Goal: Transaction & Acquisition: Book appointment/travel/reservation

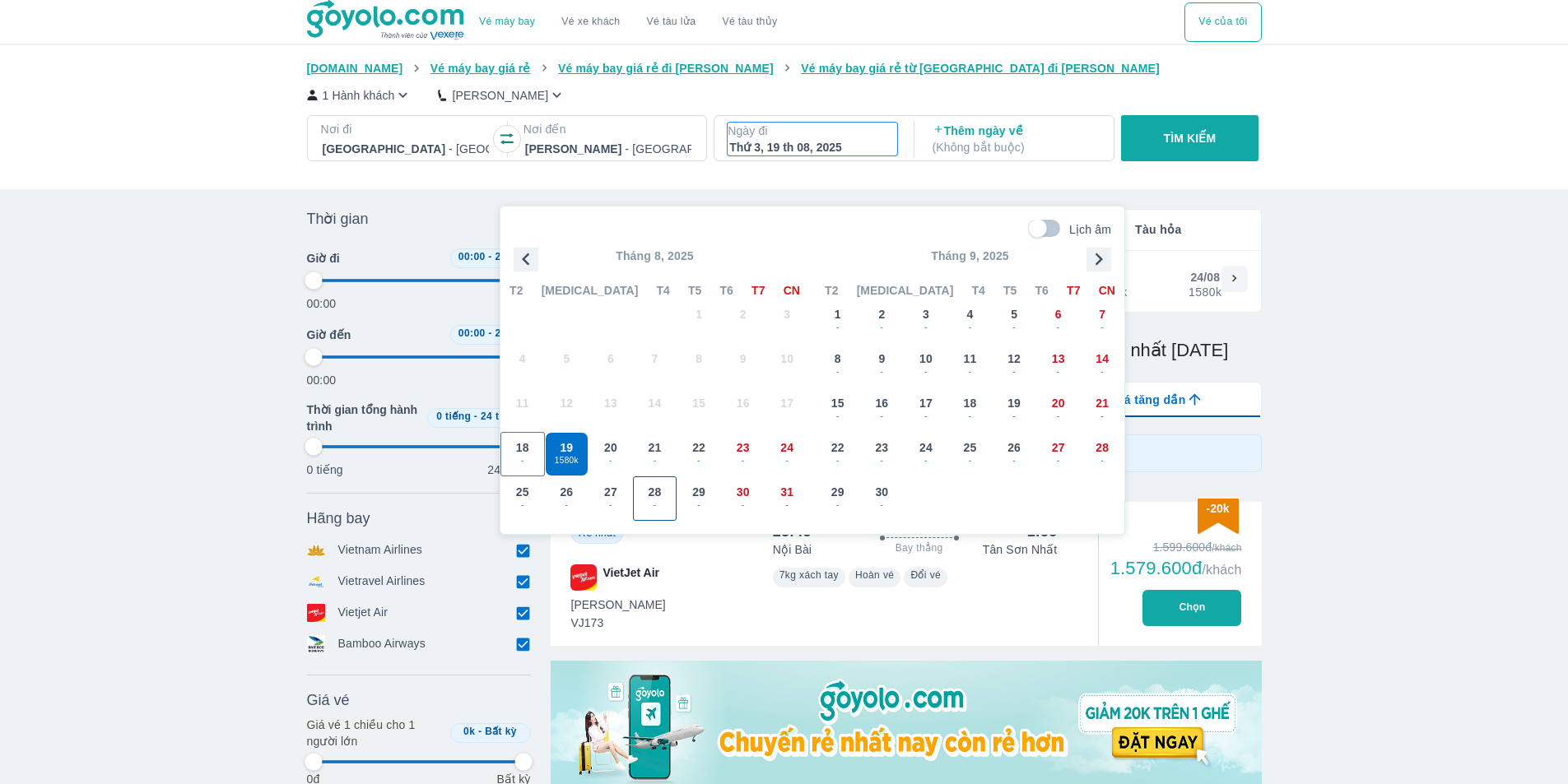
scroll to position [95, 0]
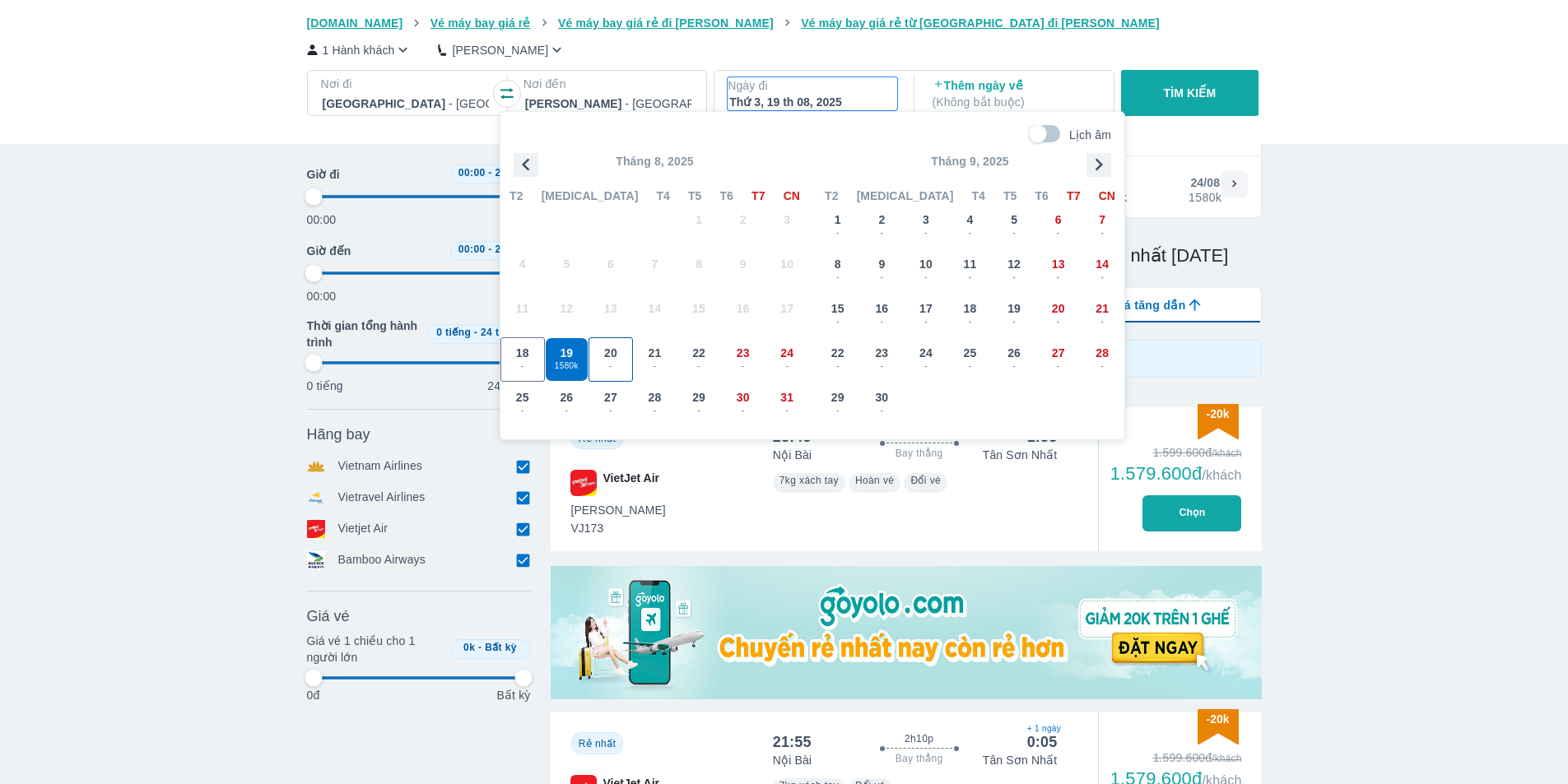
click at [615, 355] on span "20" at bounding box center [610, 353] width 13 height 17
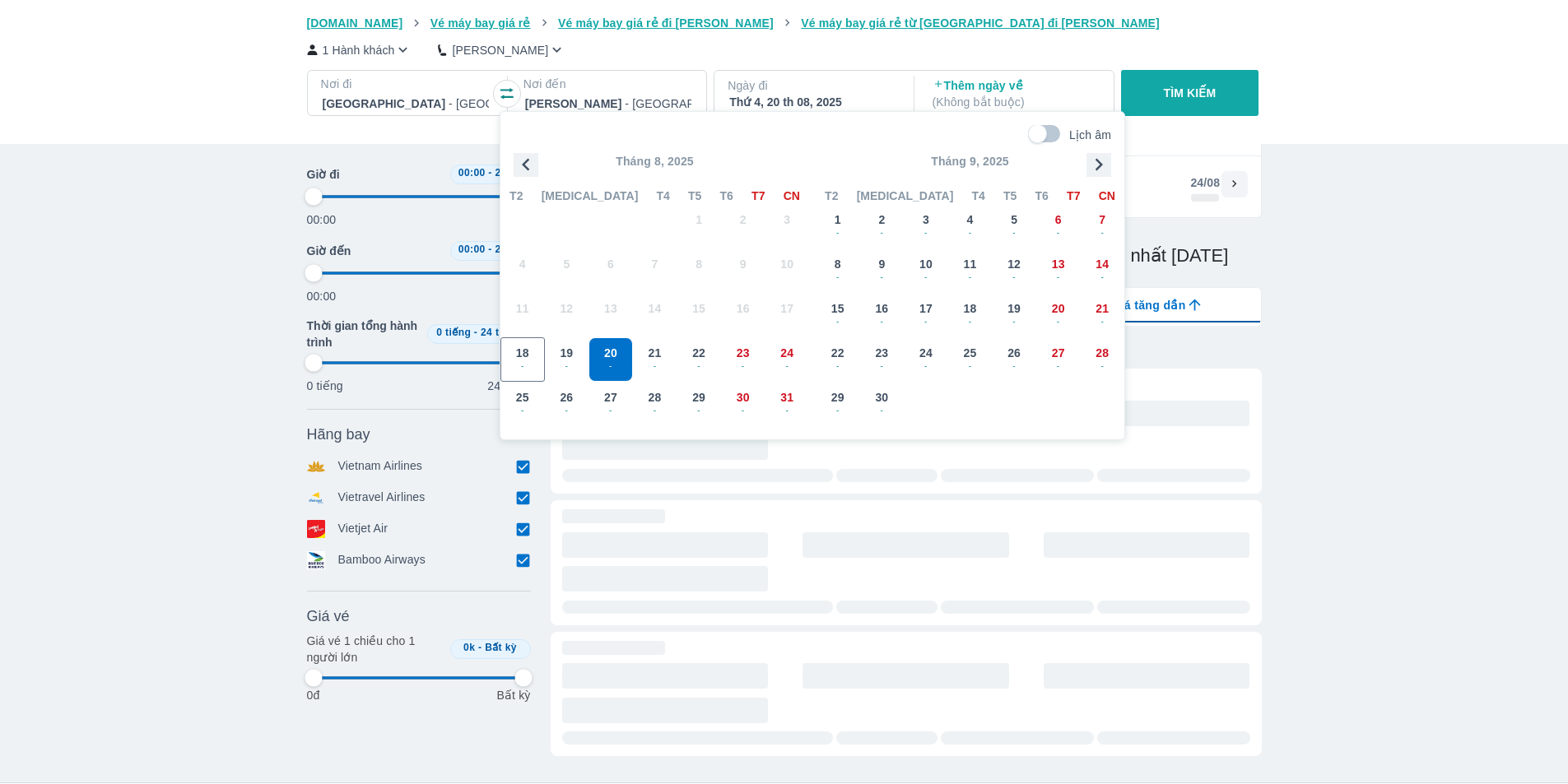
type input "97.9166666666667"
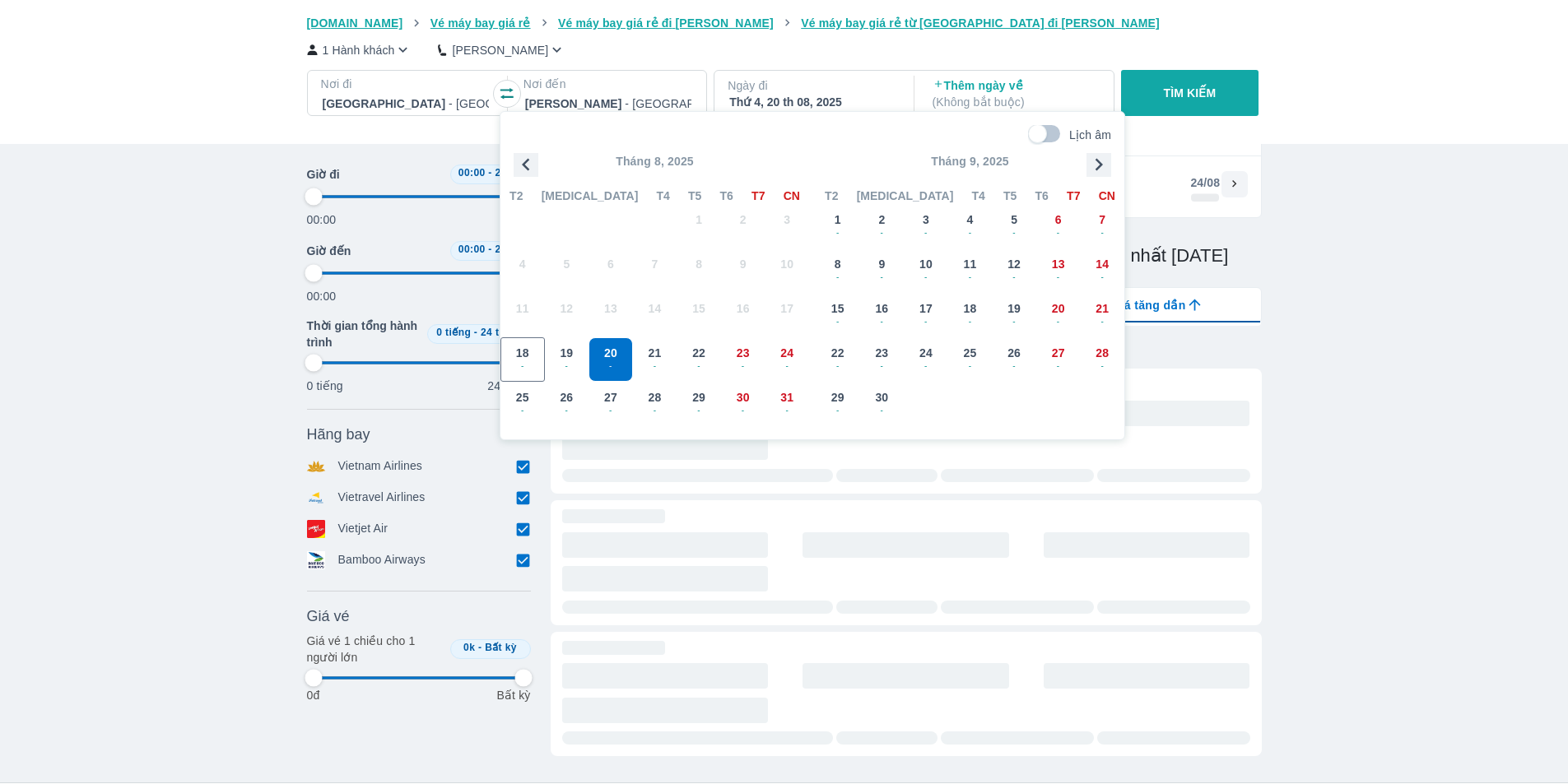
type input "97.9166666666667"
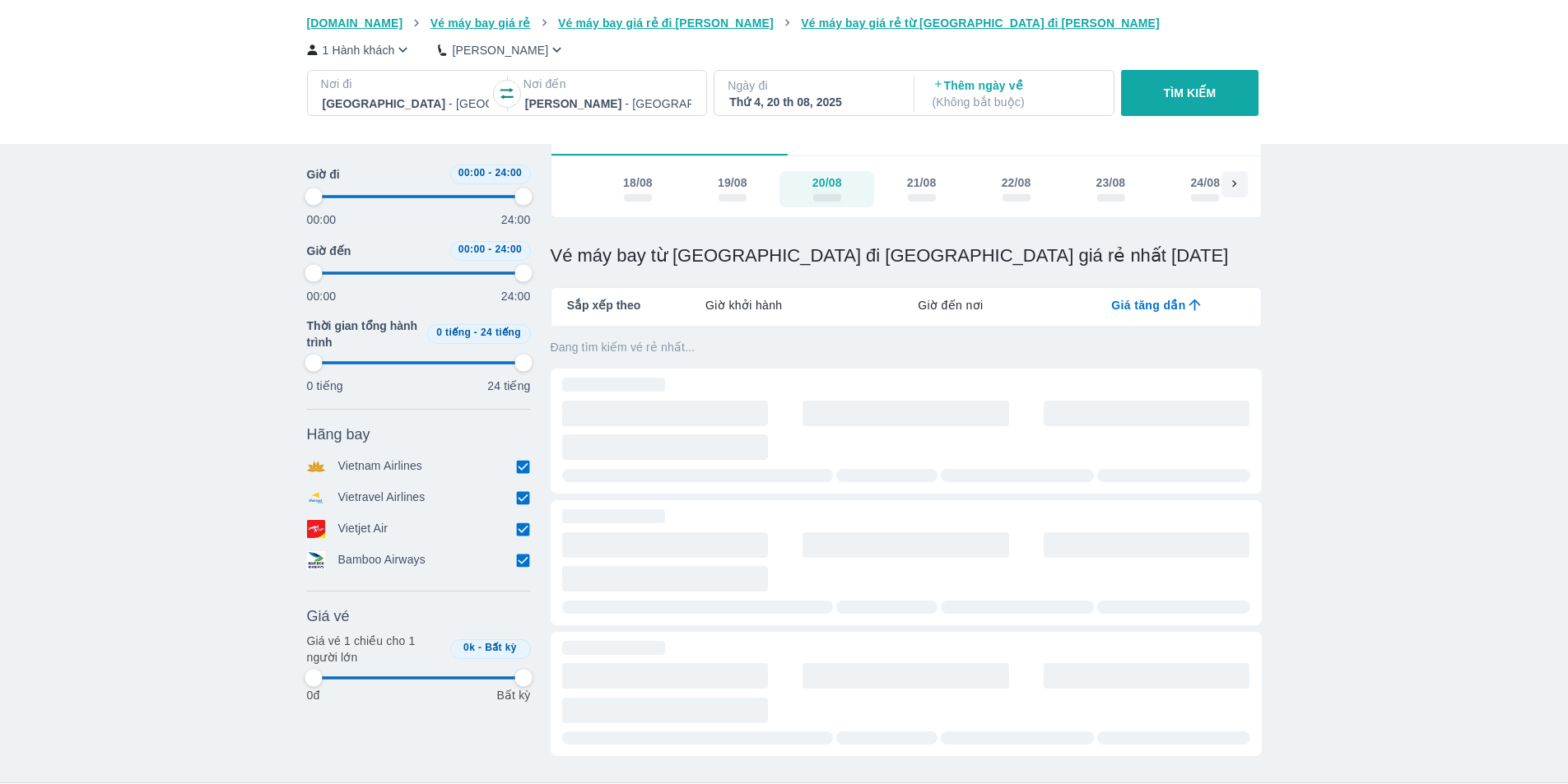
type input "97.9166666666667"
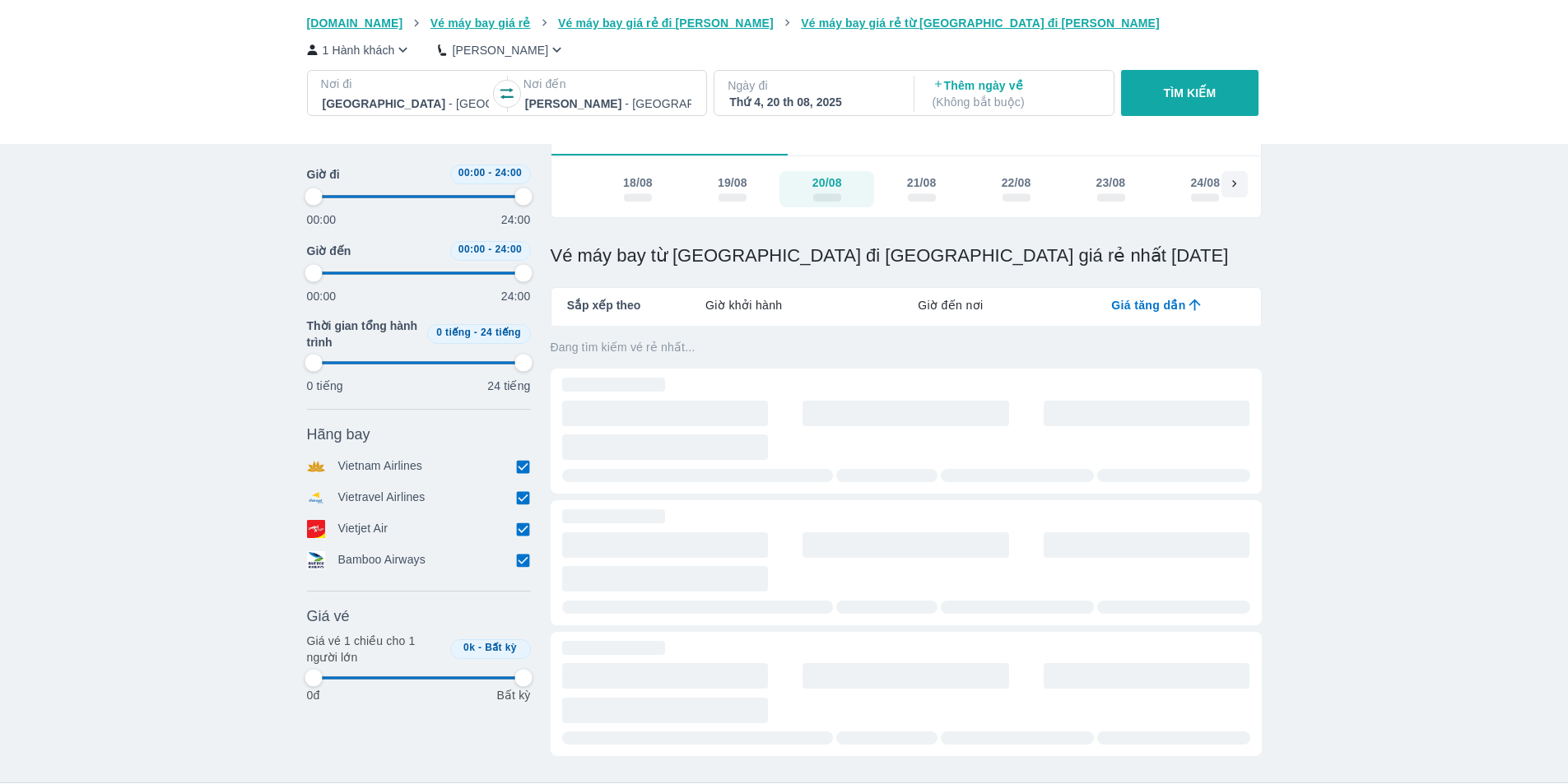
type input "97.9166666666667"
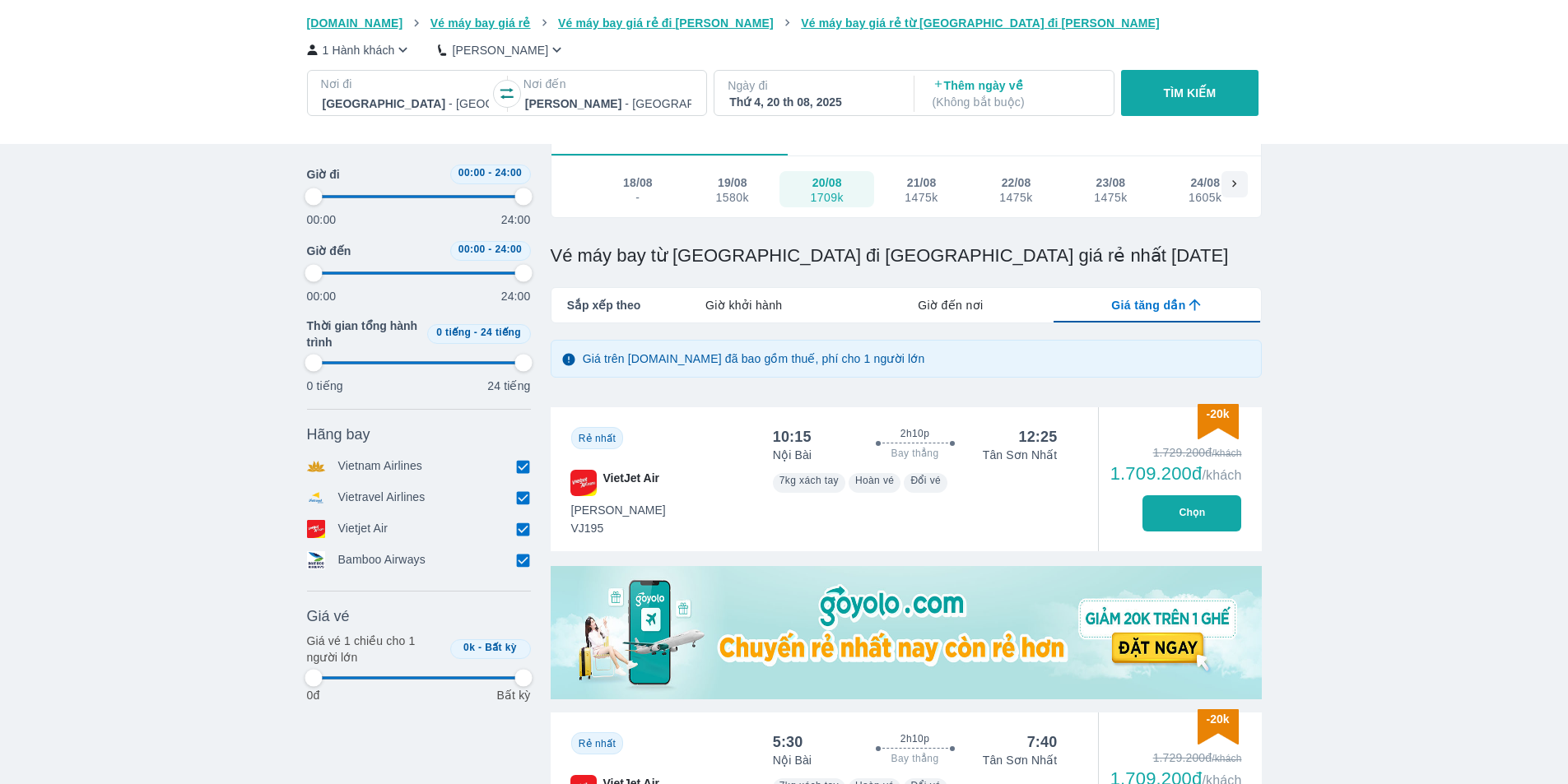
type input "97.9166666666667"
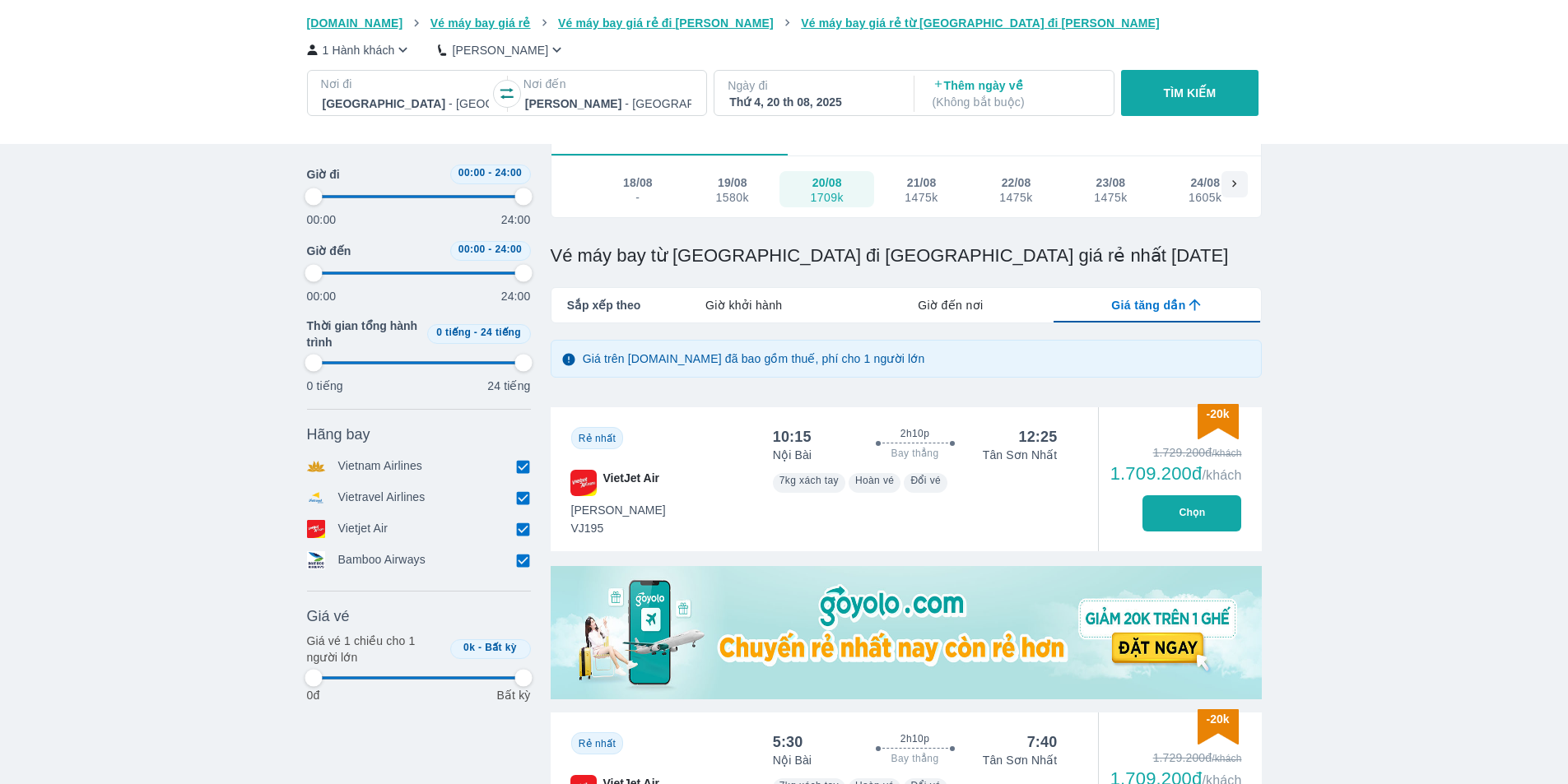
type input "97.9166666666667"
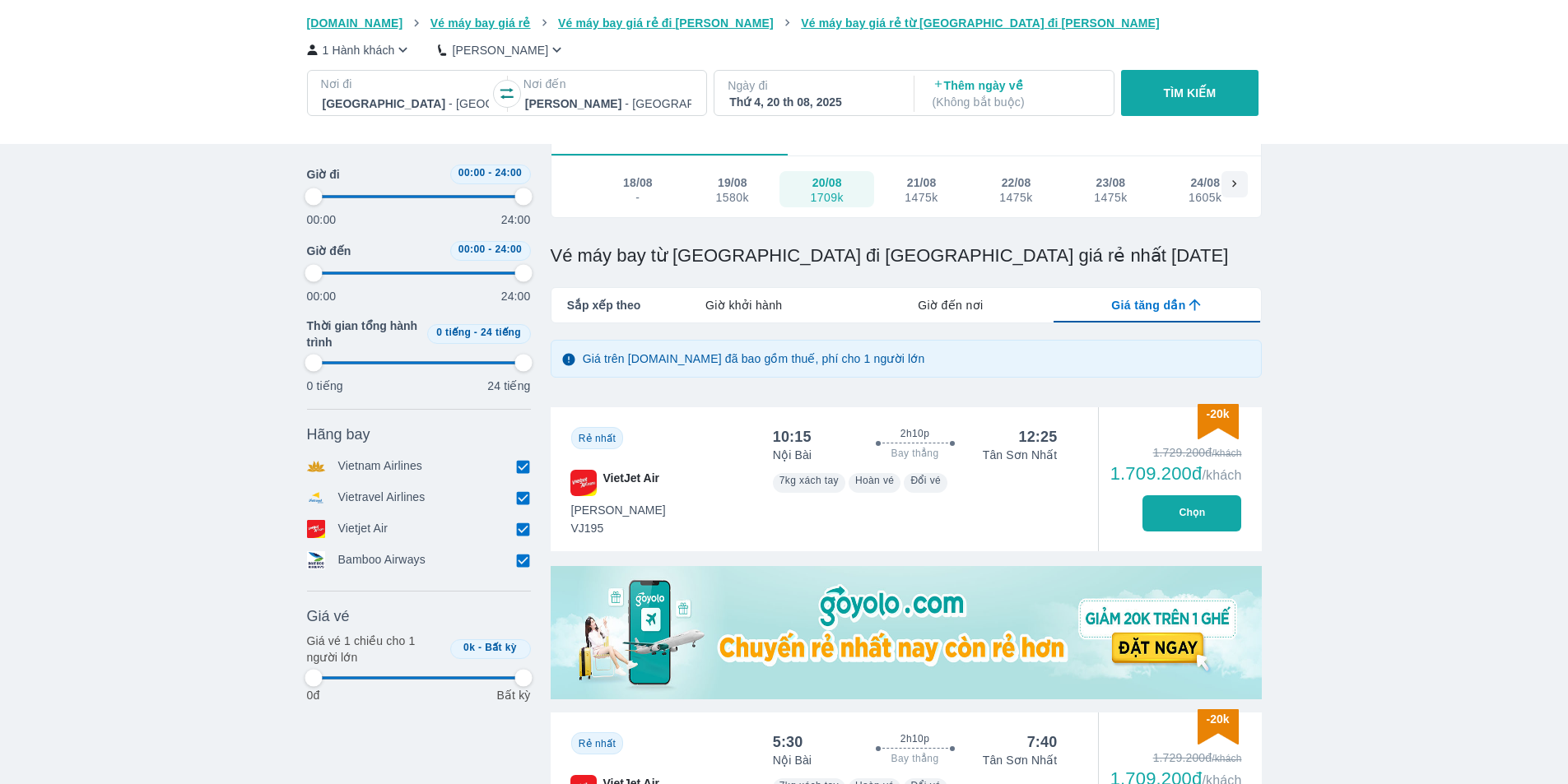
type input "97.9166666666667"
click at [1164, 94] on p "TÌM KIẾM" at bounding box center [1190, 93] width 53 height 17
type input "97.9166666666667"
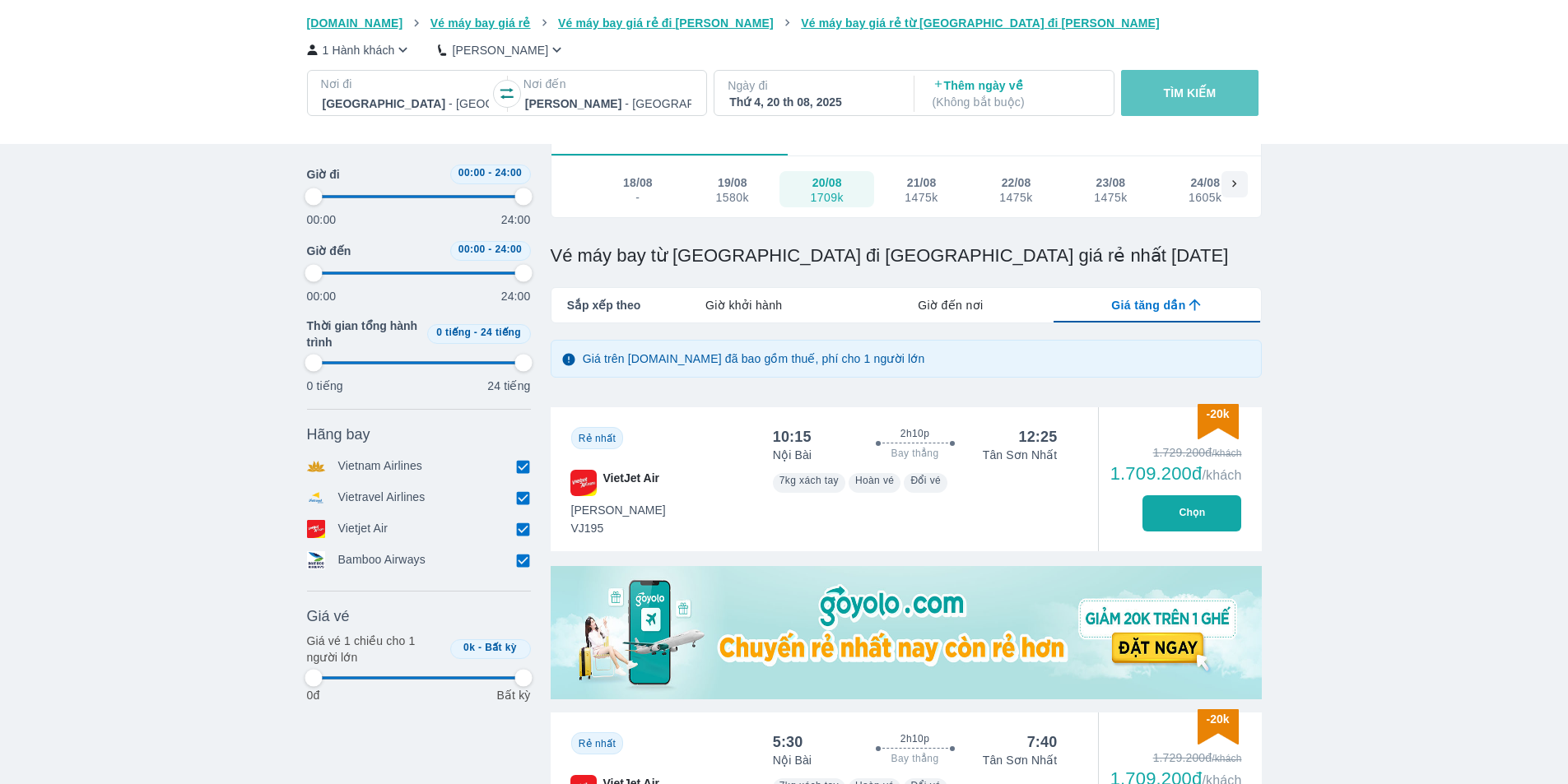
type input "97.9166666666667"
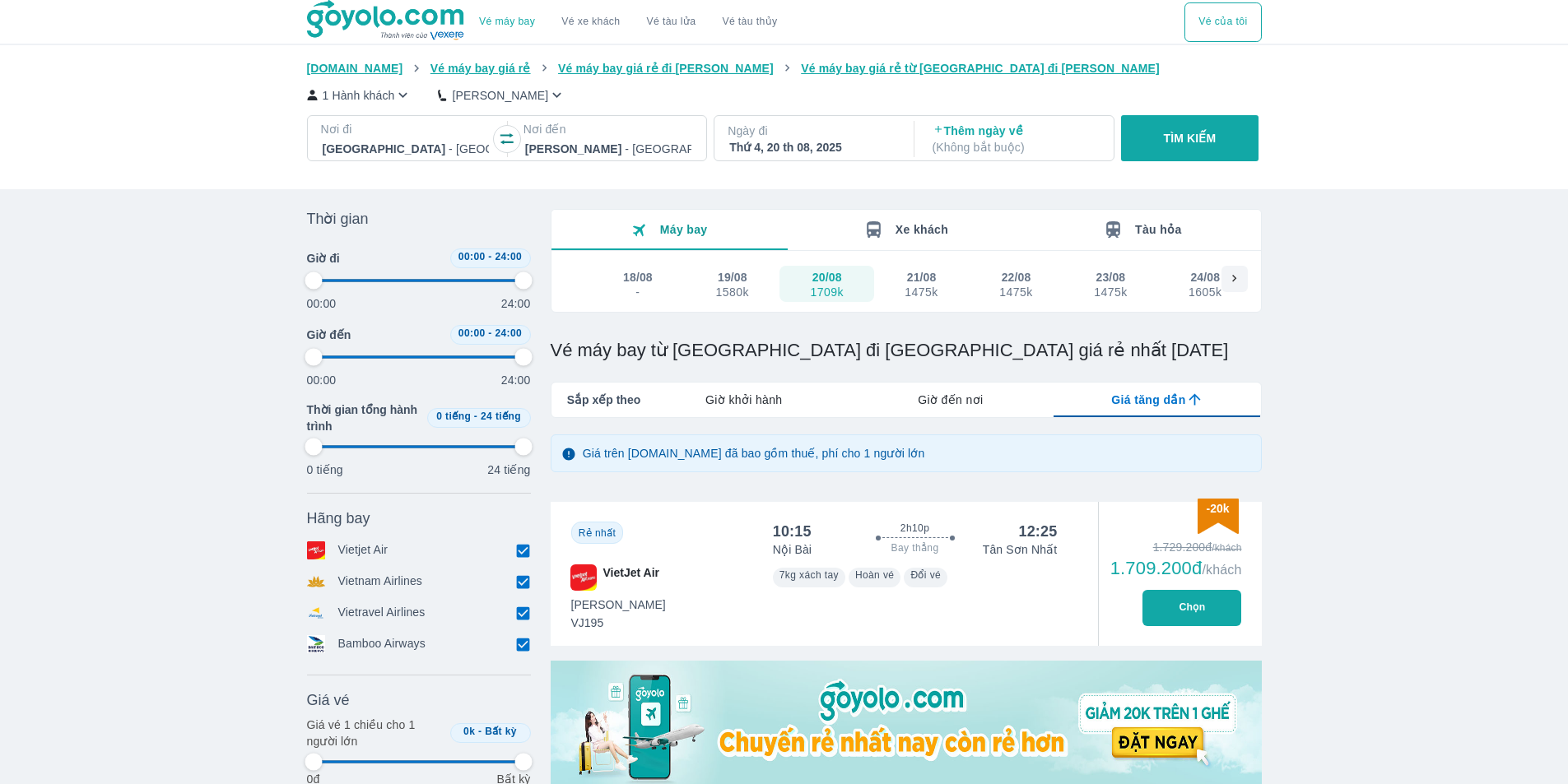
type input "97.9166666666667"
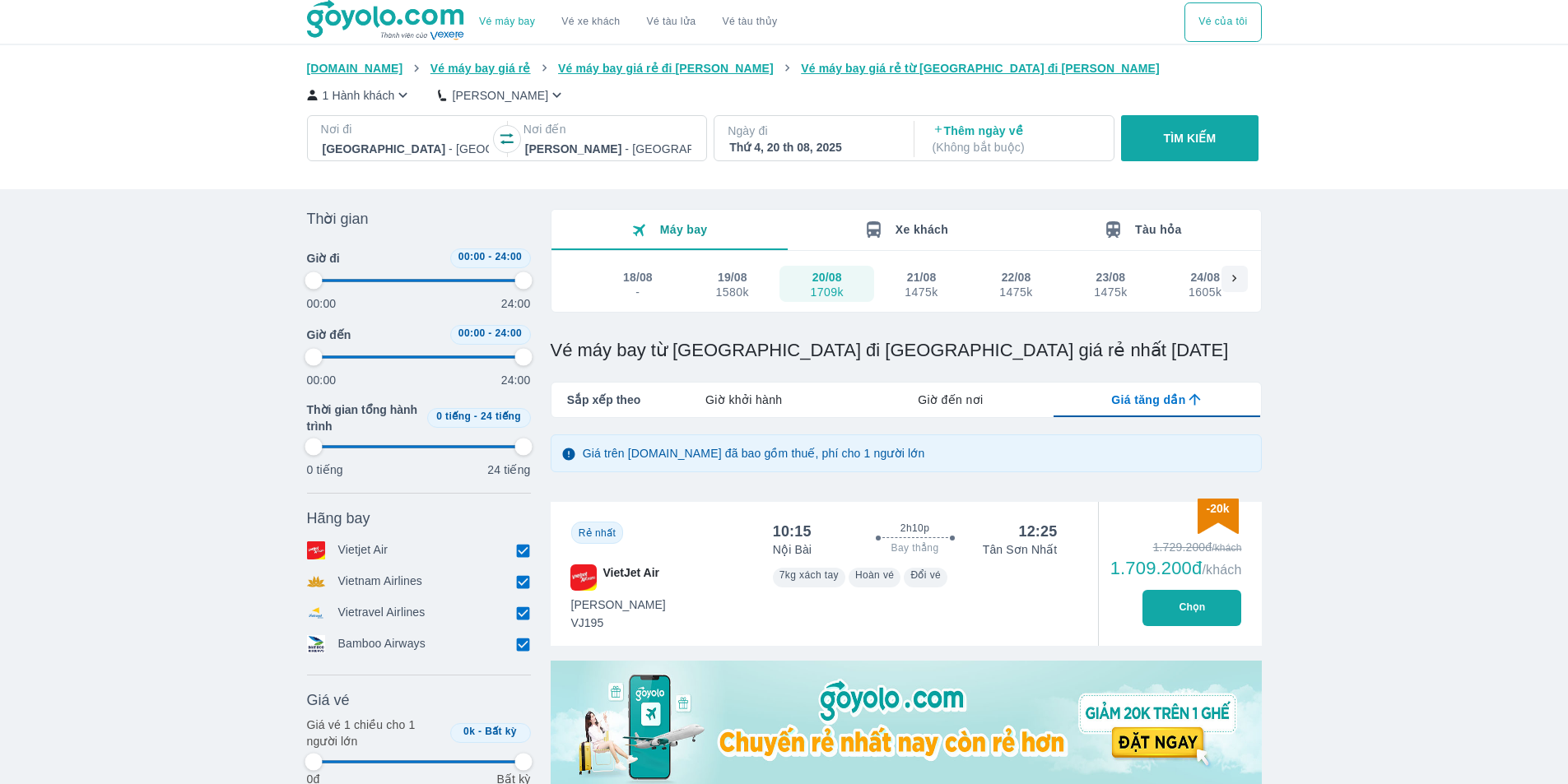
type input "97.9166666666667"
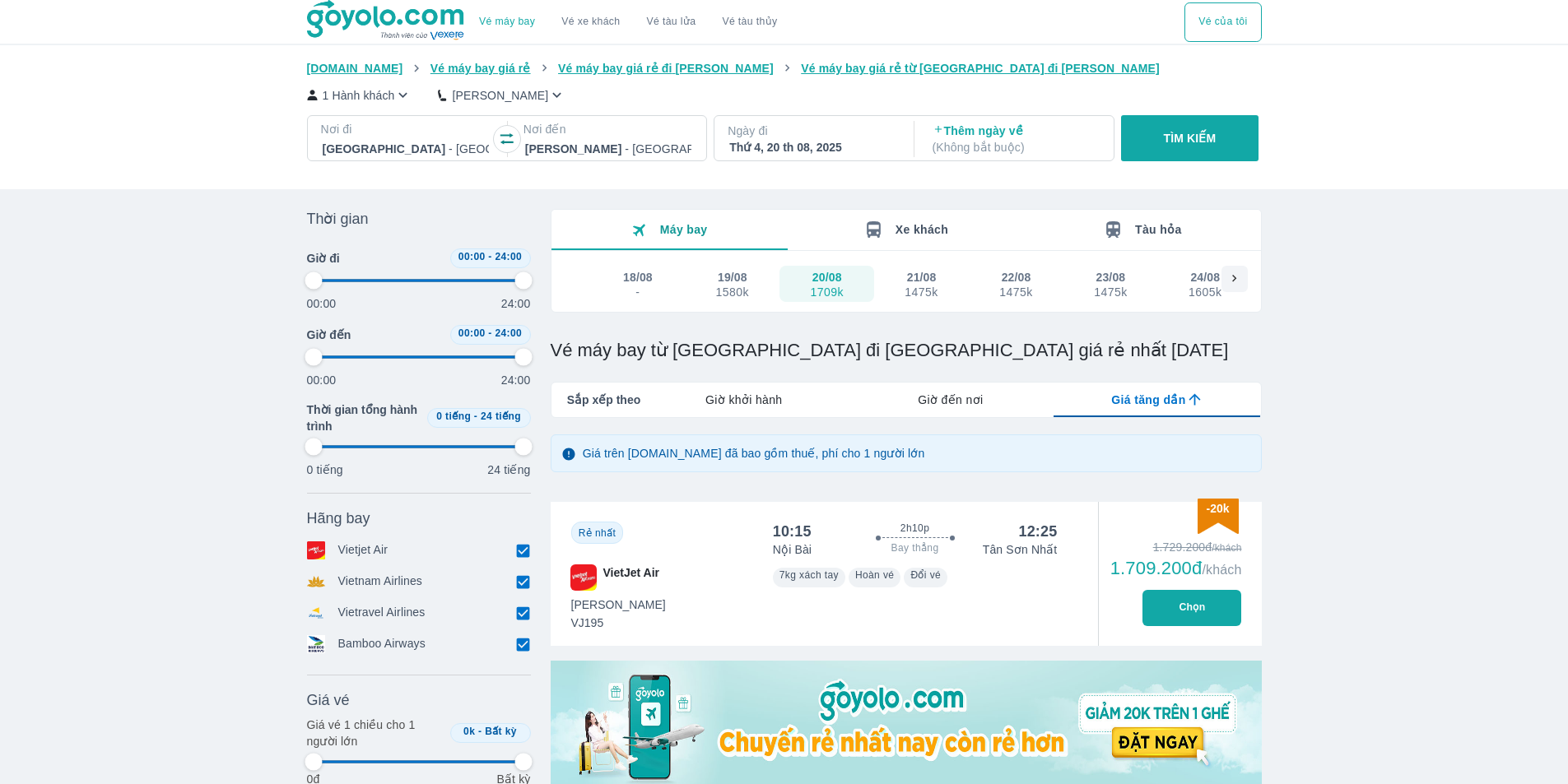
type input "97.9166666666667"
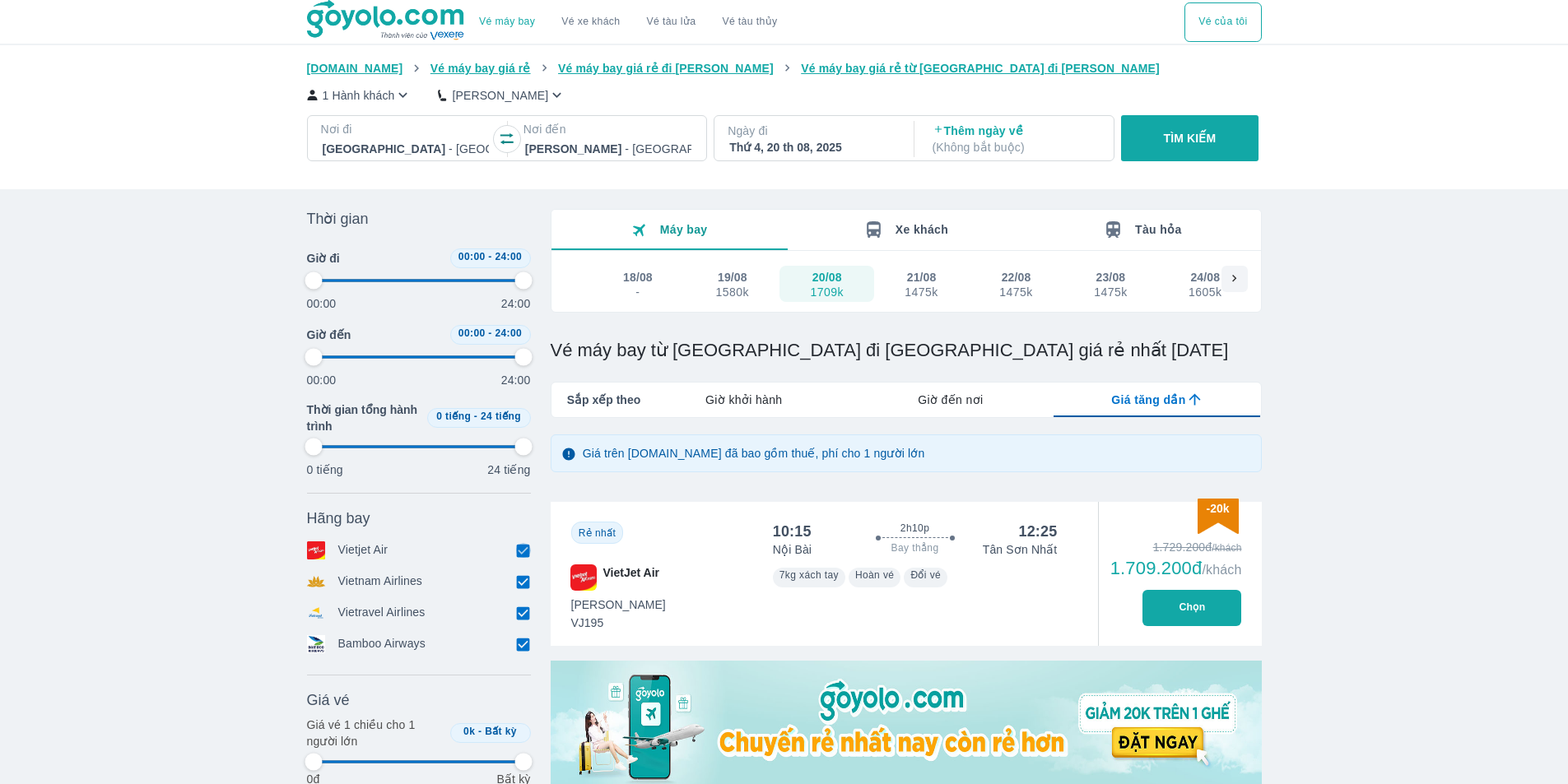
click at [521, 555] on input "checkbox" at bounding box center [523, 550] width 15 height 15
checkbox input "false"
type input "97.9166666666667"
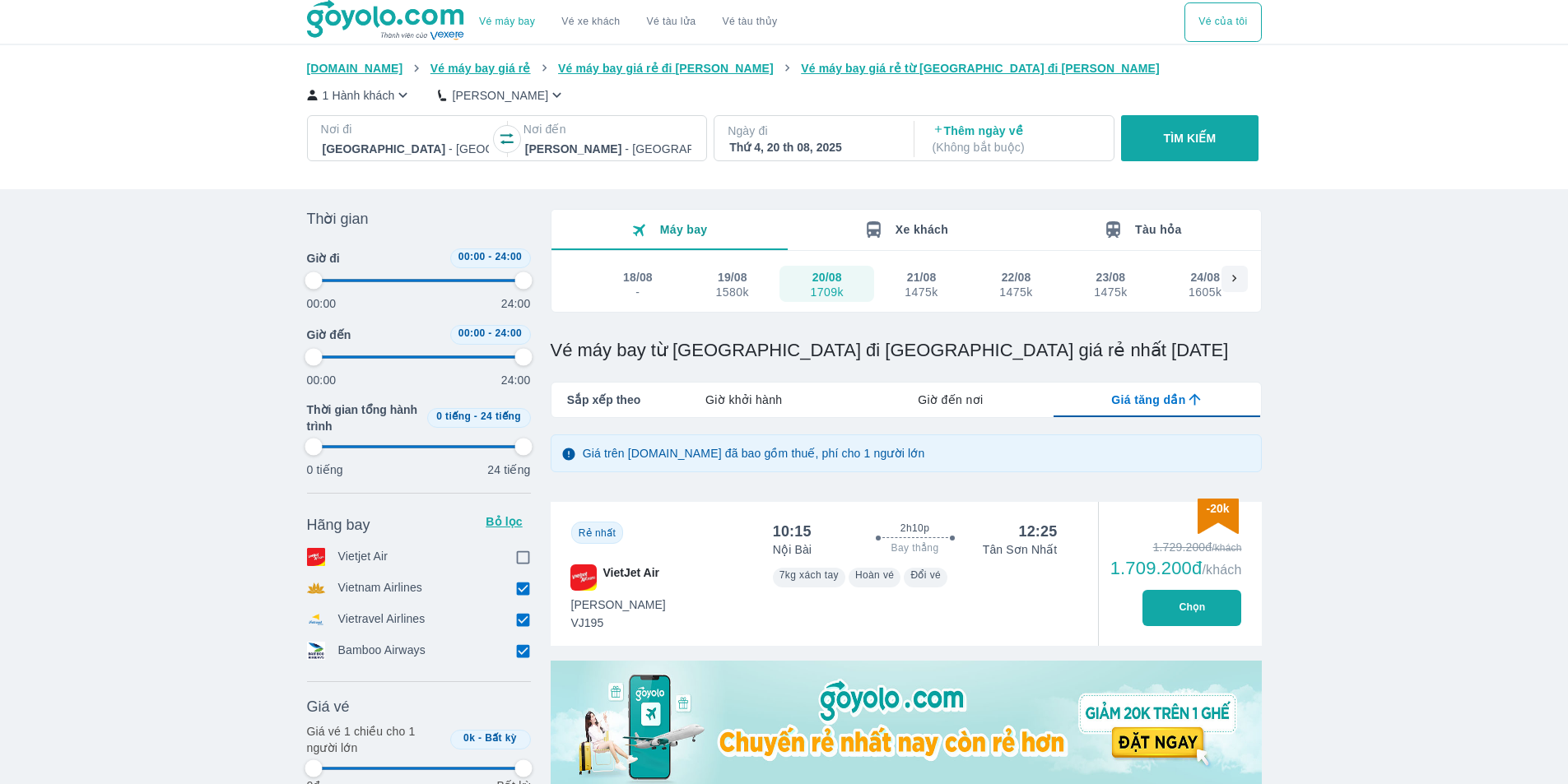
type input "97.9166666666667"
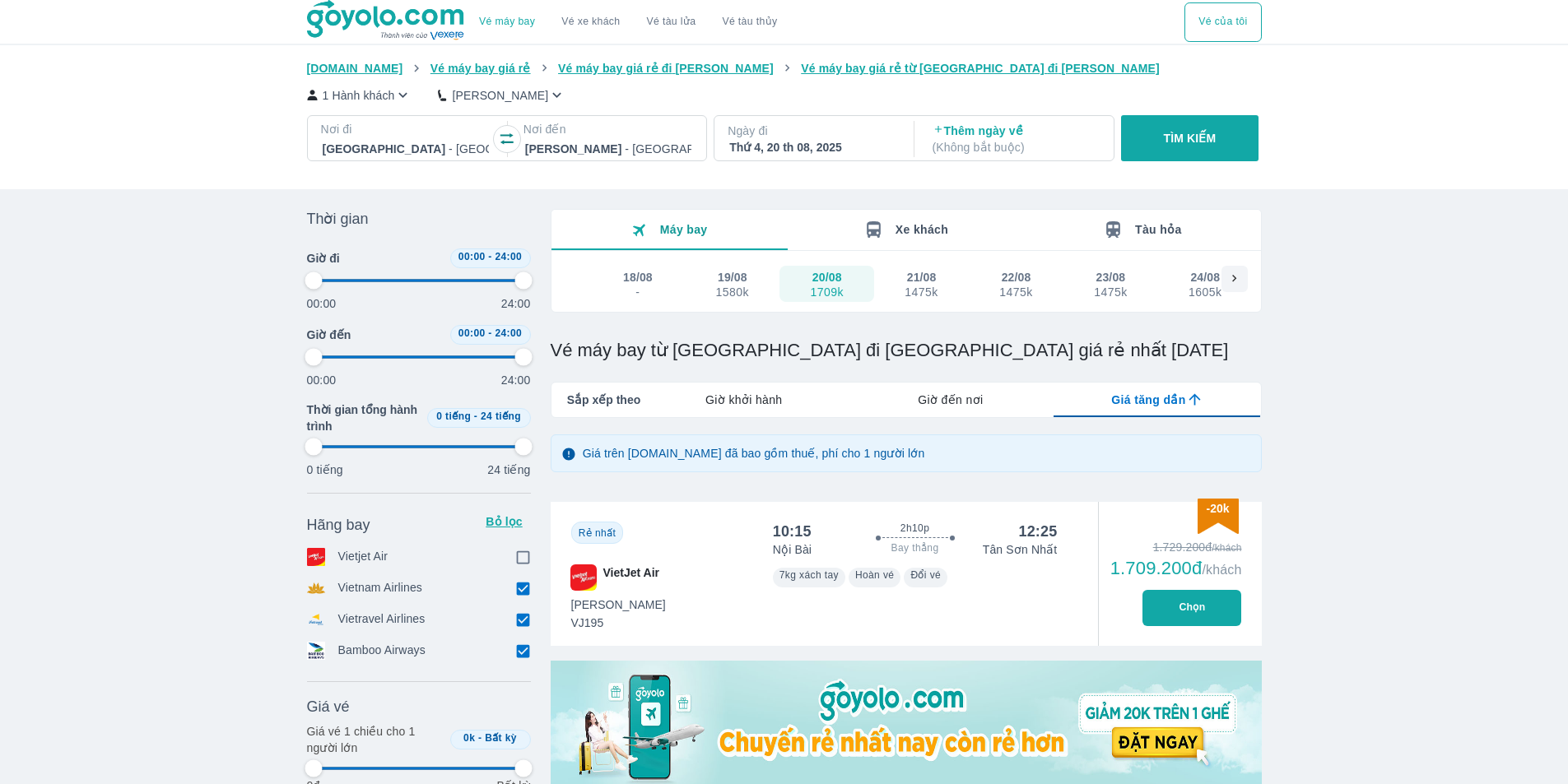
type input "97.9166666666667"
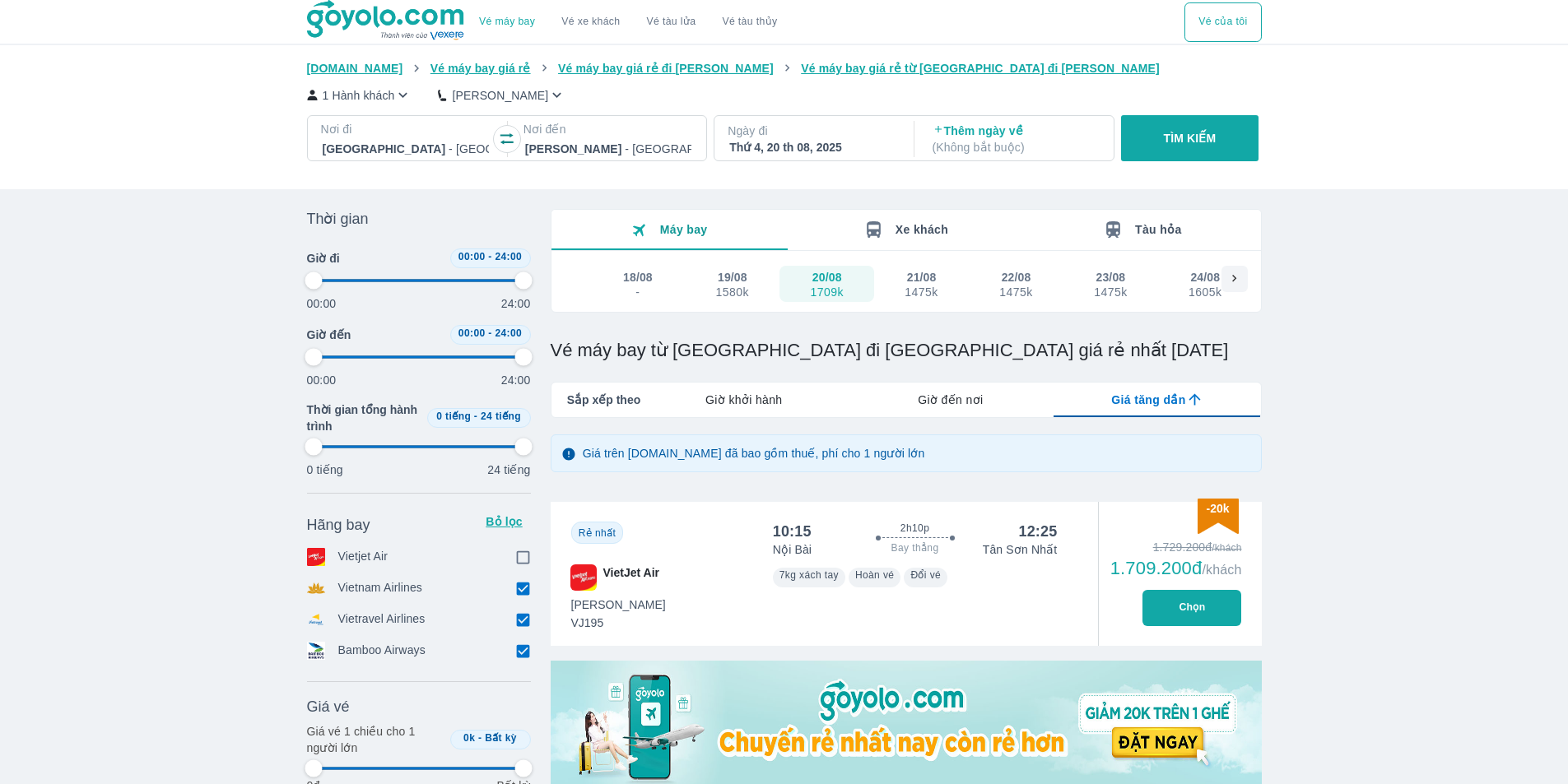
type input "97.9166666666667"
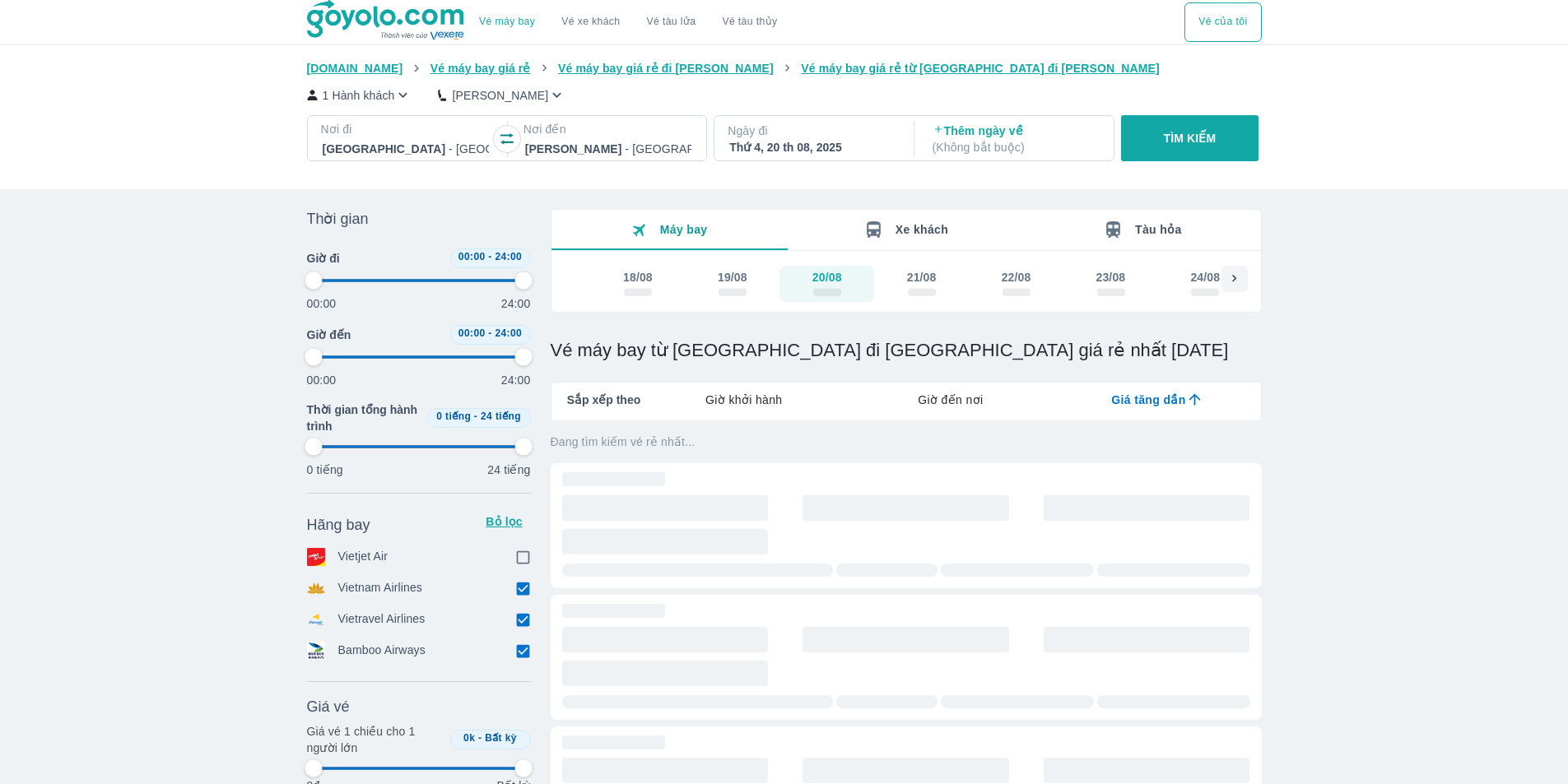
type input "97.9166666666667"
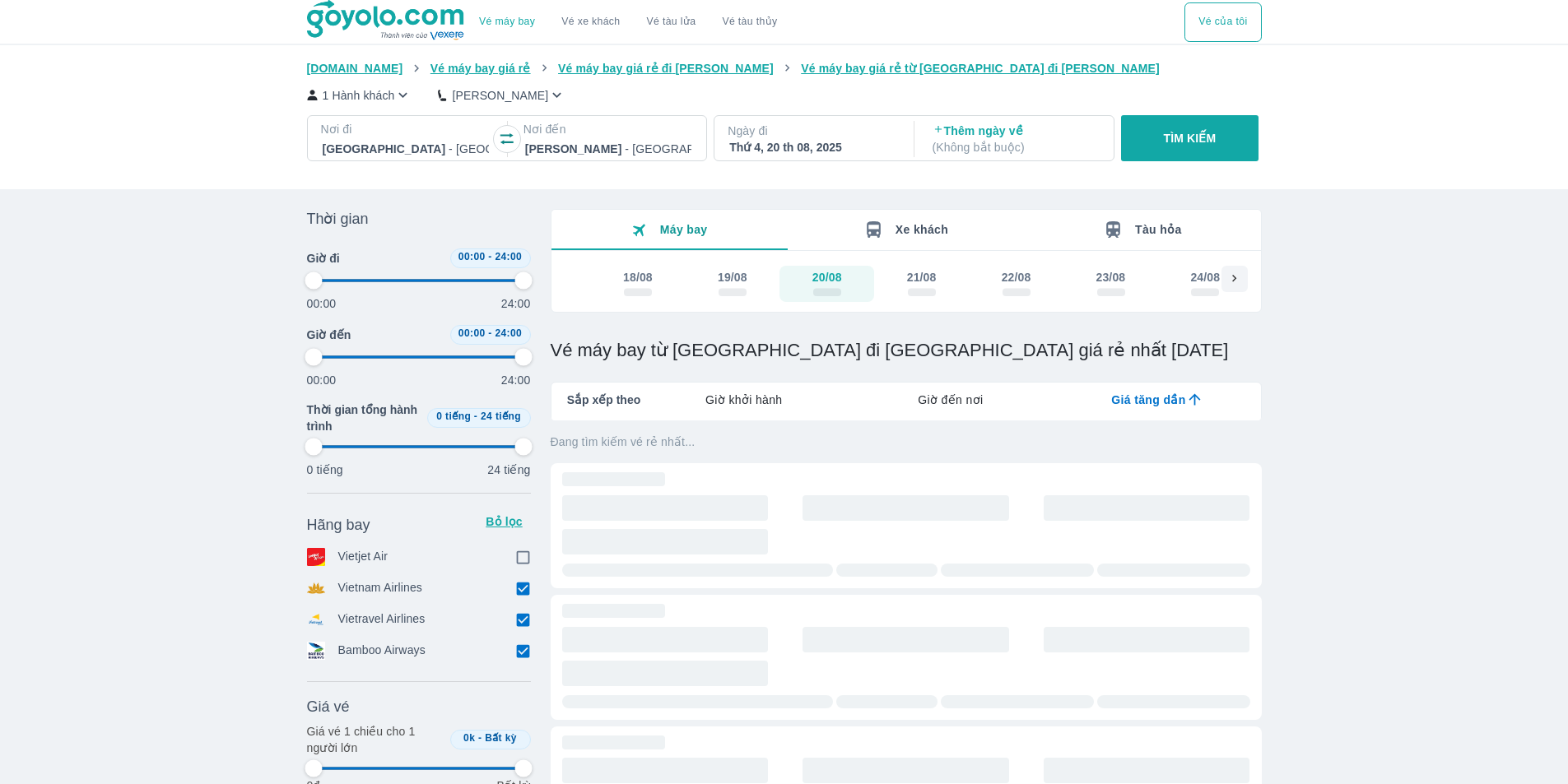
type input "97.9166666666667"
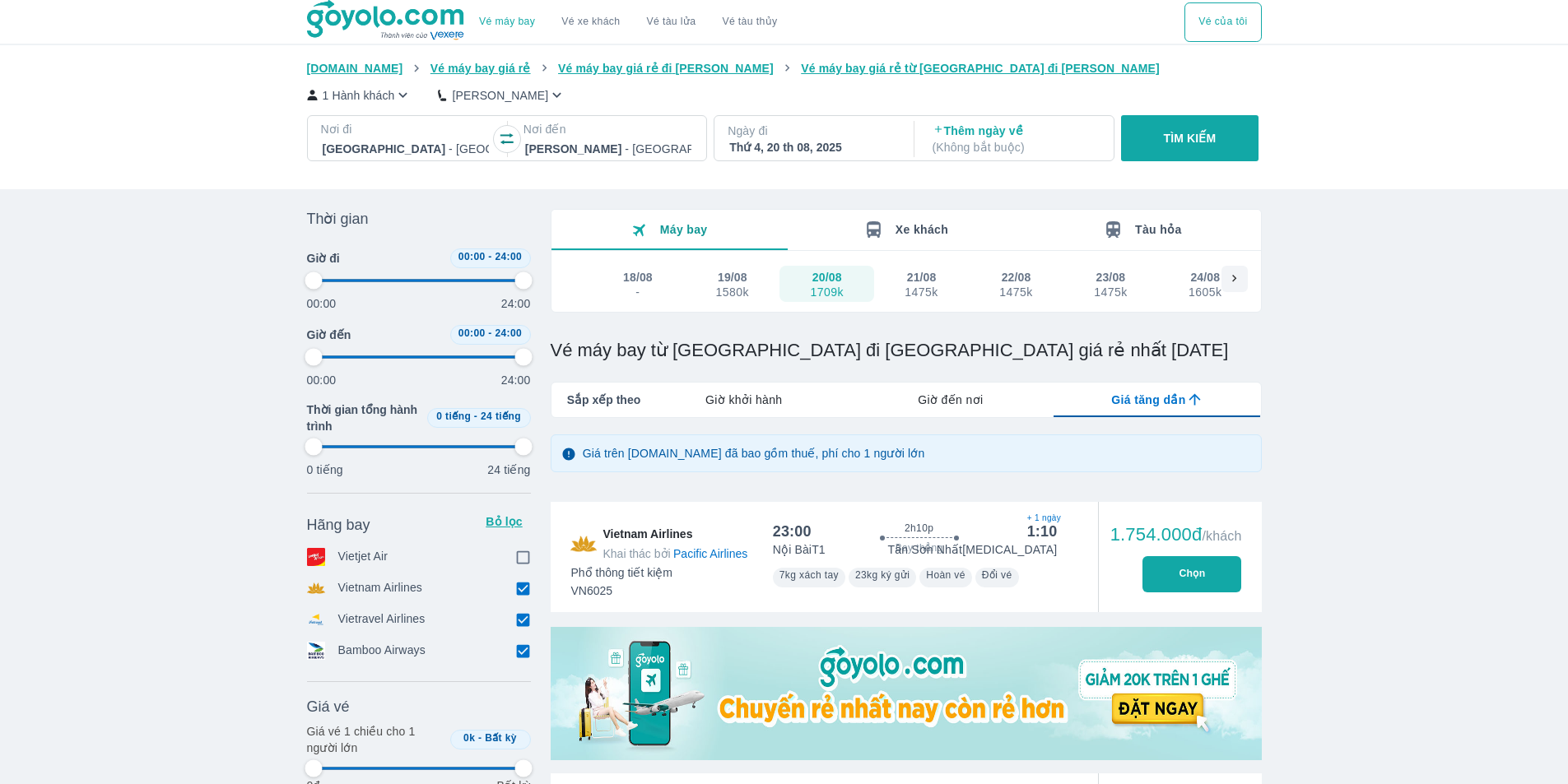
type input "97.9166666666667"
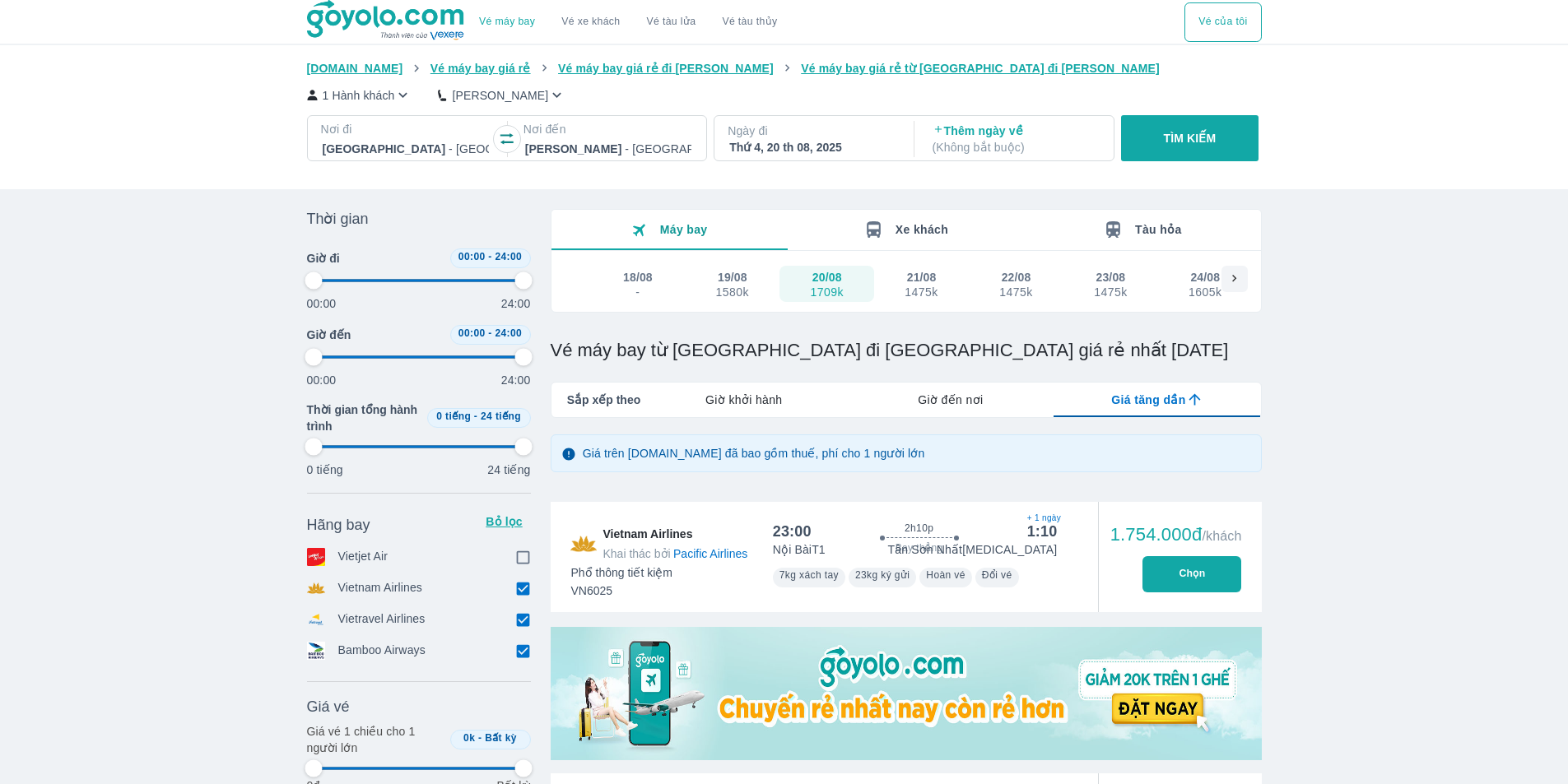
type input "97.9166666666667"
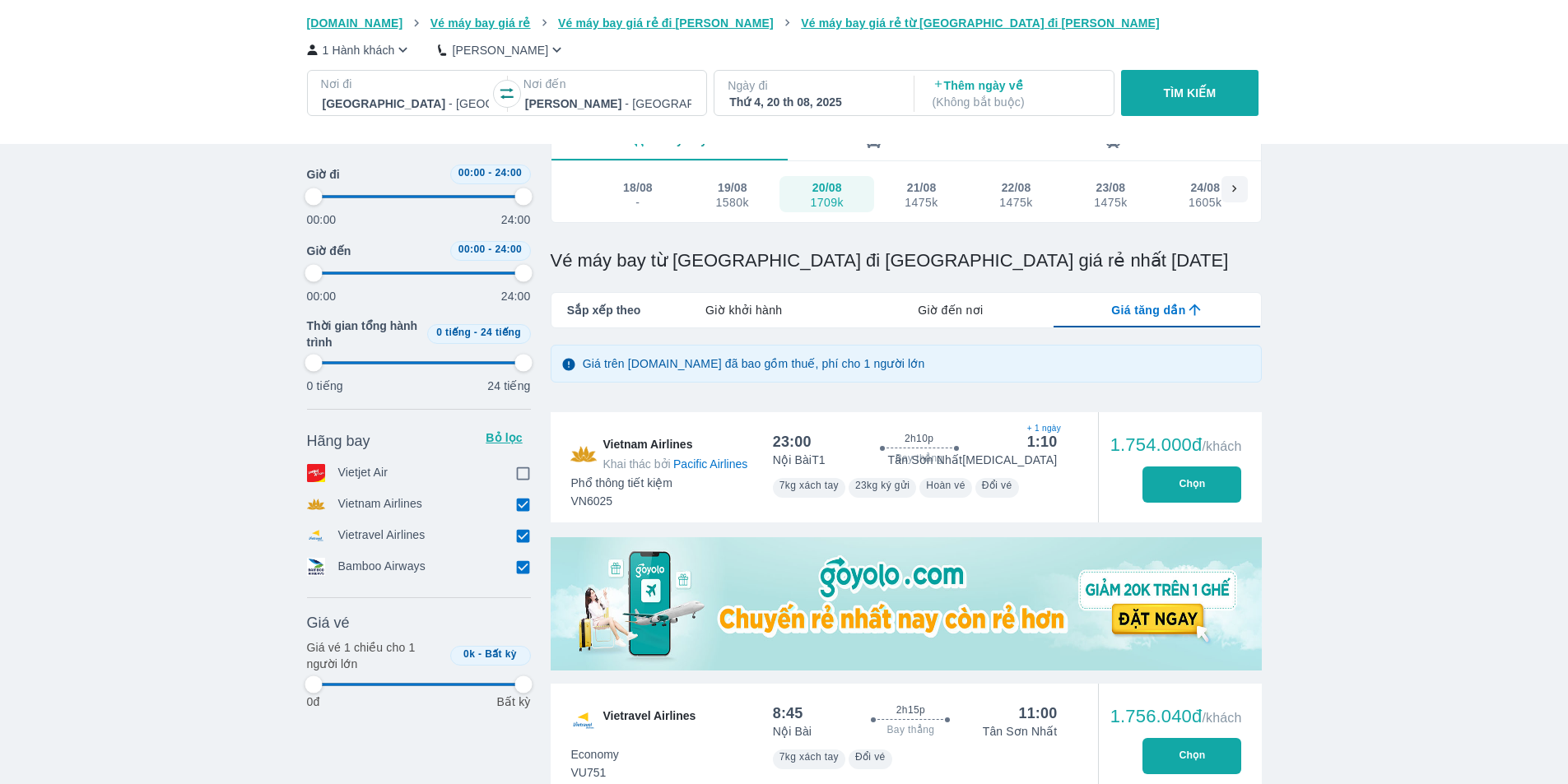
type input "97.9166666666667"
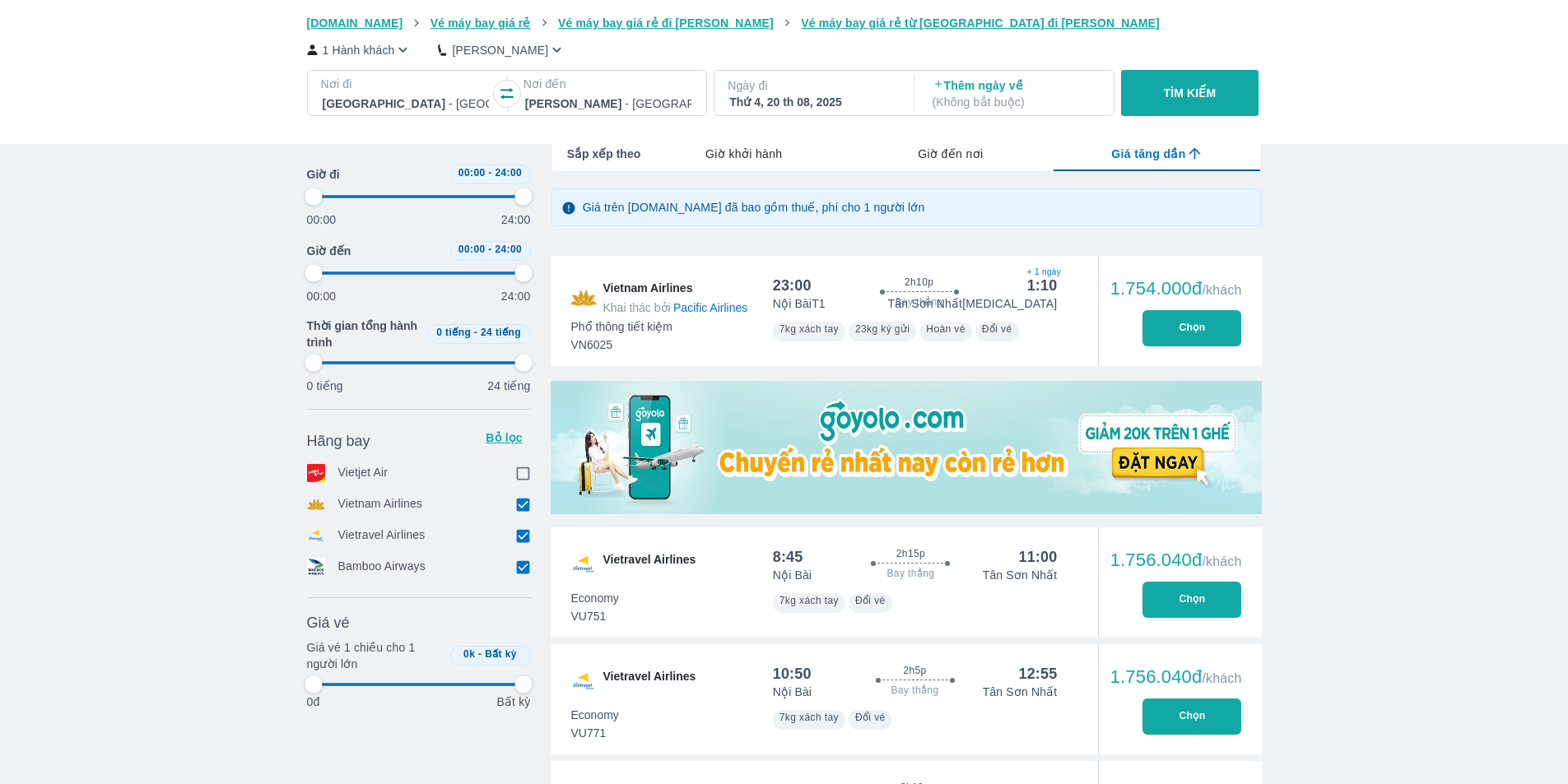
scroll to position [247, 0]
type input "97.9166666666667"
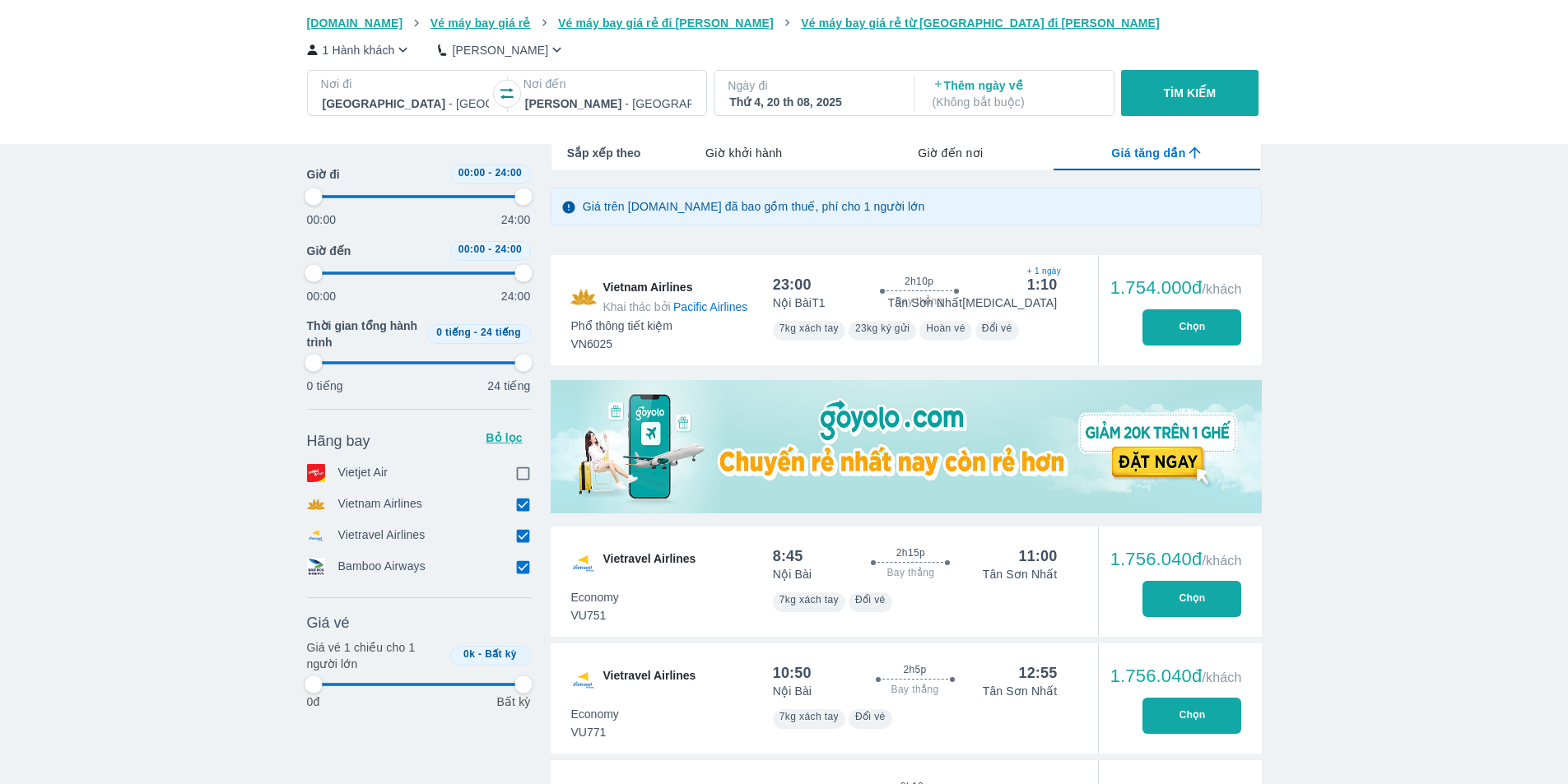
type input "97.9166666666667"
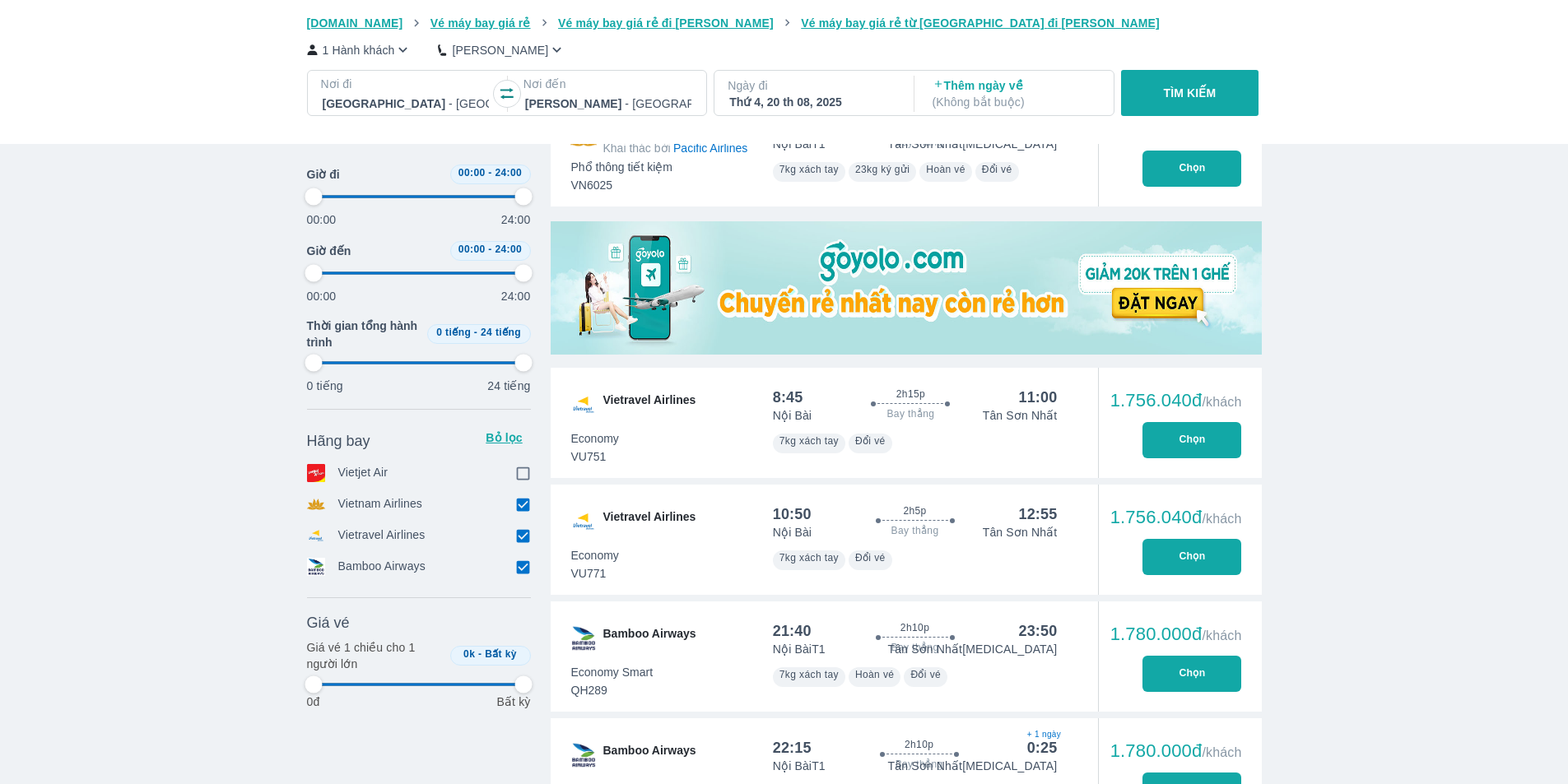
scroll to position [576, 0]
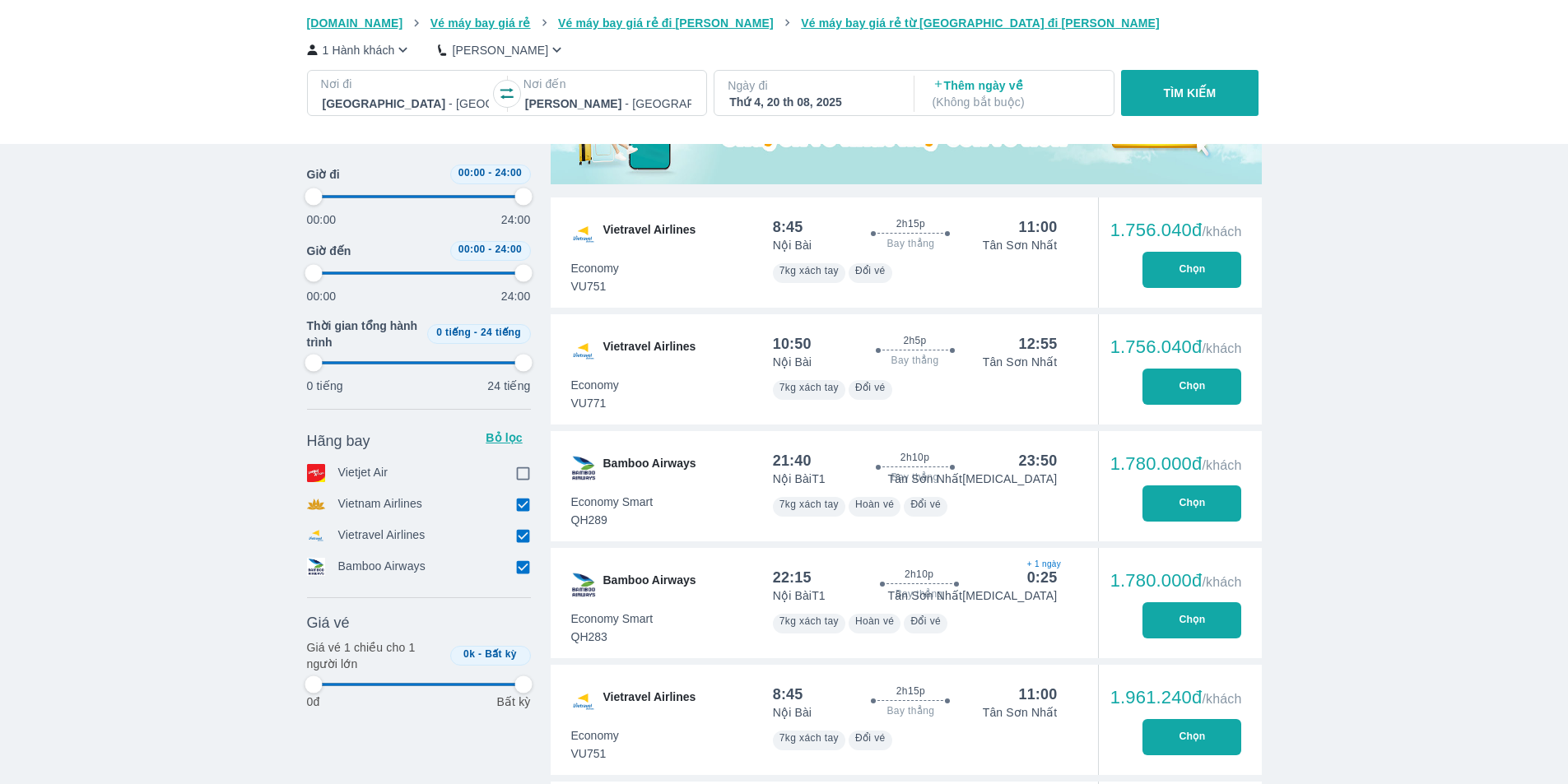
type input "97.9166666666667"
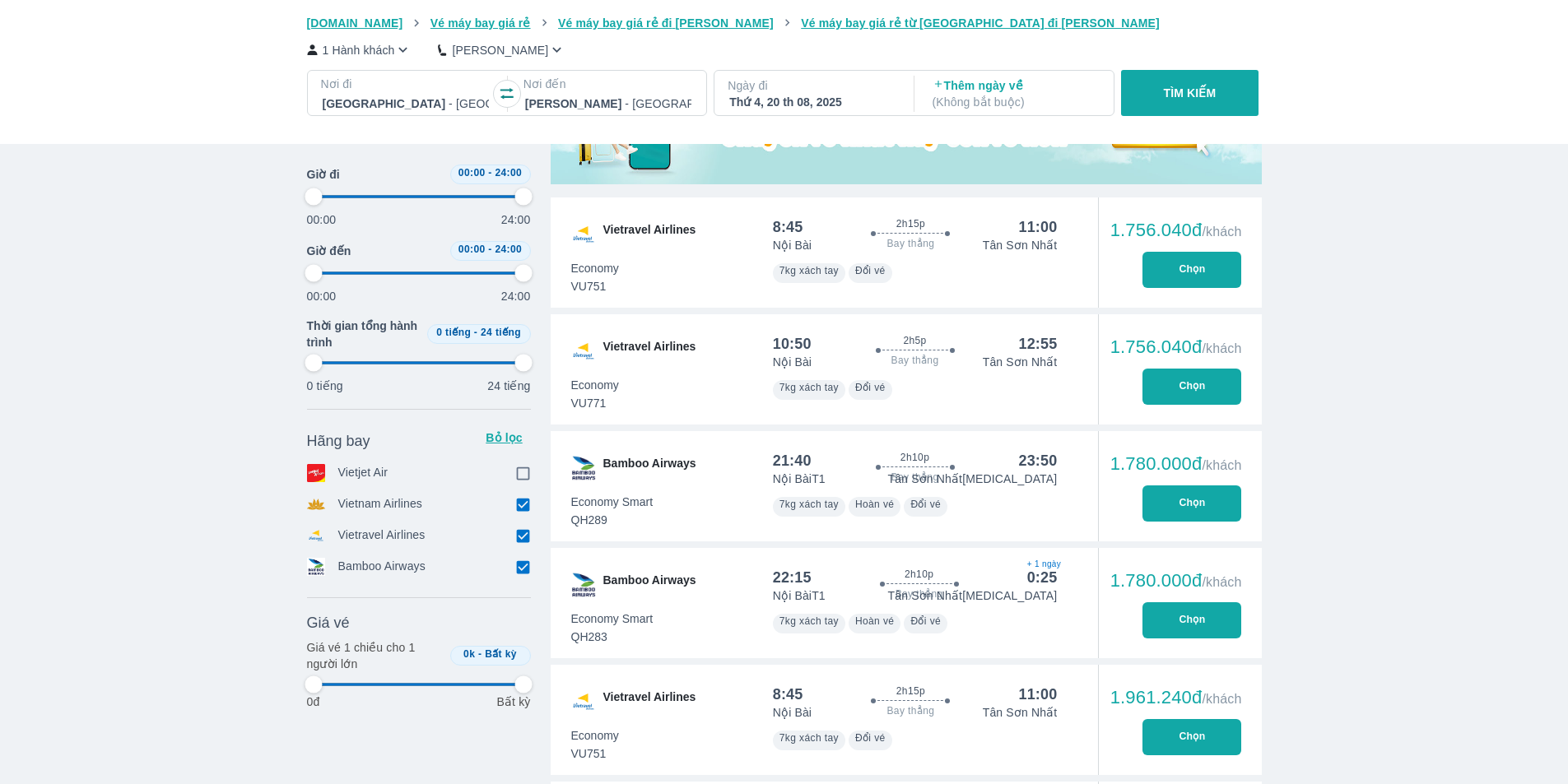
type input "97.9166666666667"
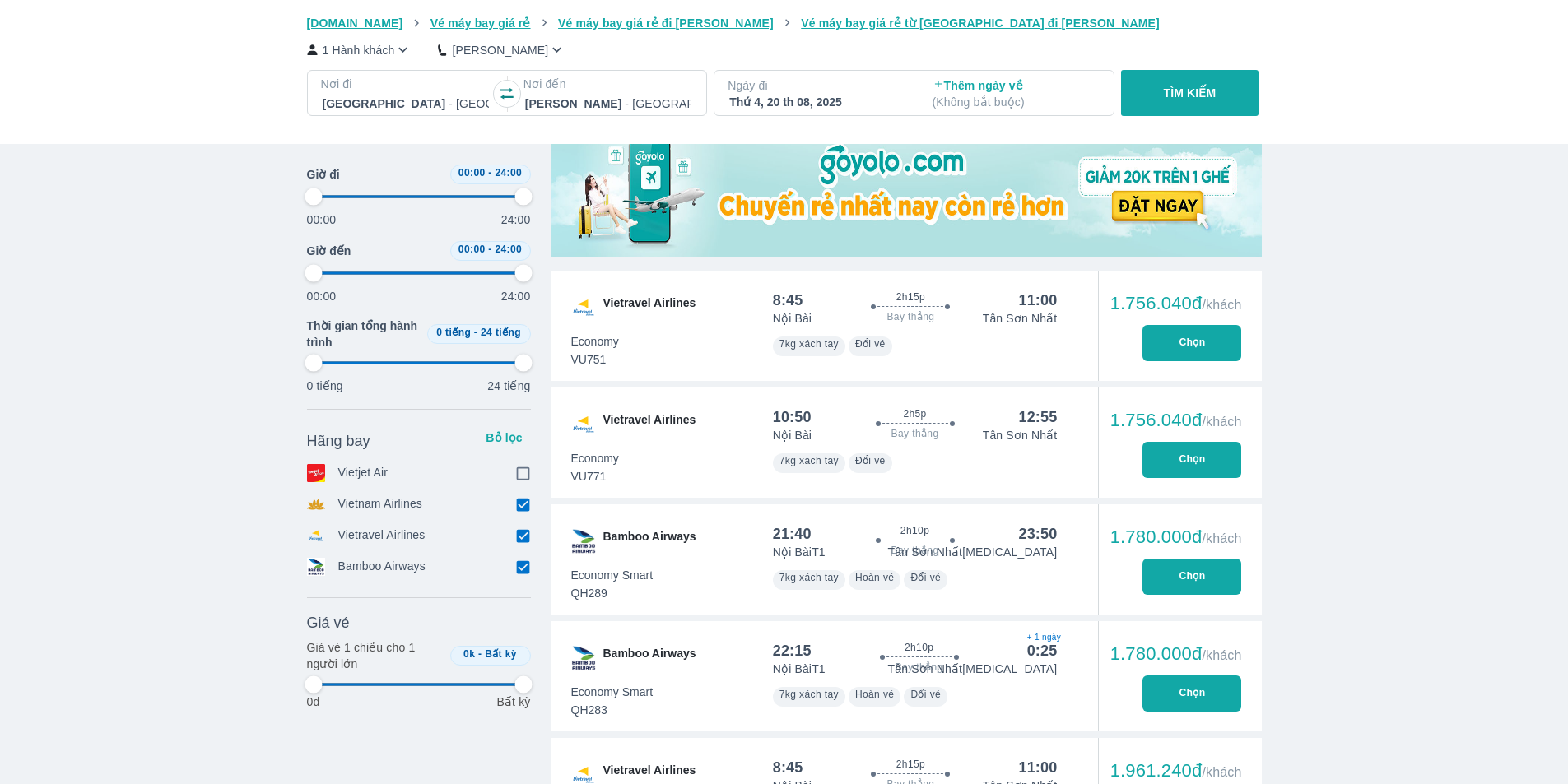
scroll to position [412, 0]
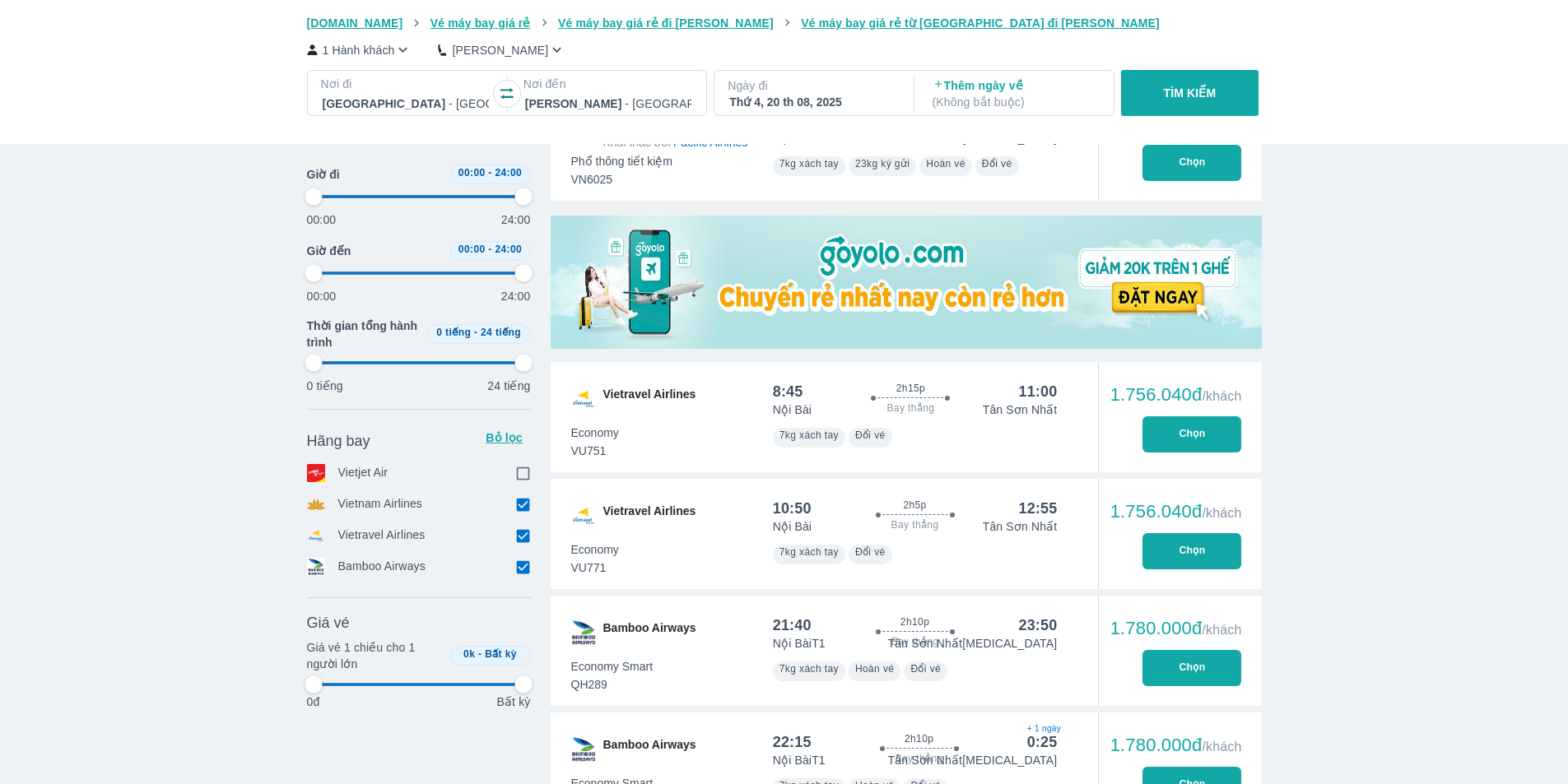
type input "97.9166666666667"
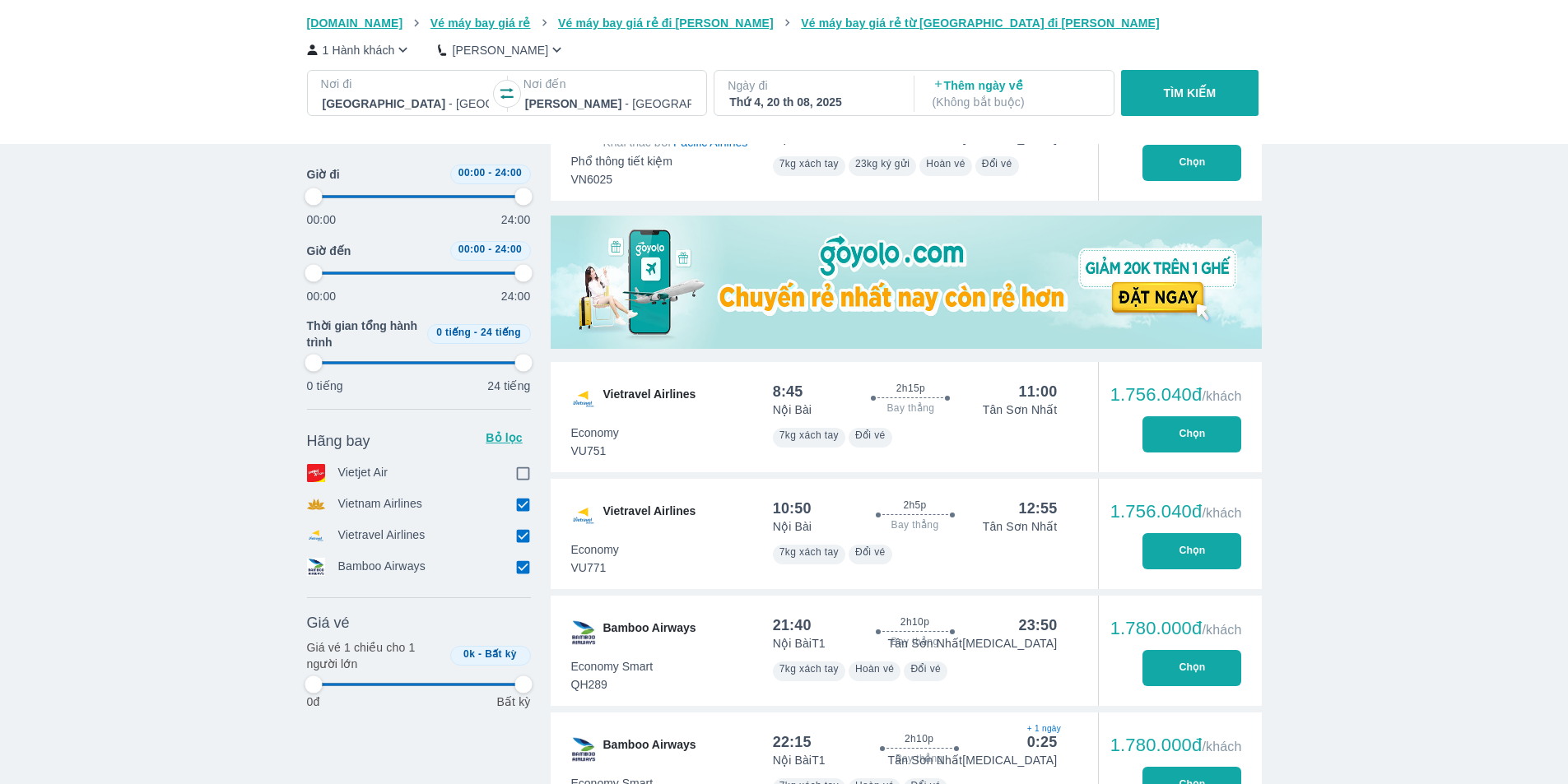
type input "97.9166666666667"
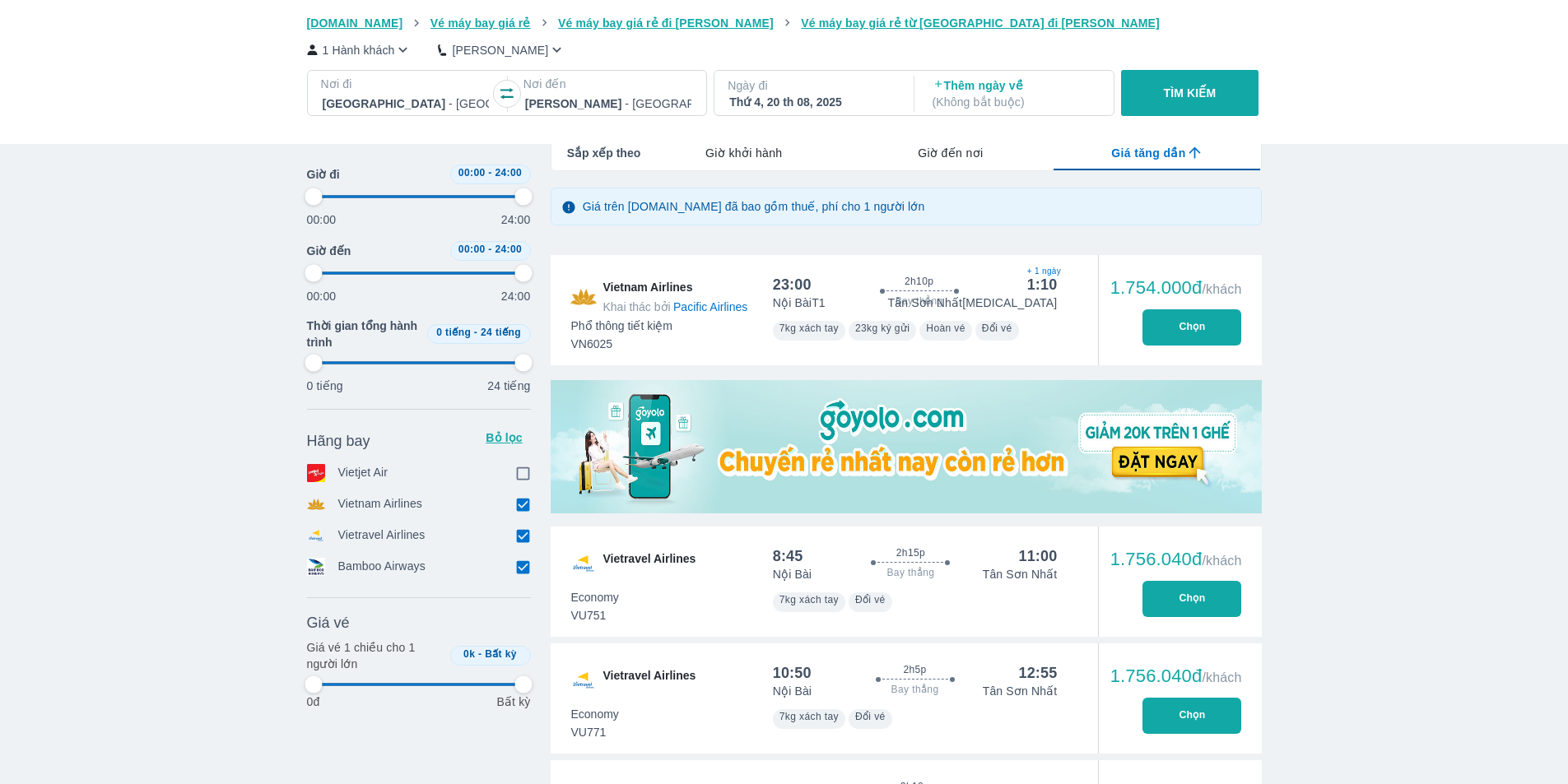
type input "97.9166666666667"
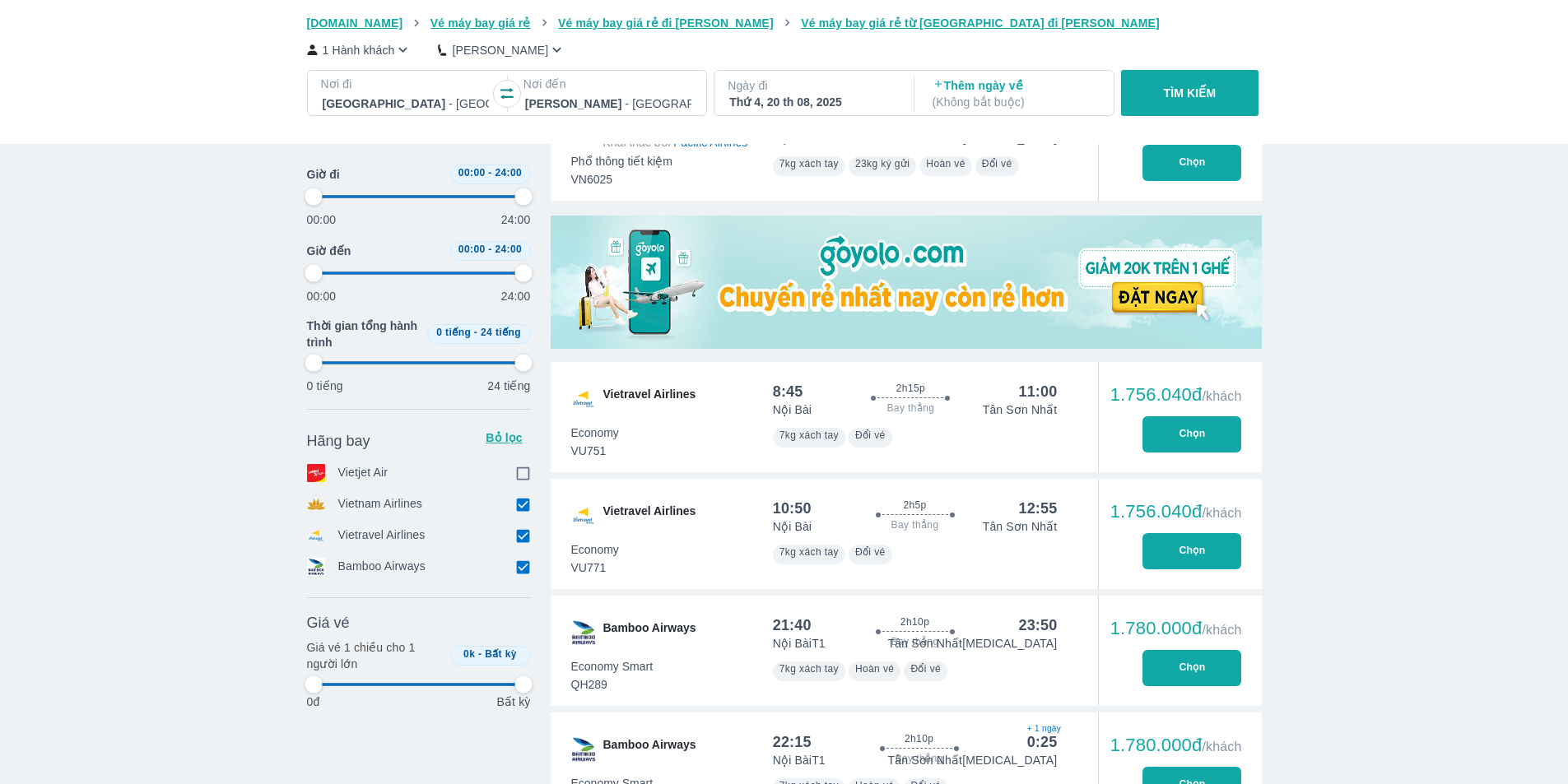
type input "97.9166666666667"
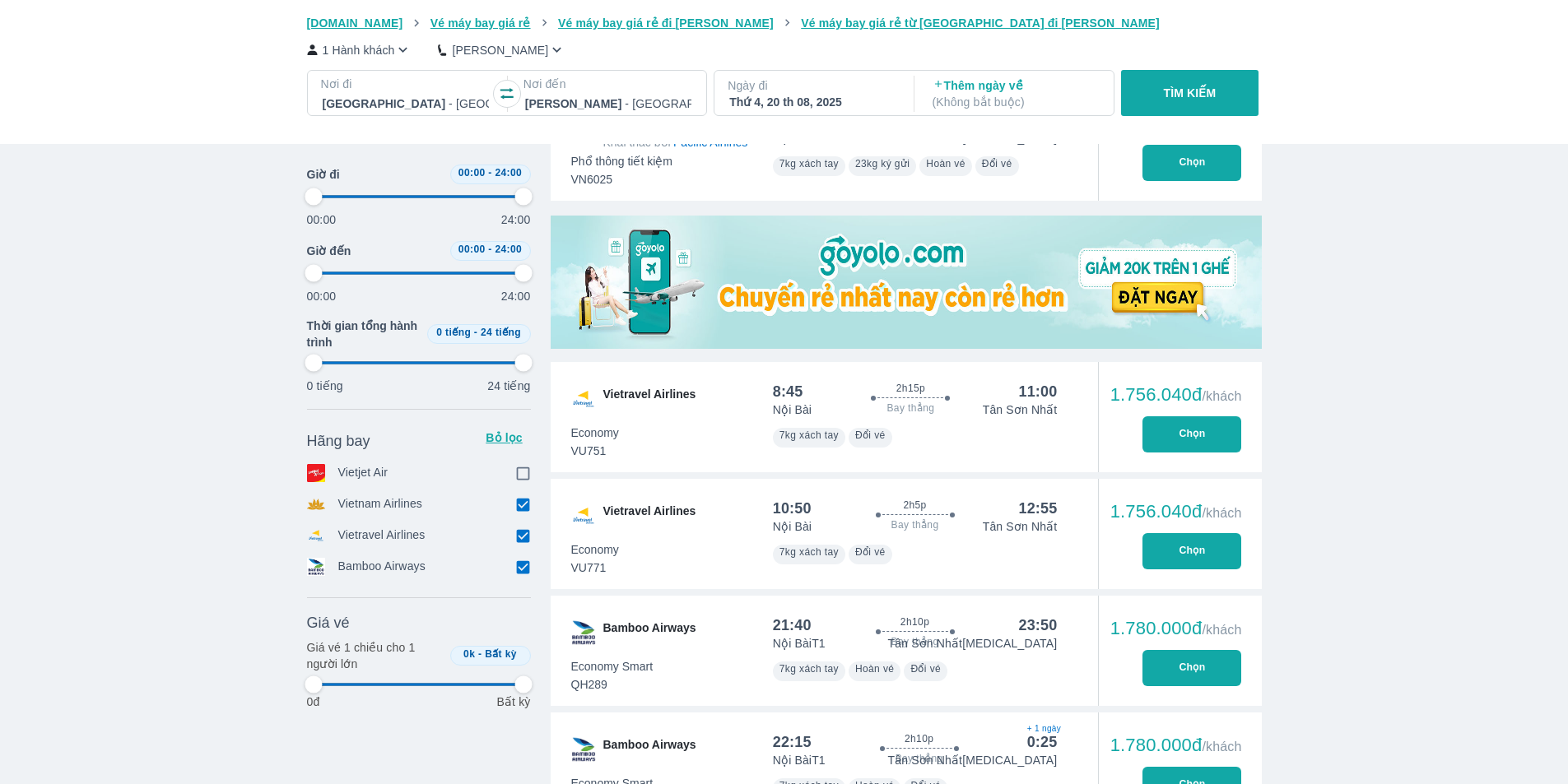
type input "97.9166666666667"
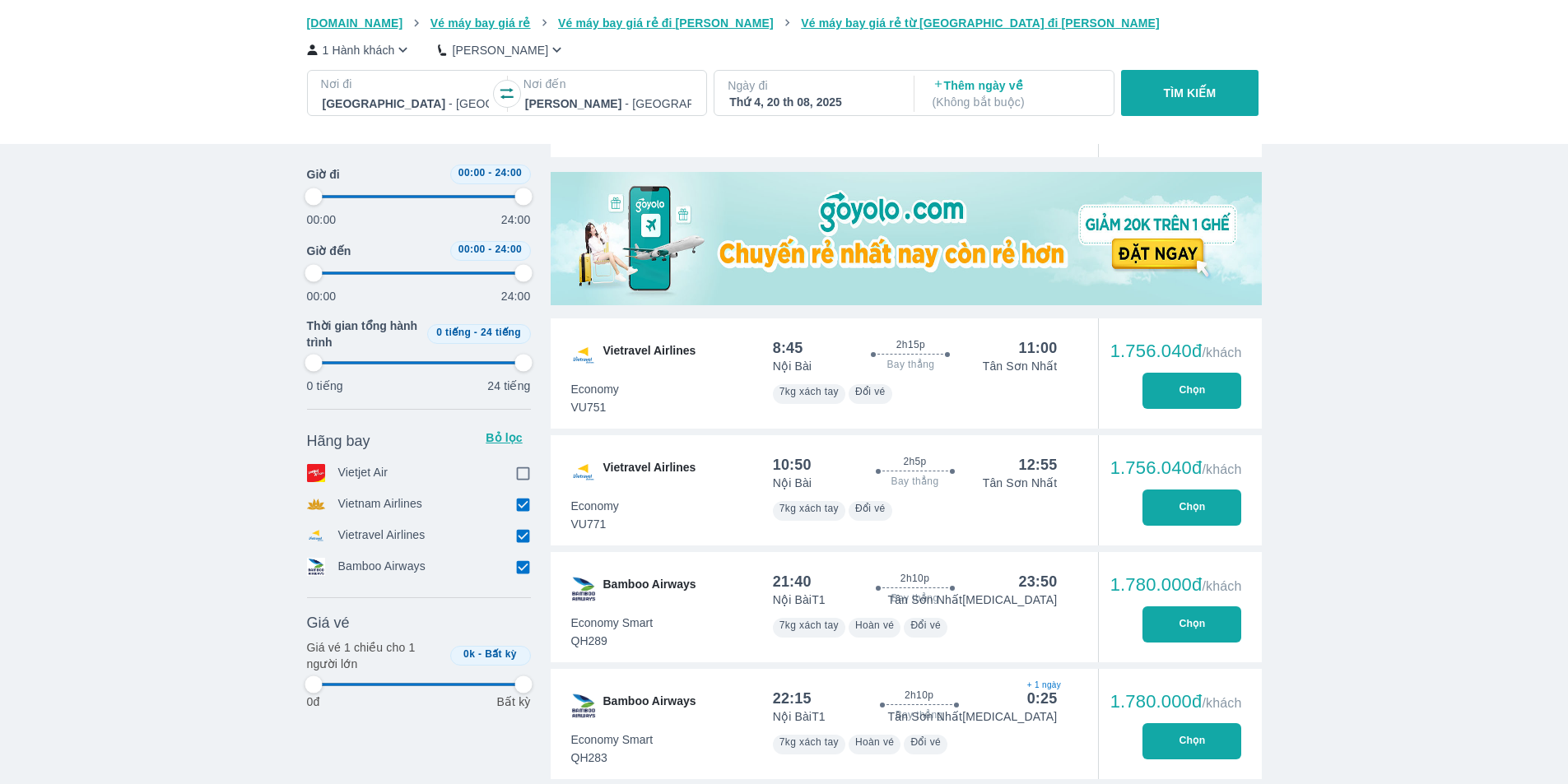
type input "97.9166666666667"
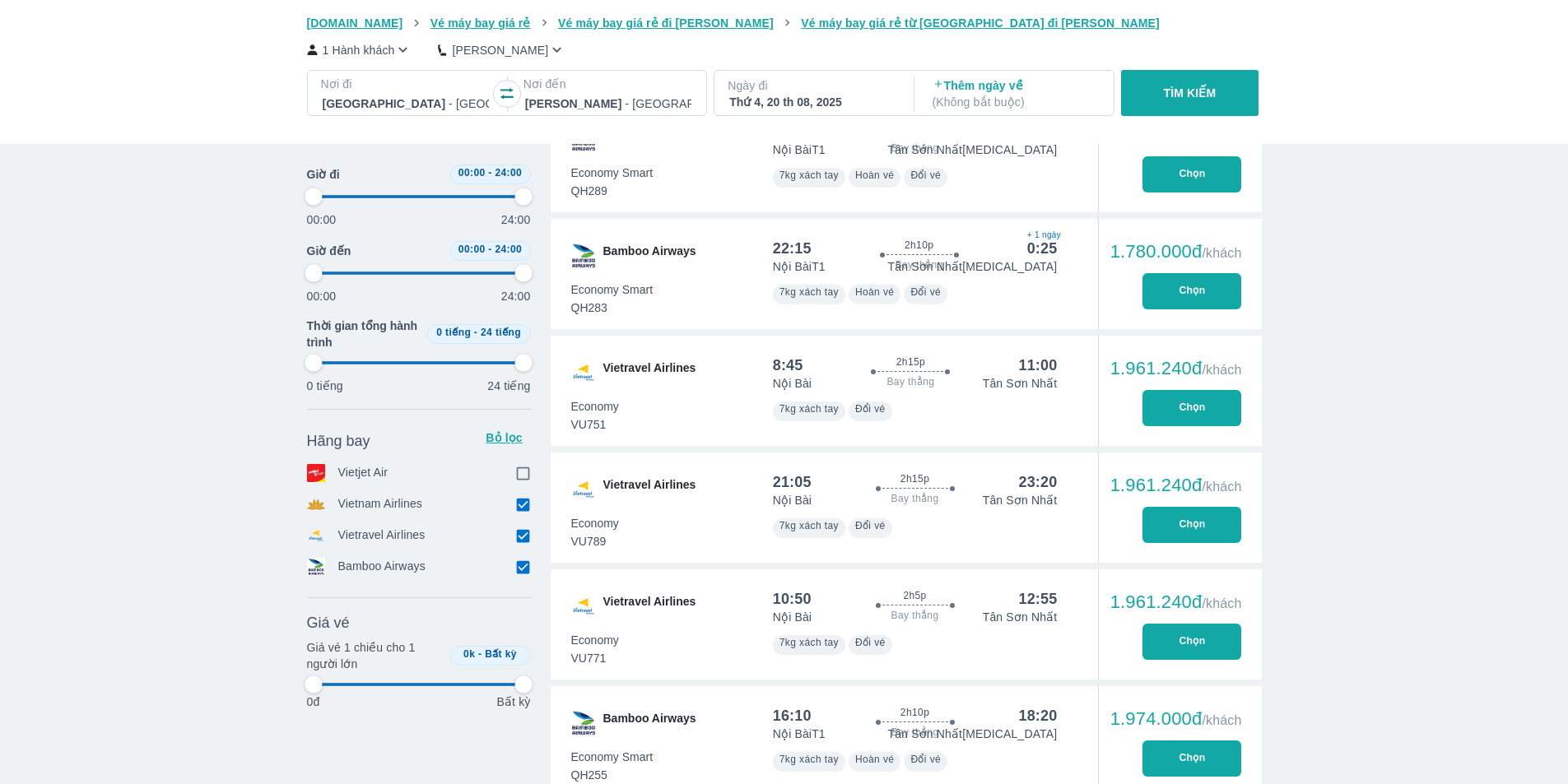
scroll to position [1070, 0]
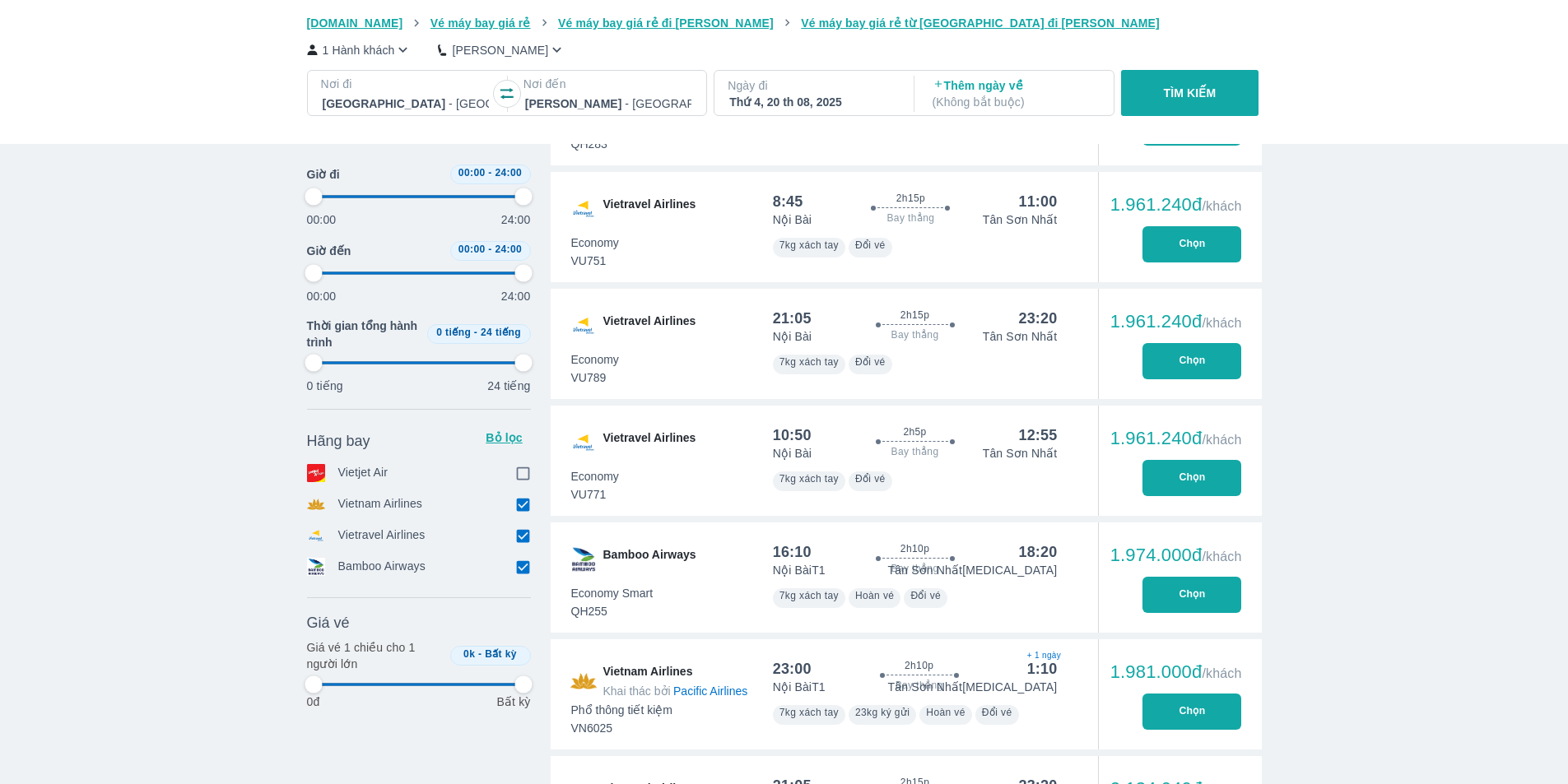
type input "97.9166666666667"
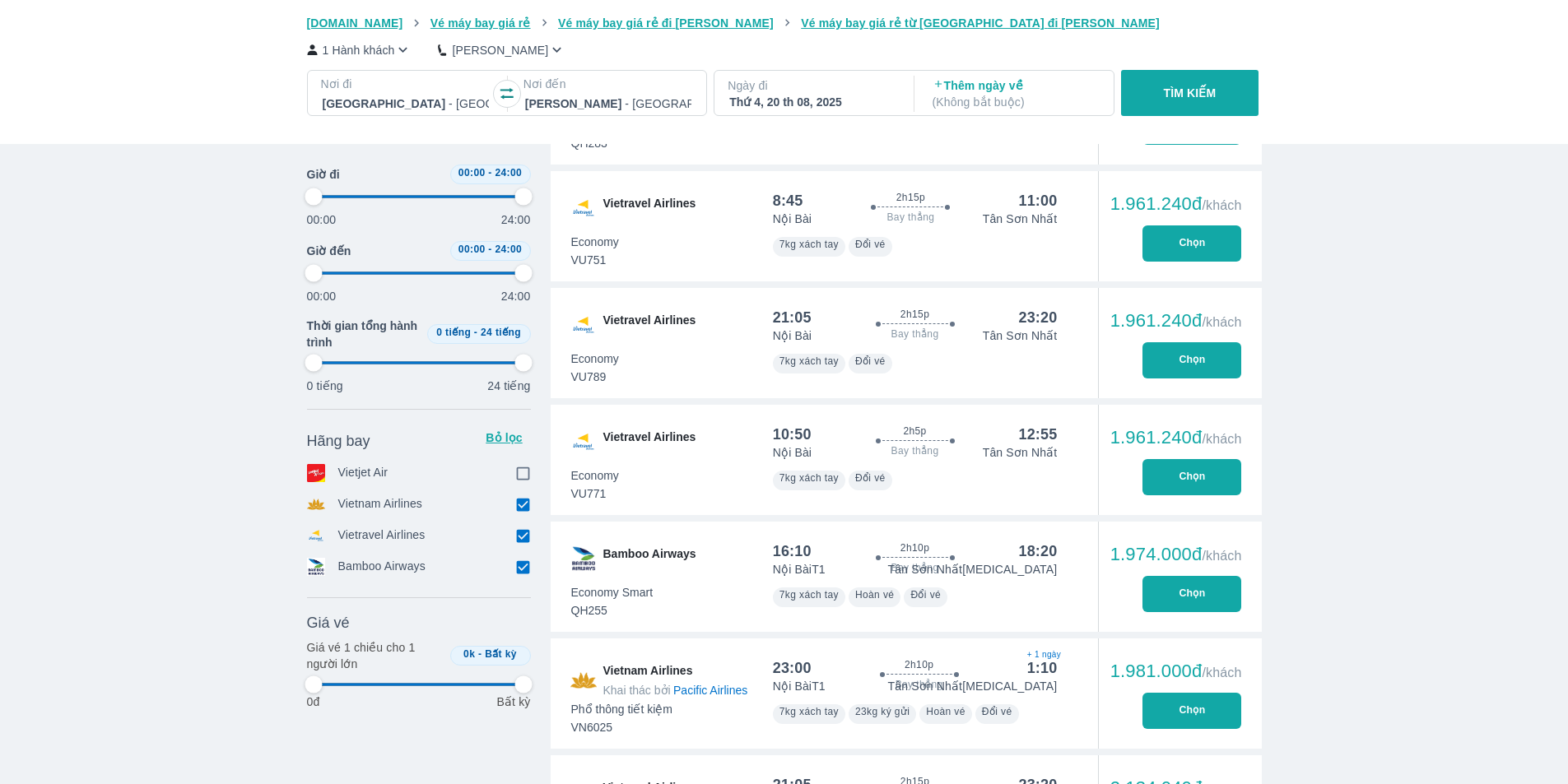
type input "97.9166666666667"
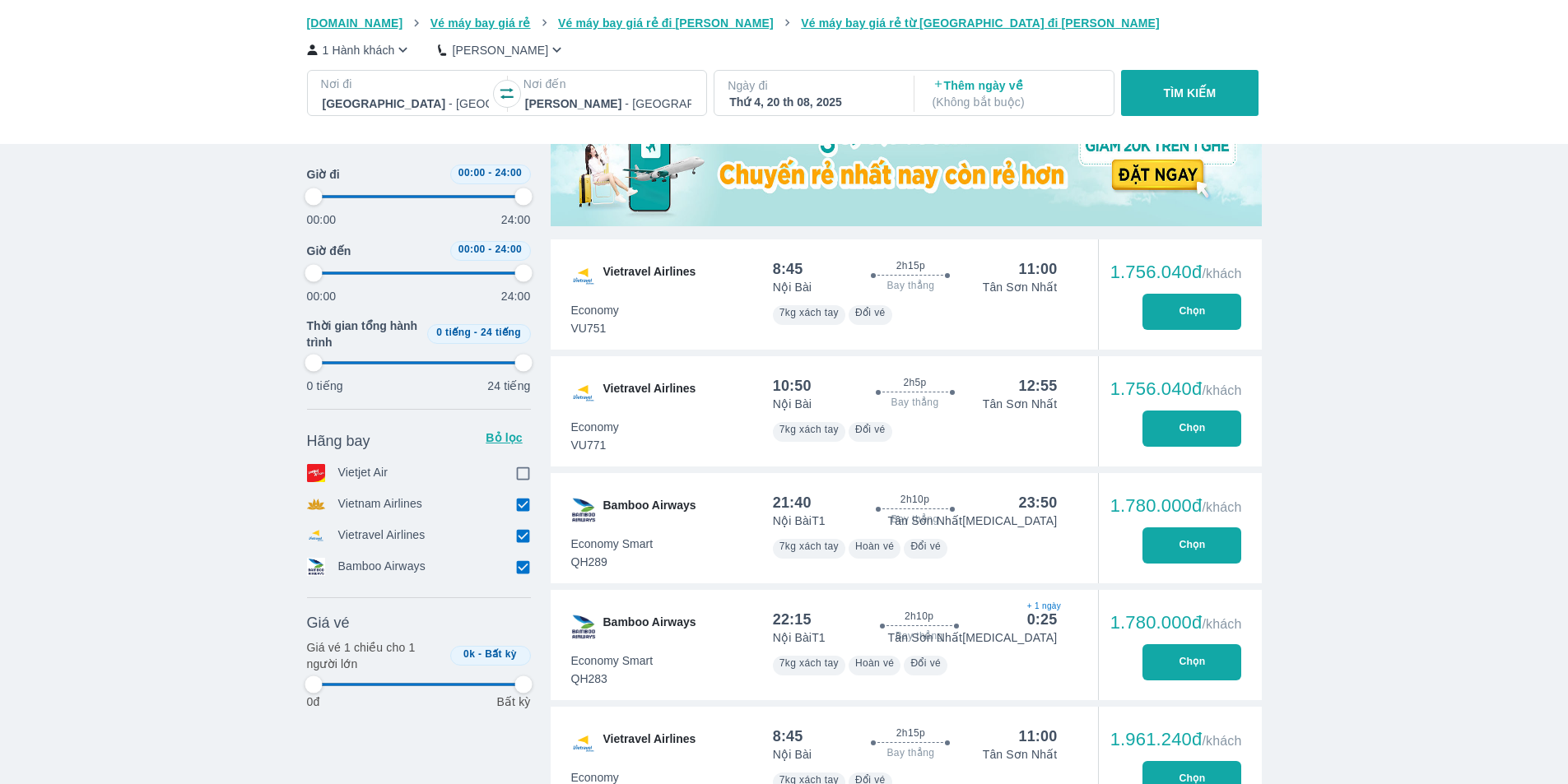
scroll to position [412, 0]
type input "97.9166666666667"
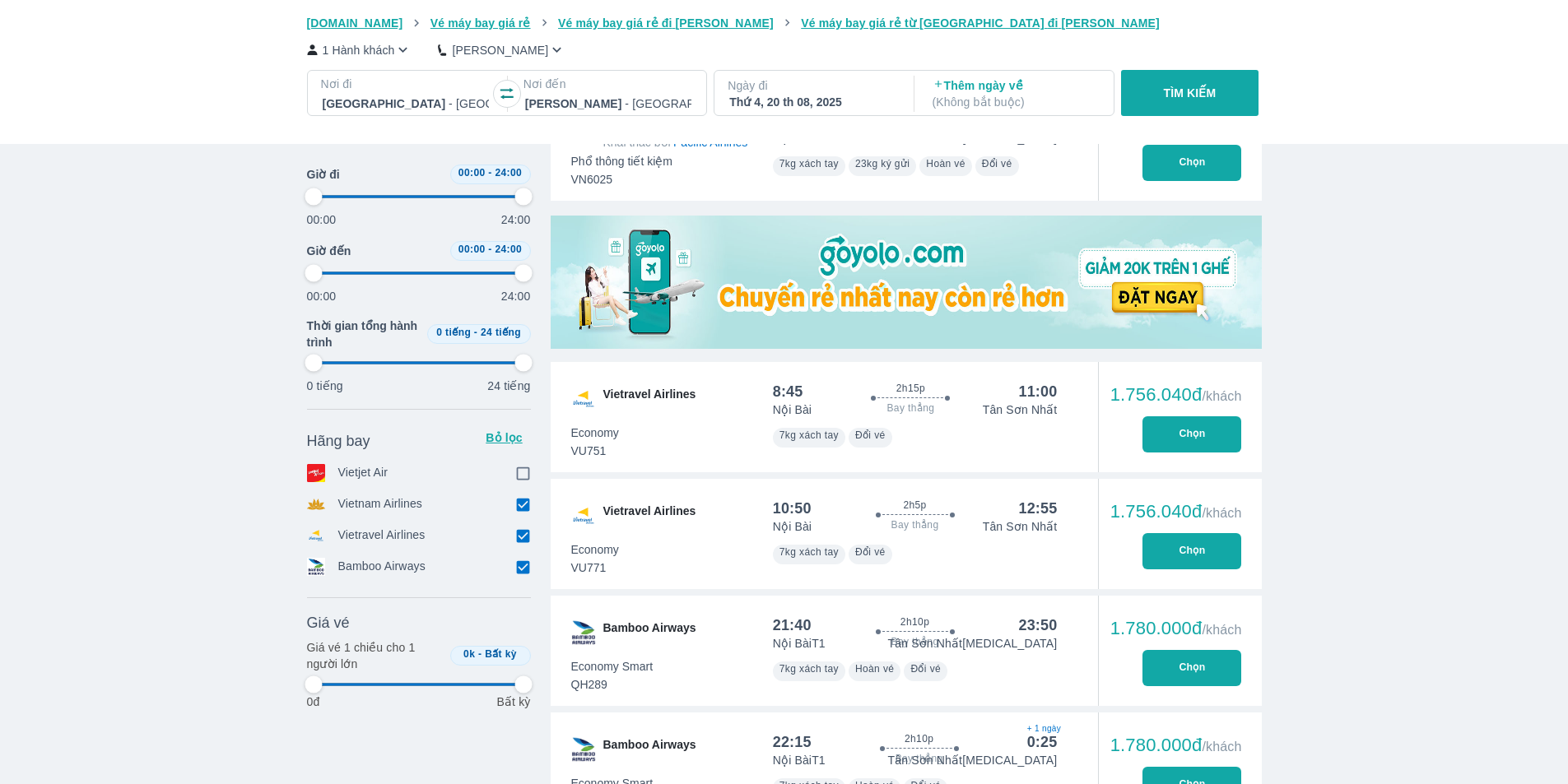
type input "97.9166666666667"
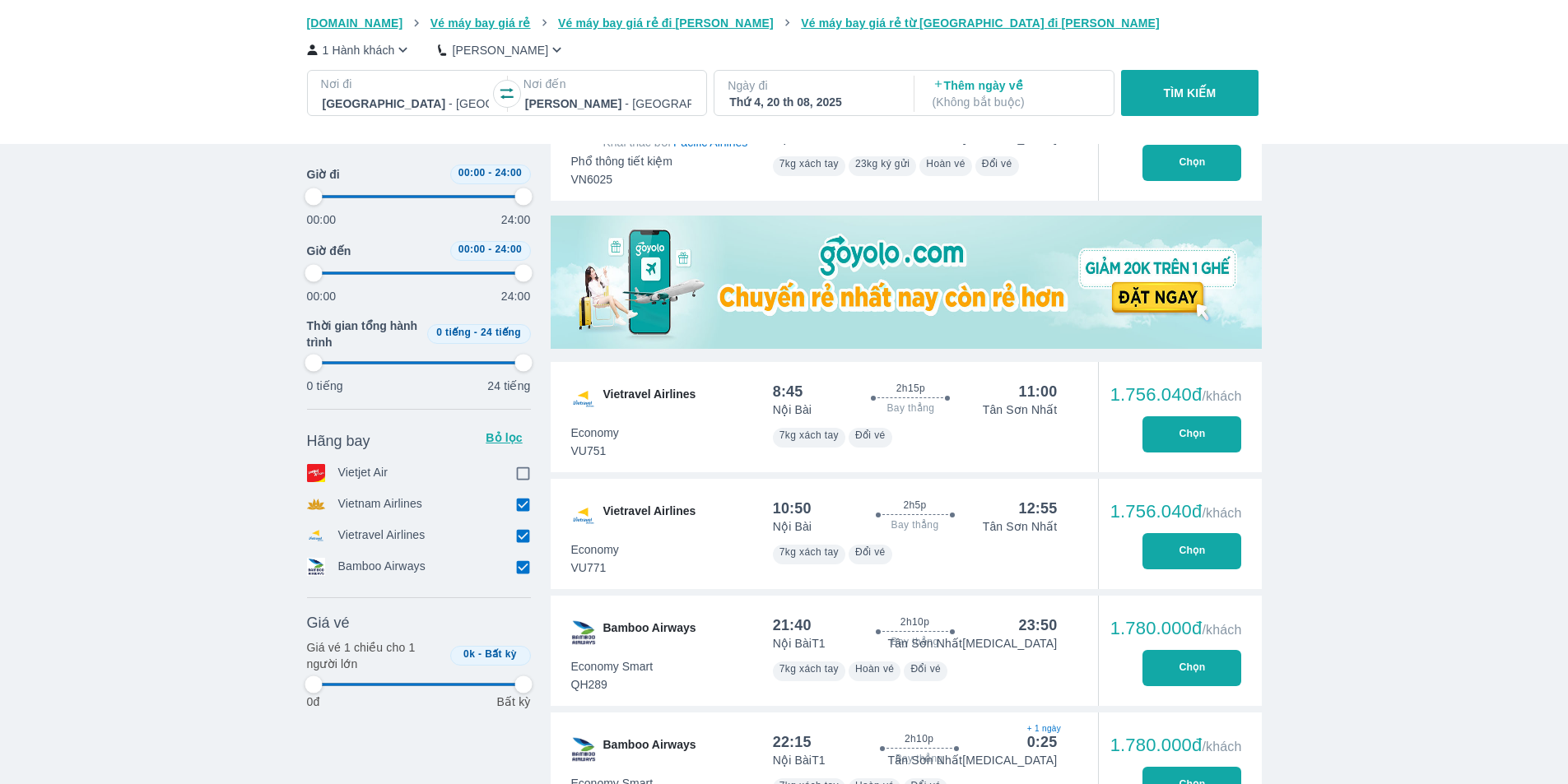
type input "97.9166666666667"
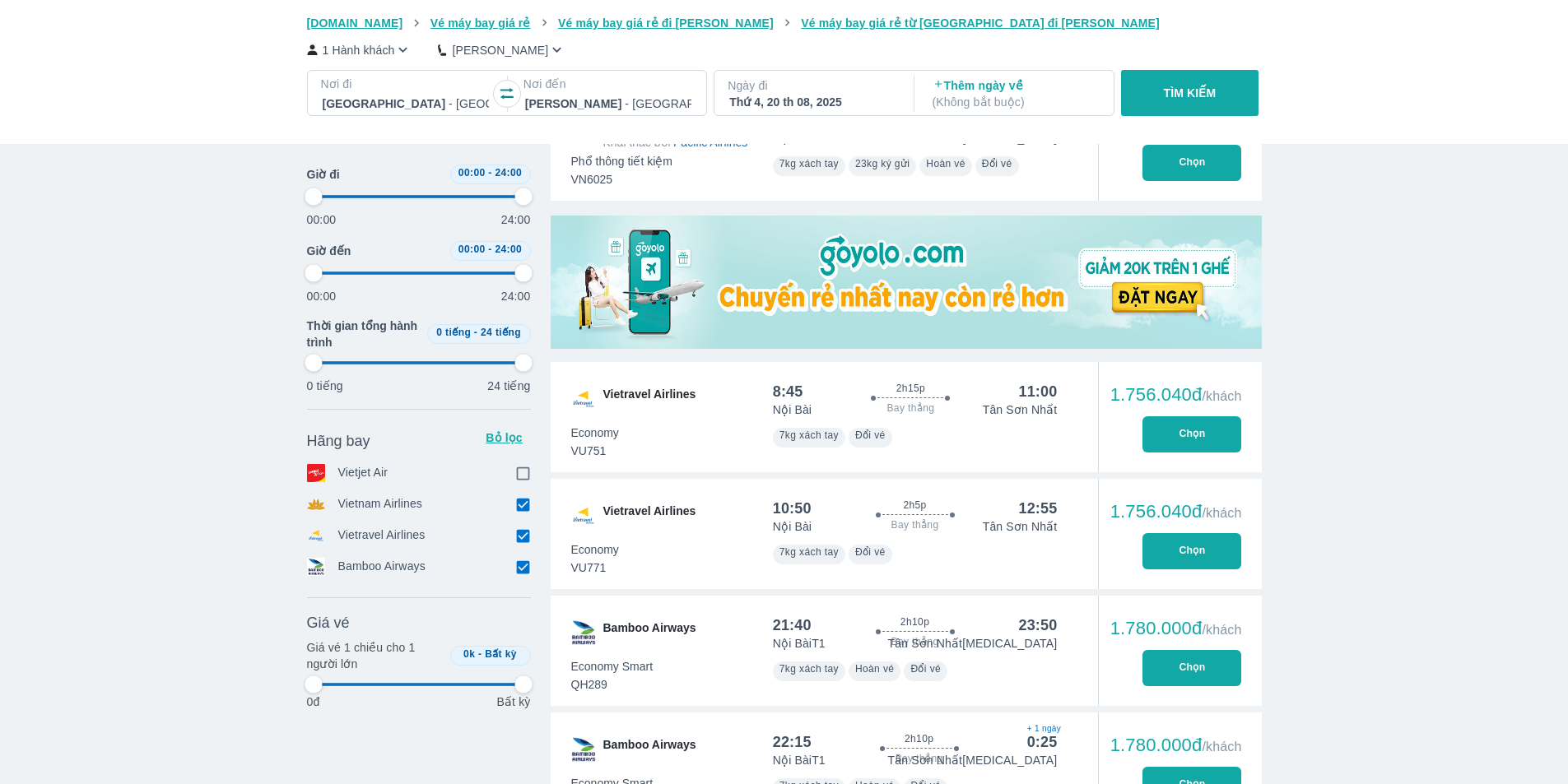
type input "97.9166666666667"
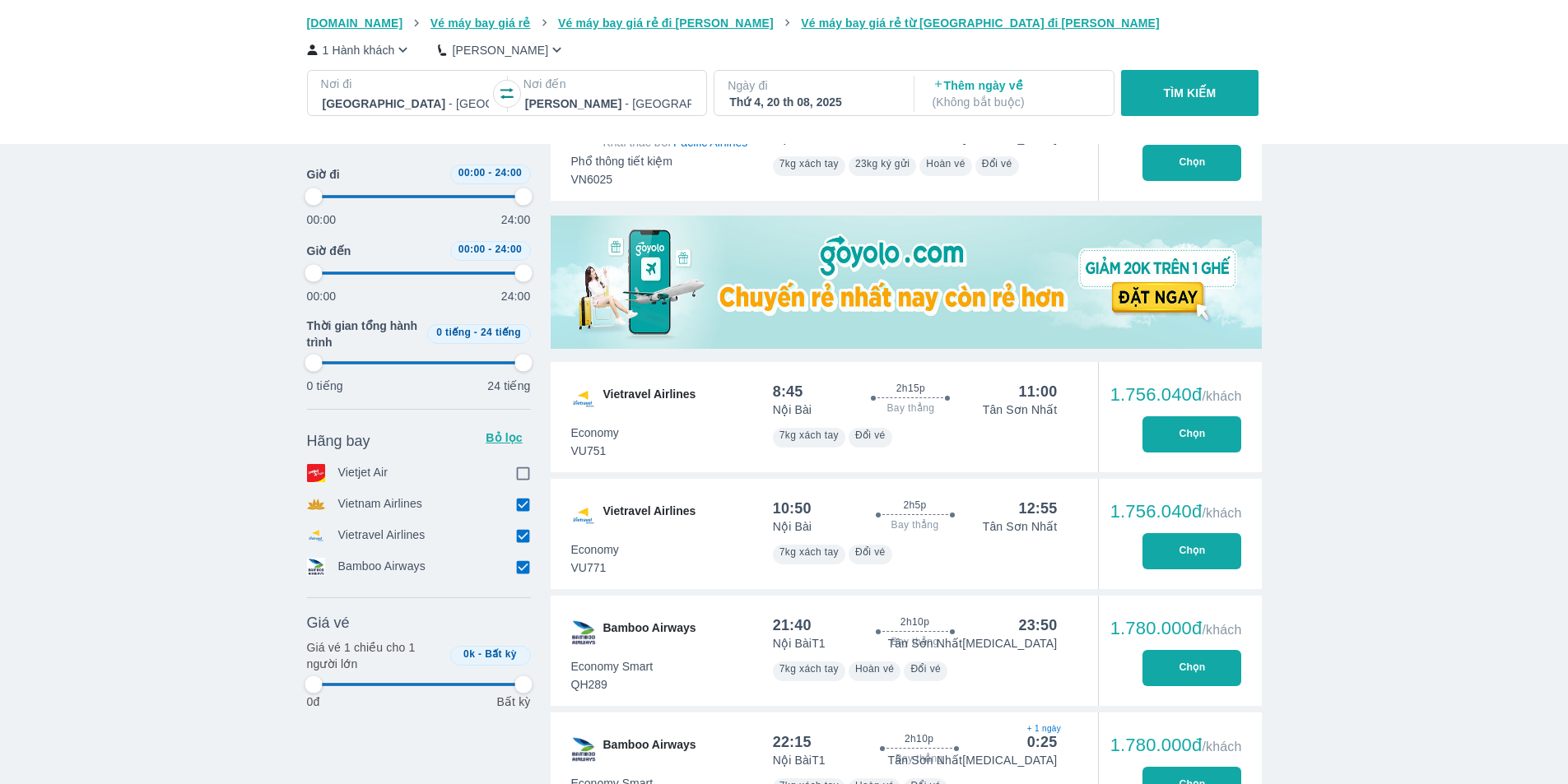
type input "97.9166666666667"
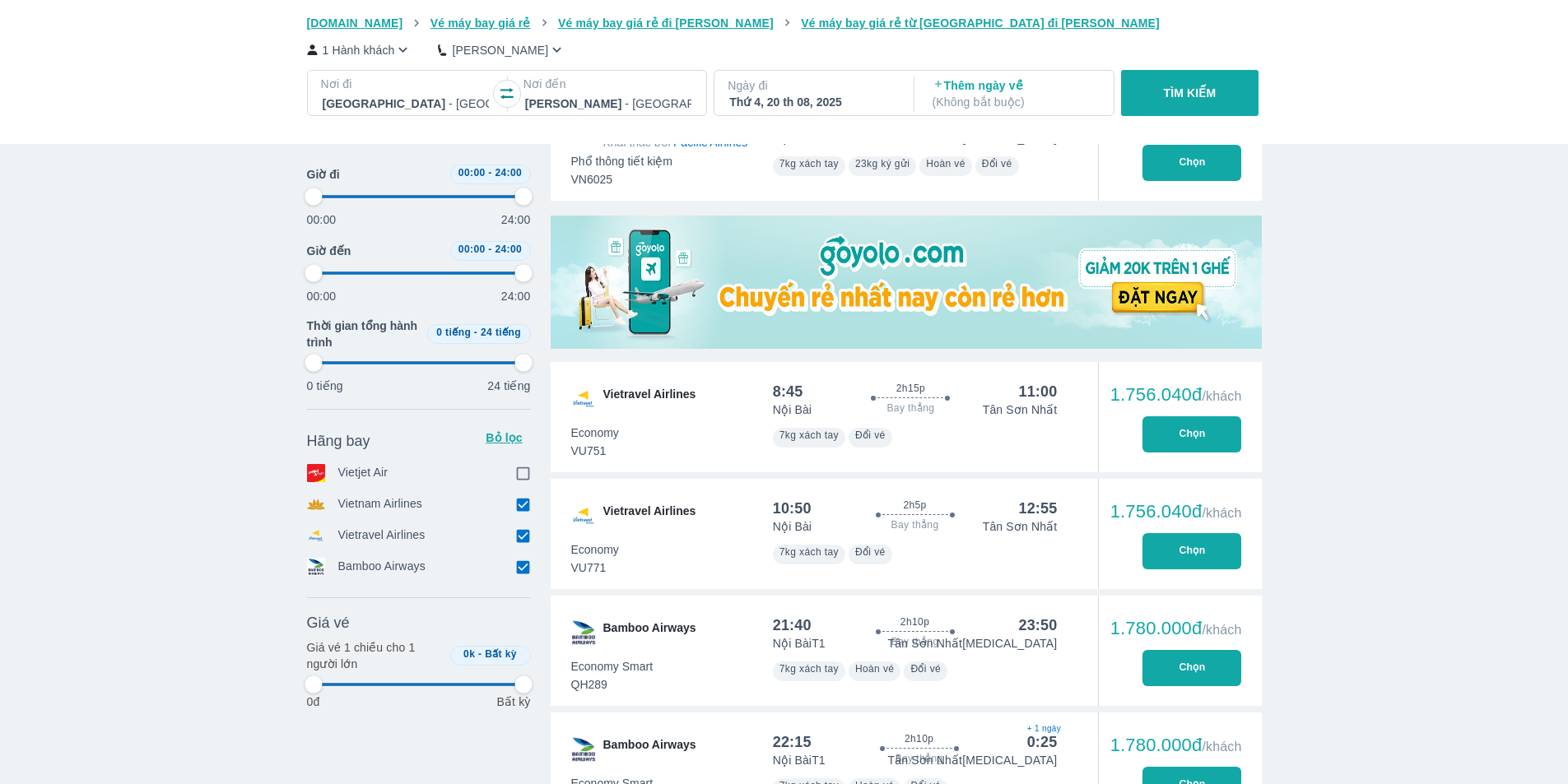
type input "97.9166666666667"
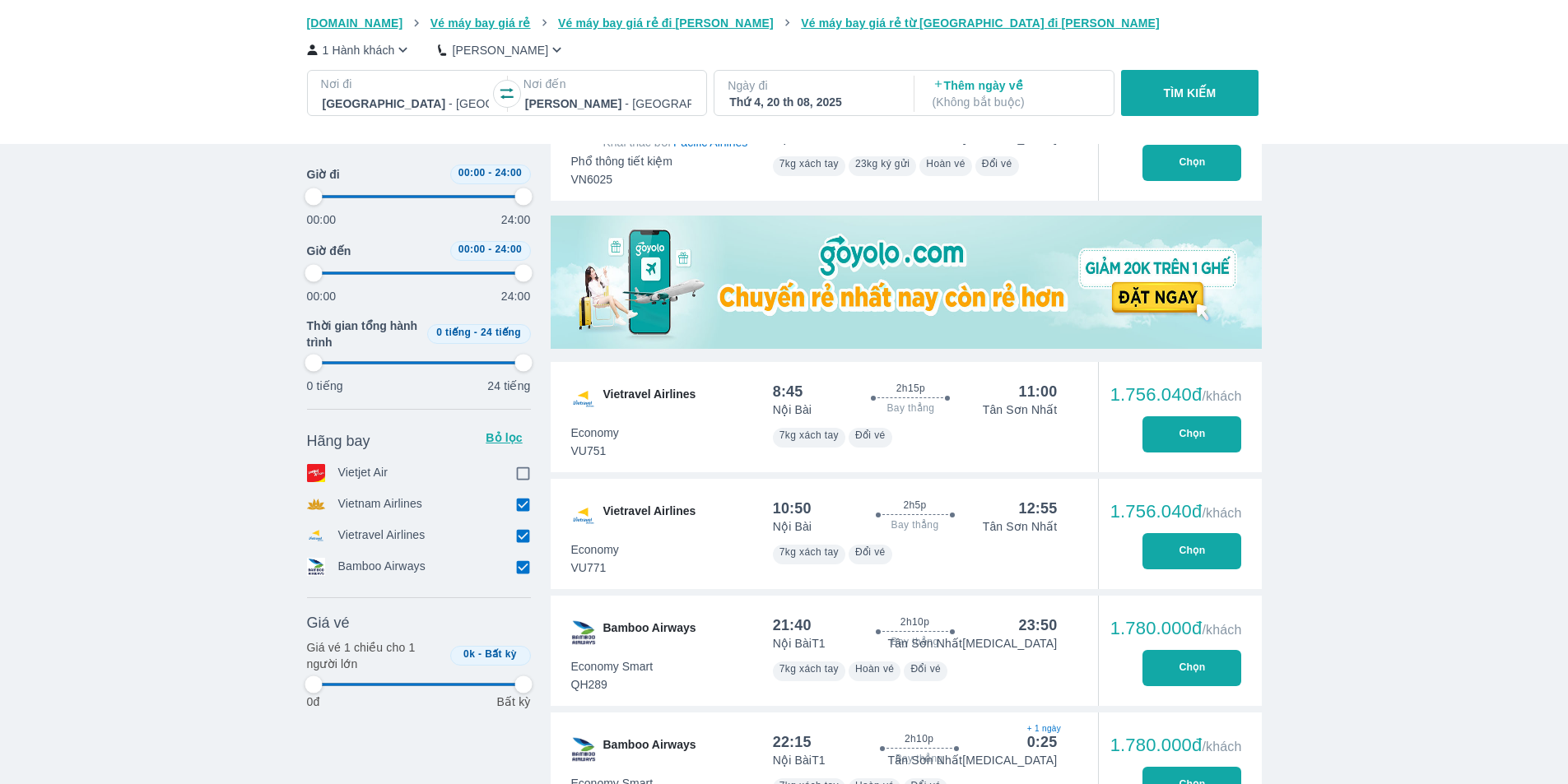
type input "97.9166666666667"
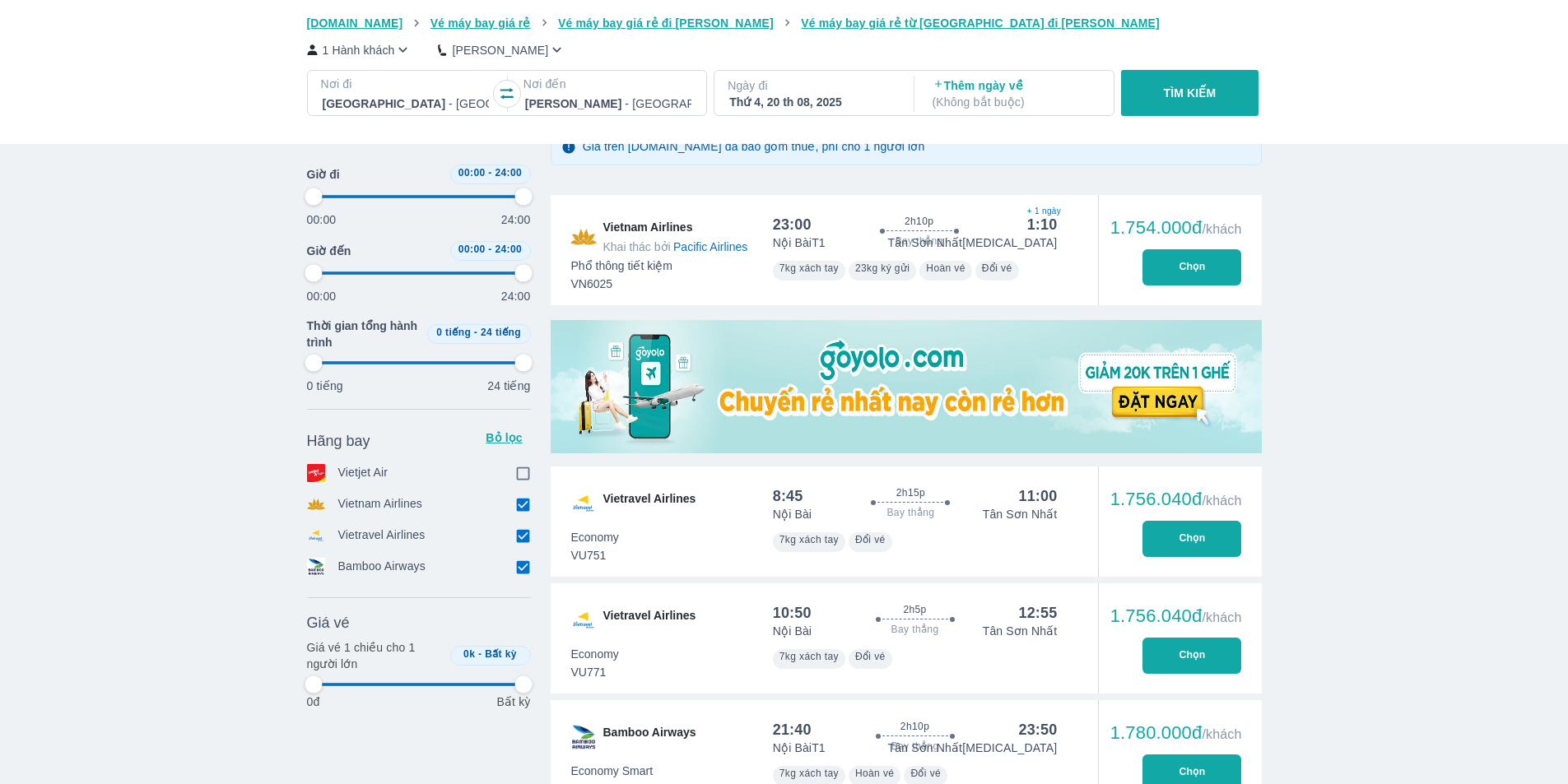
scroll to position [247, 0]
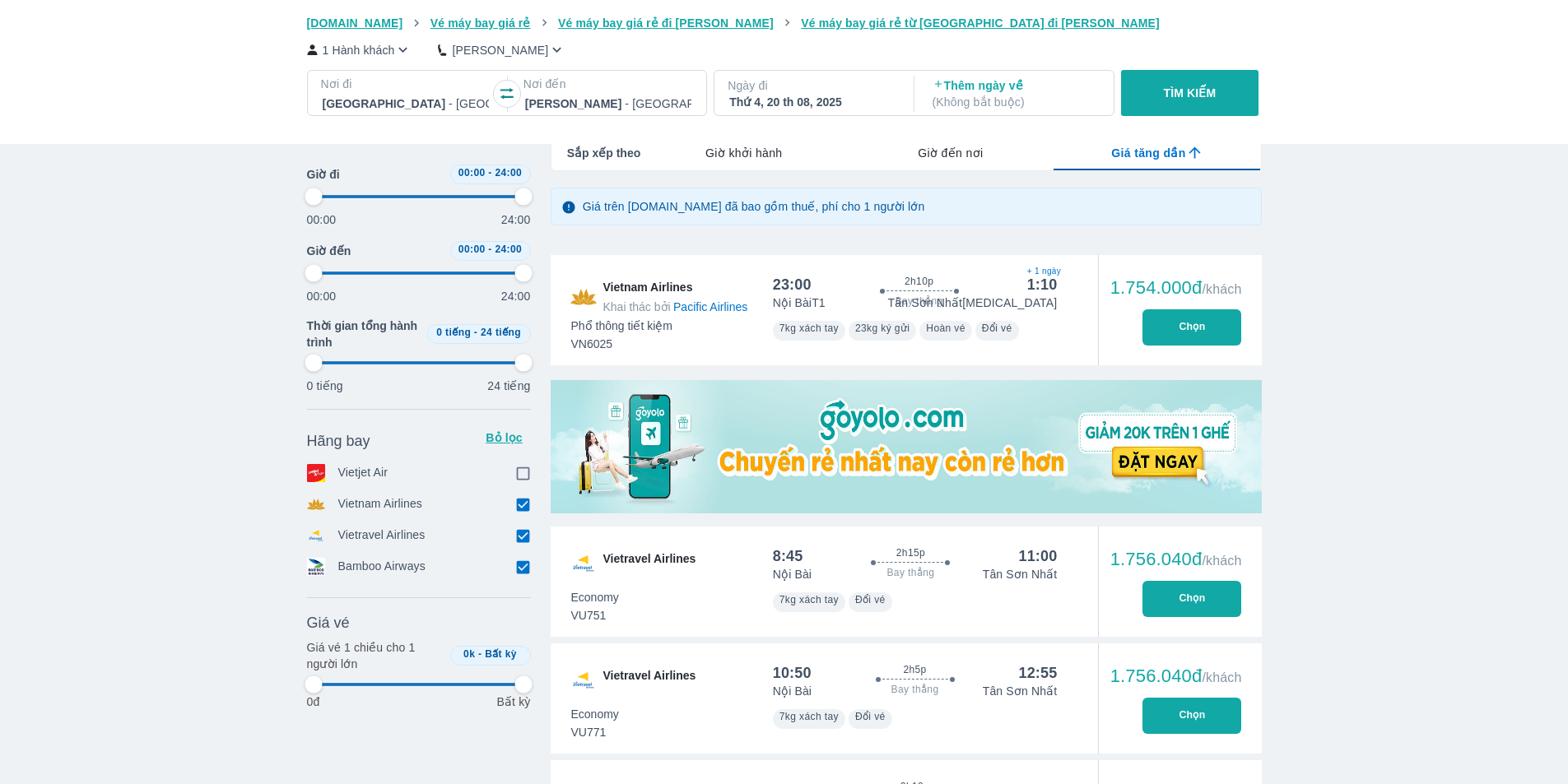
type input "97.9166666666667"
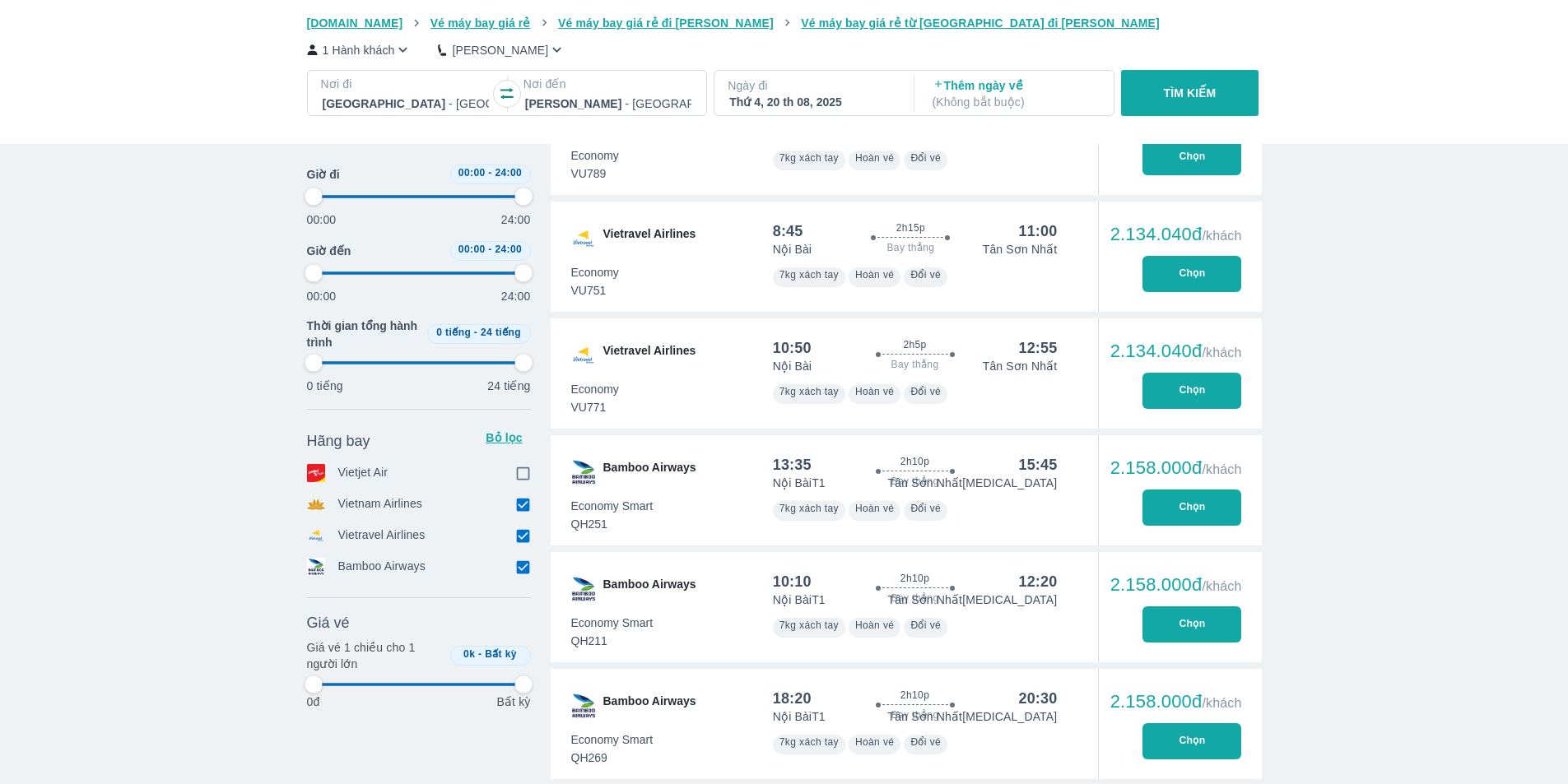
scroll to position [1810, 0]
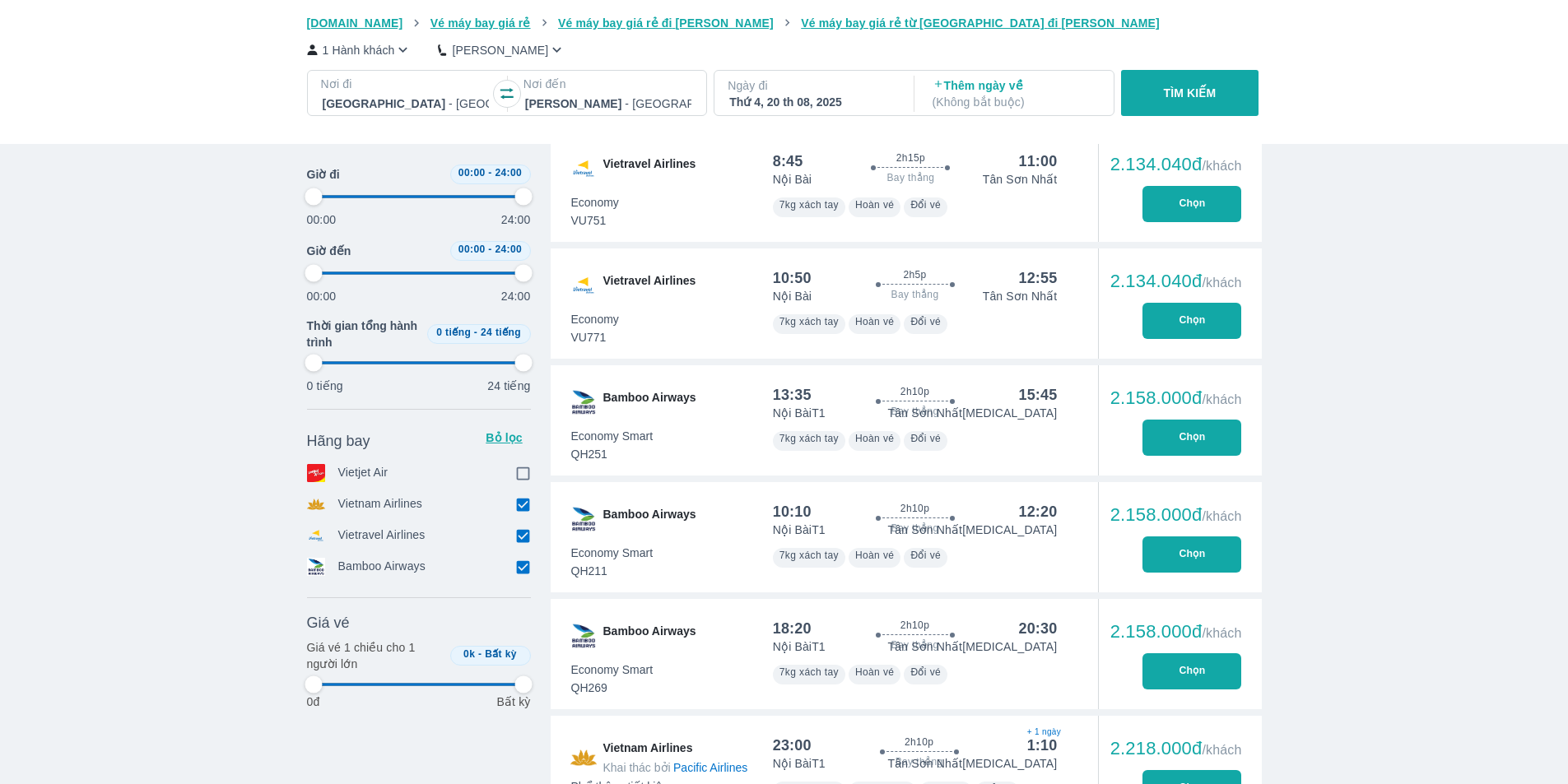
type input "97.9166666666667"
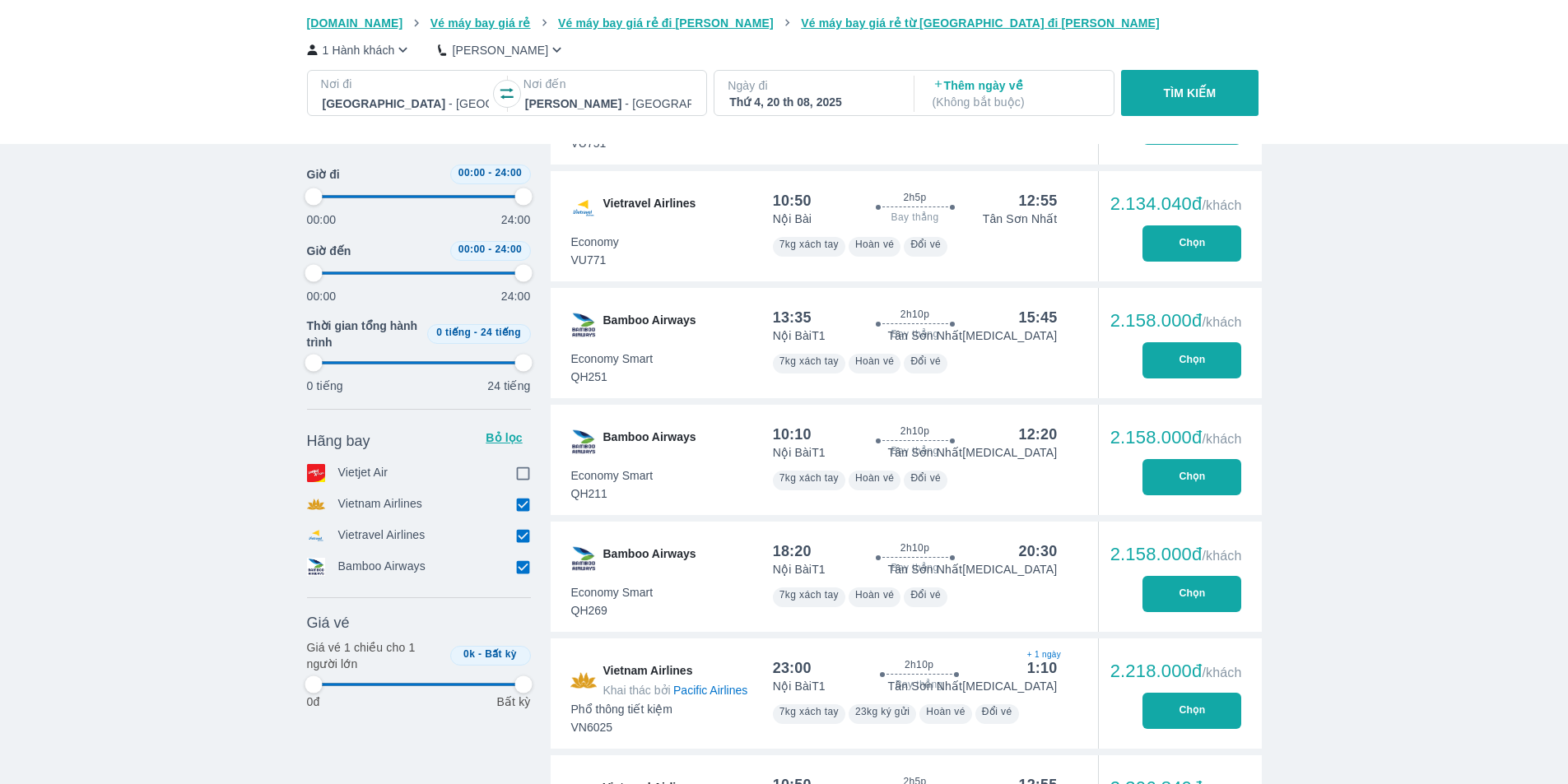
type input "97.9166666666667"
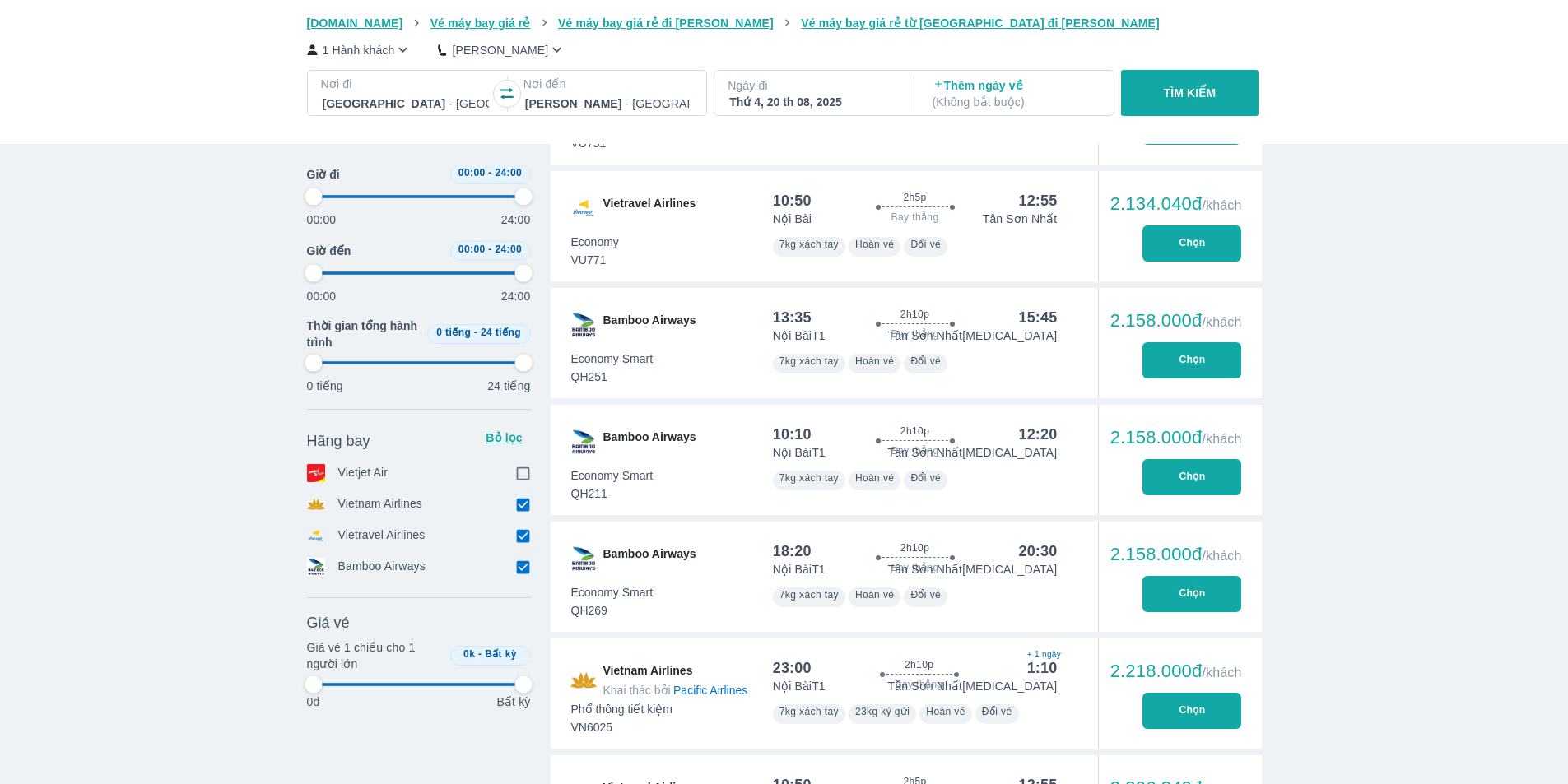
type input "97.9166666666667"
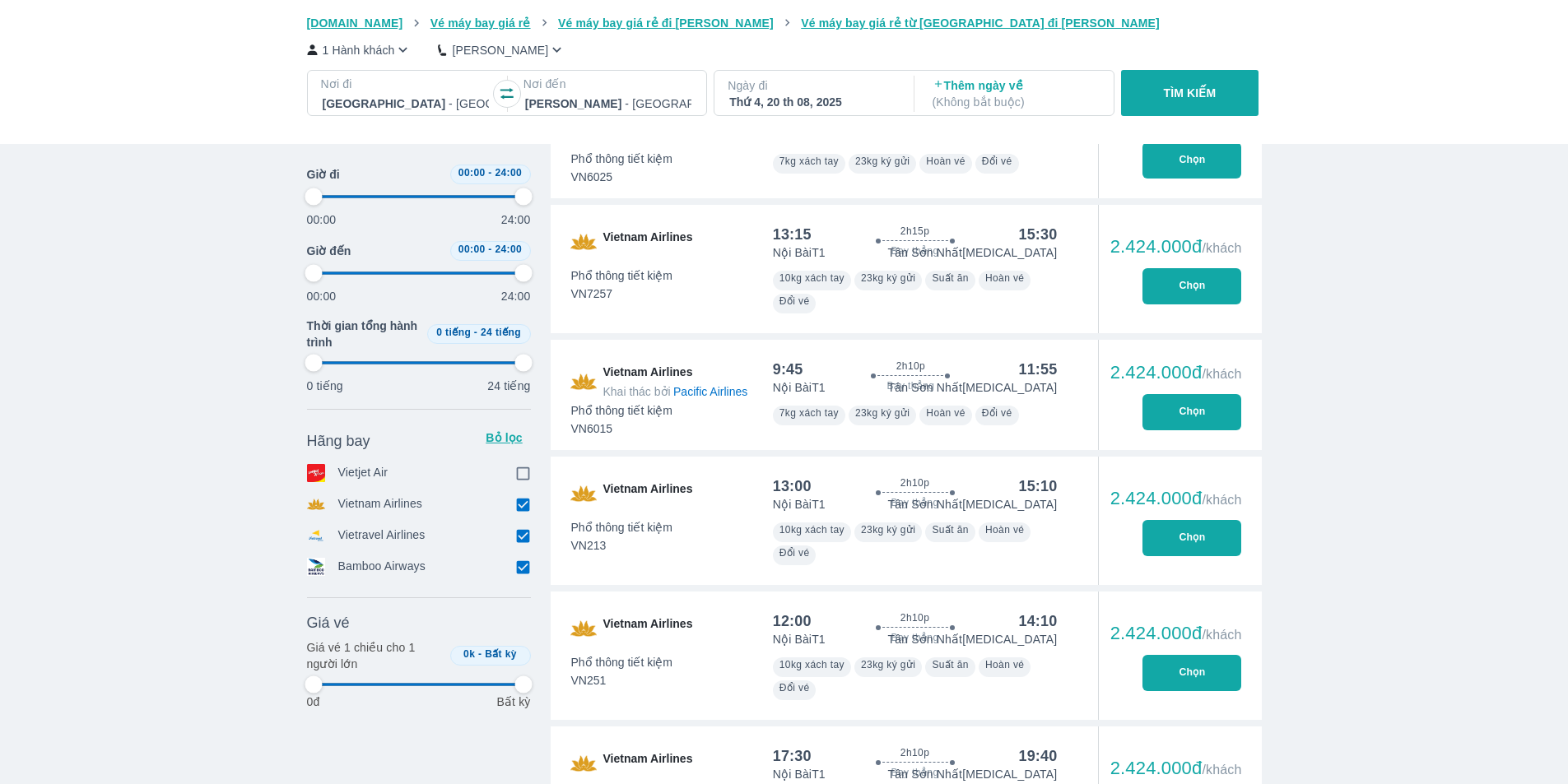
type input "97.9166666666667"
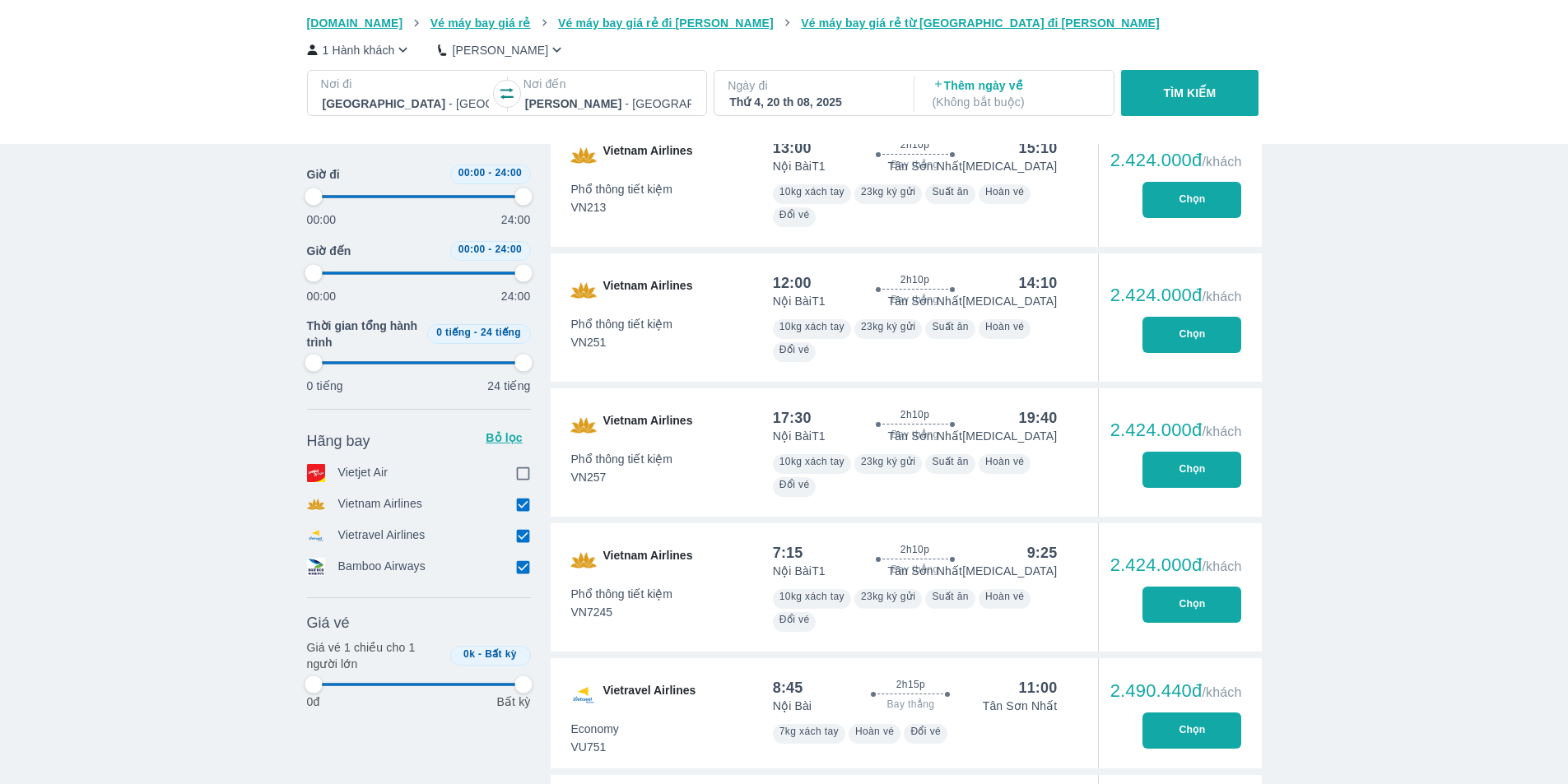
type input "97.9166666666667"
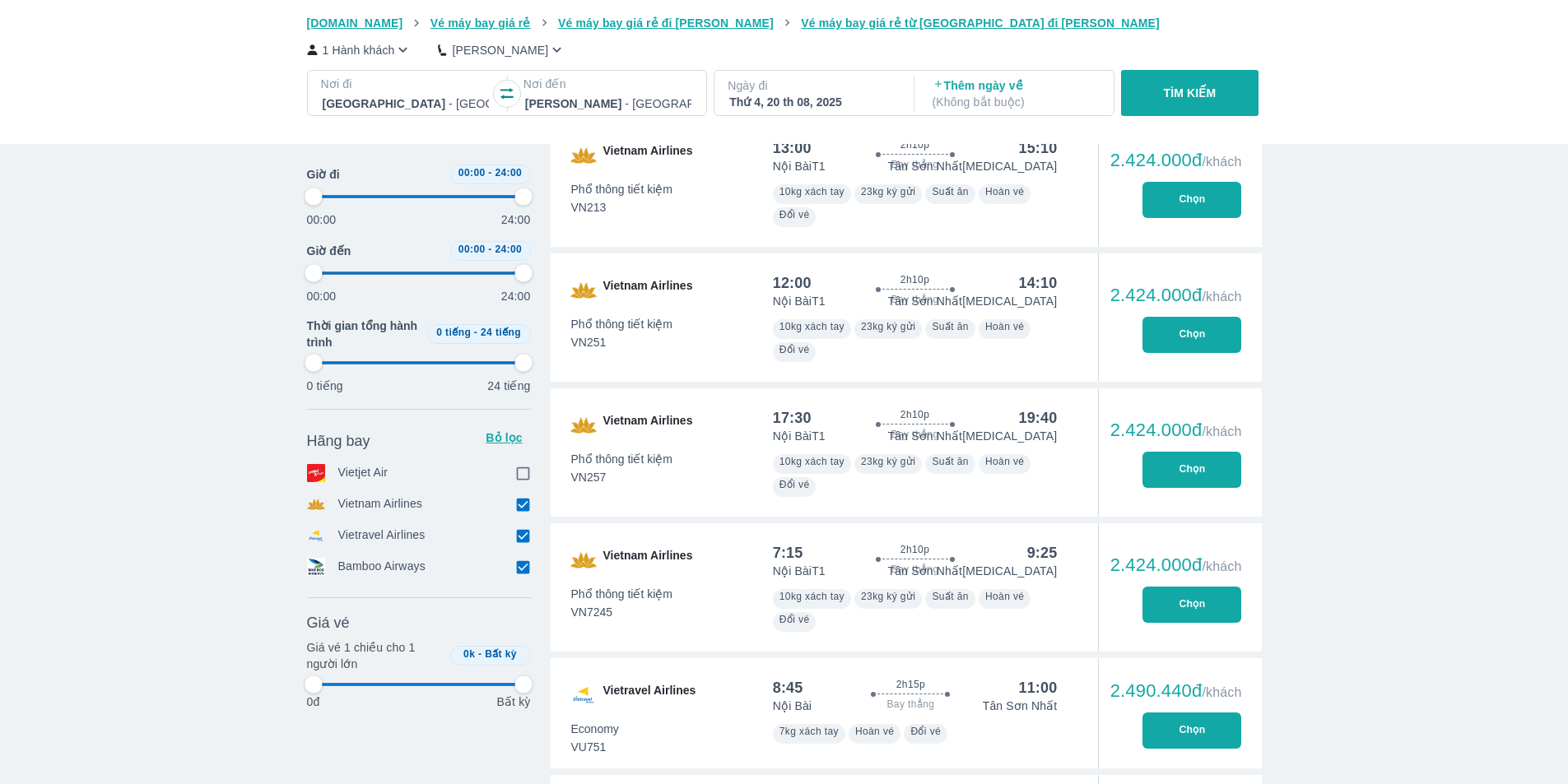
type input "97.9166666666667"
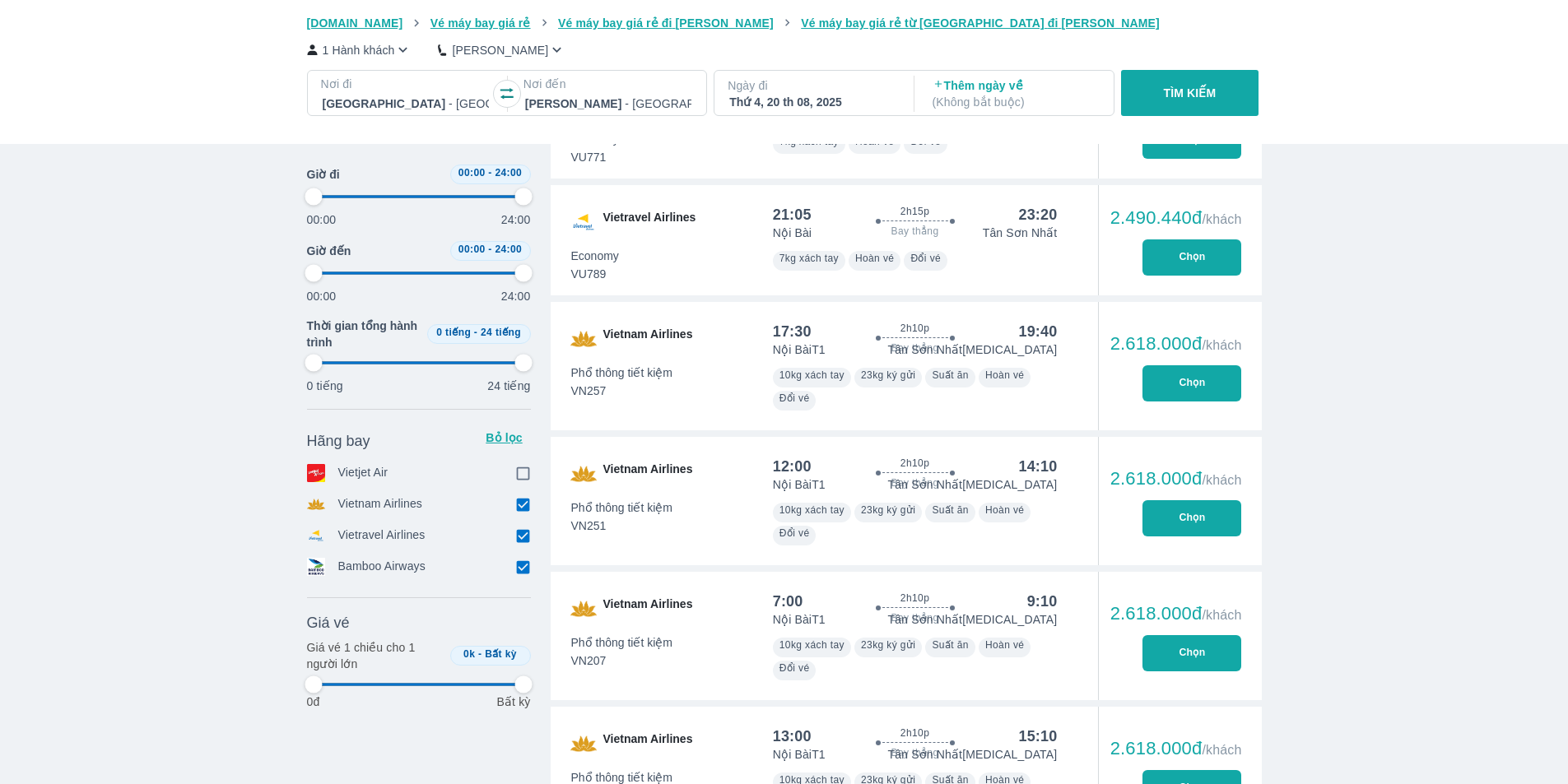
type input "97.9166666666667"
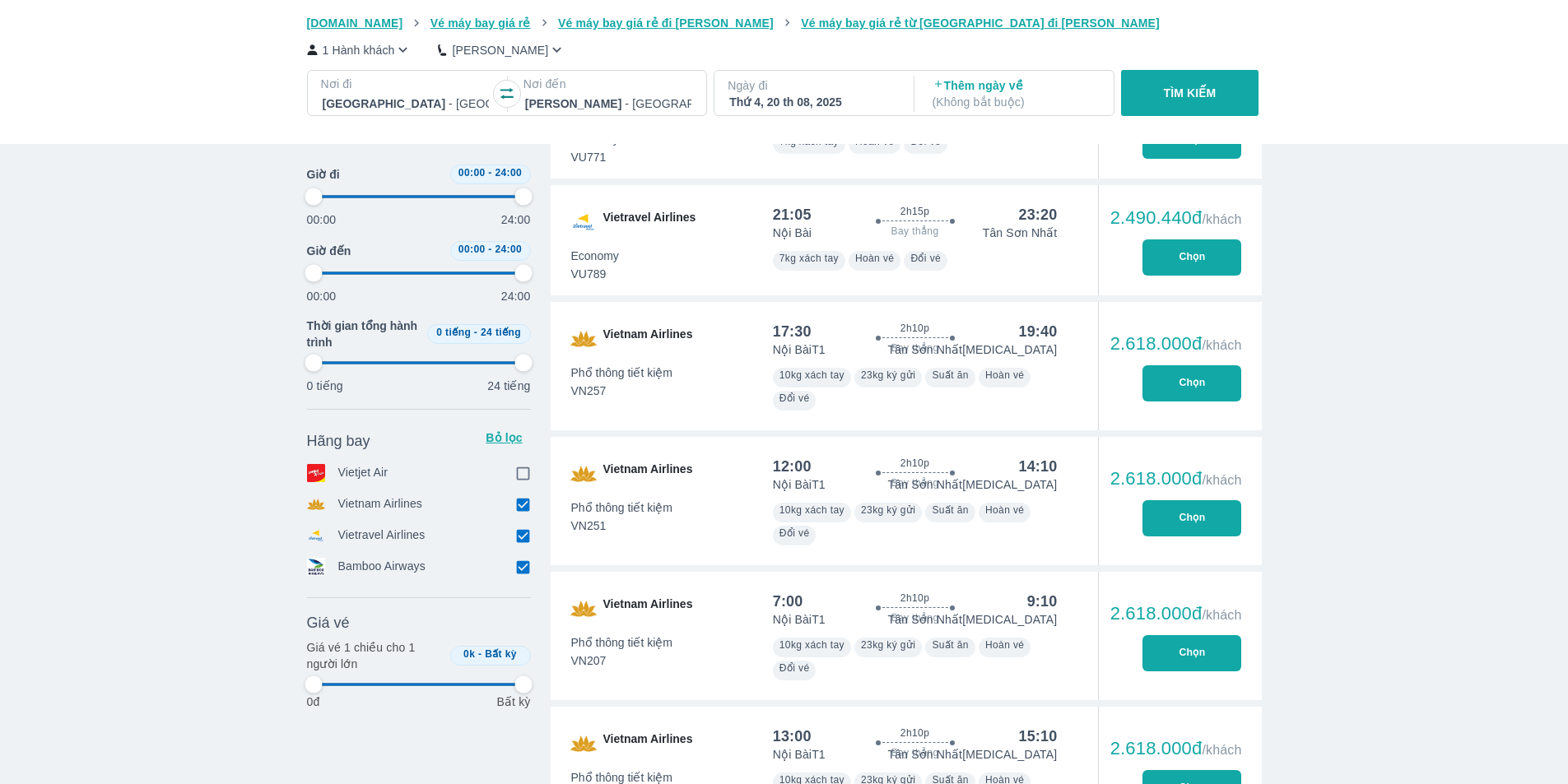
type input "97.9166666666667"
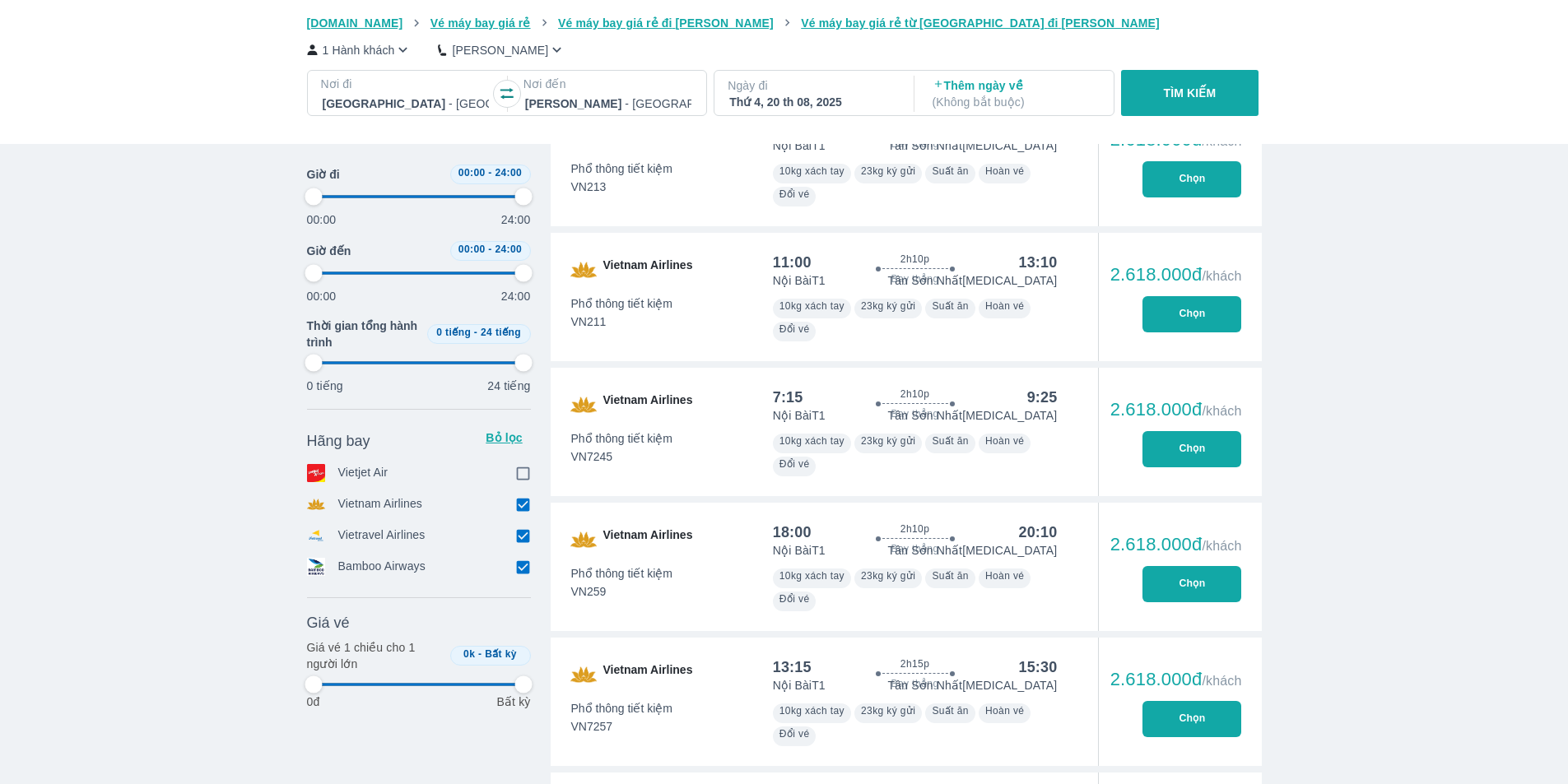
type input "97.9166666666667"
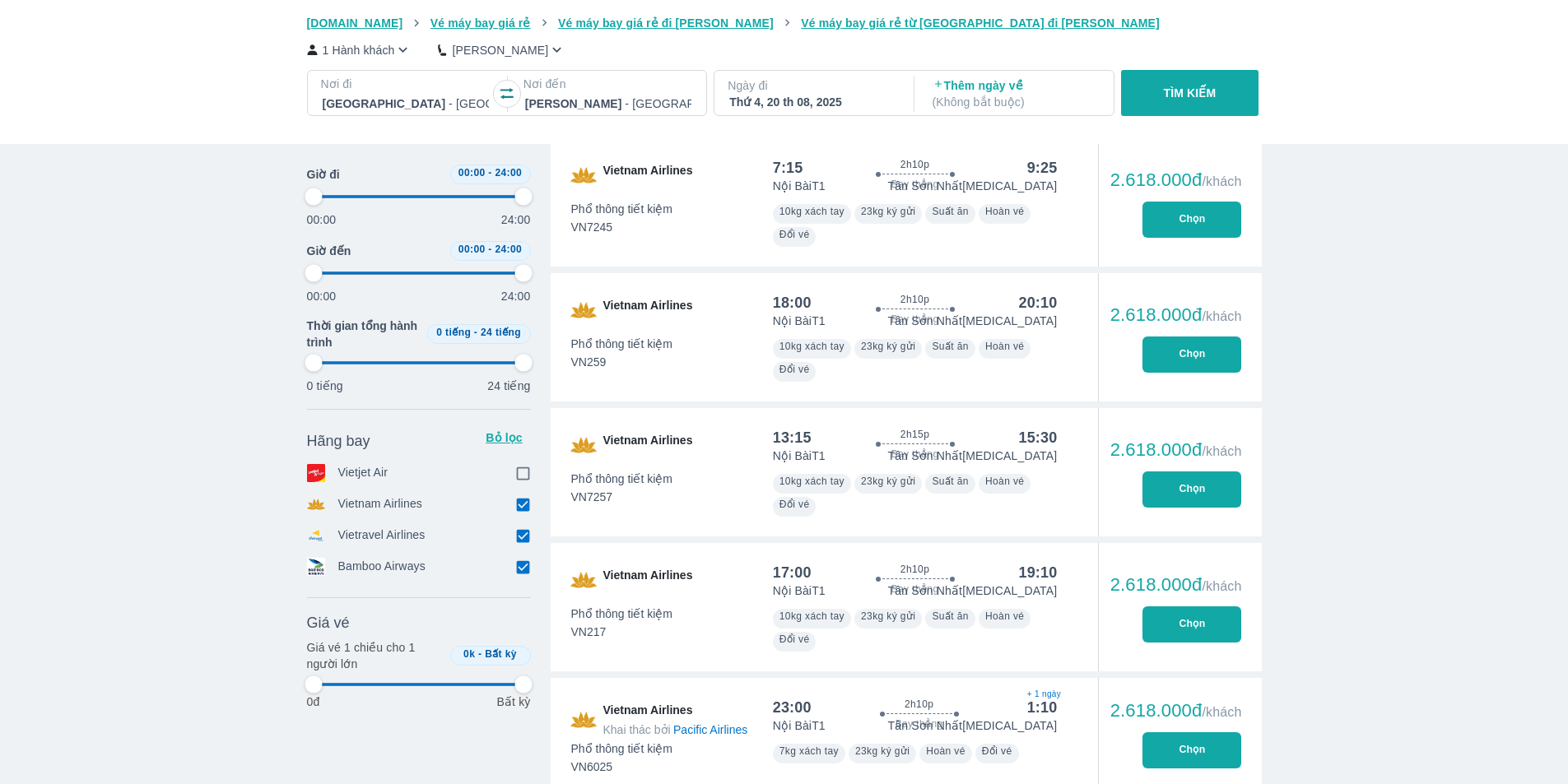
type input "97.9166666666667"
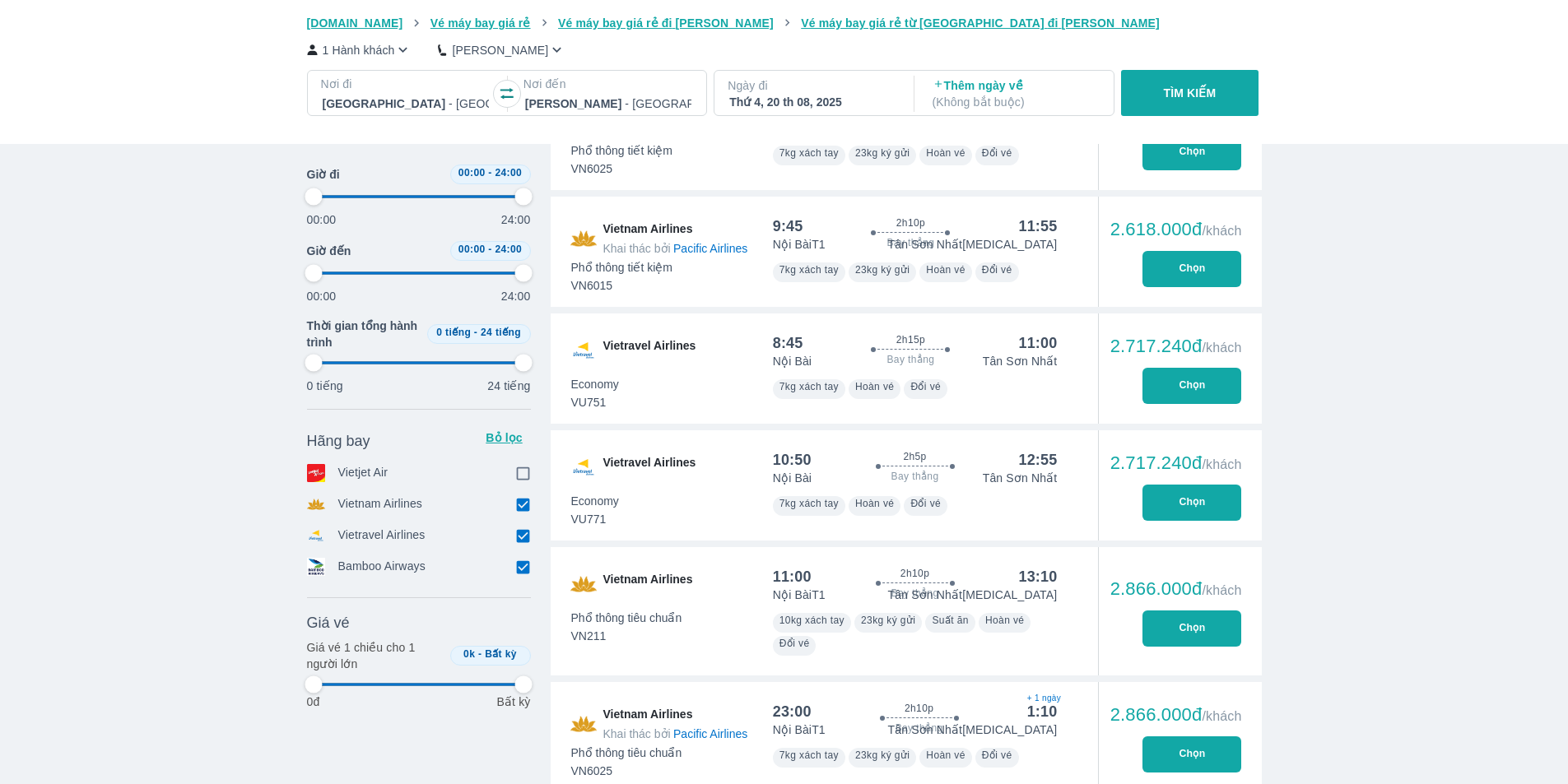
scroll to position [5512, 0]
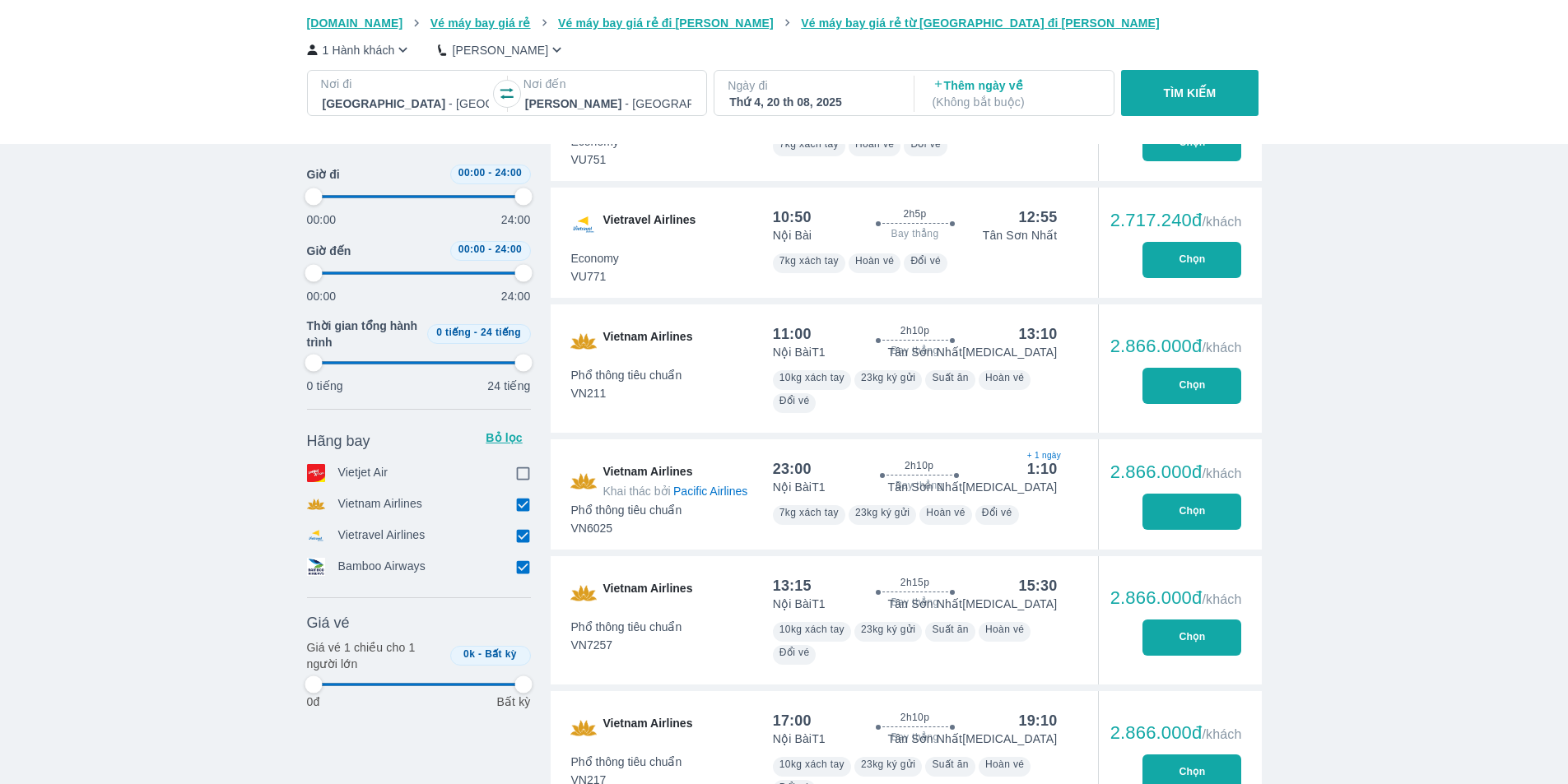
type input "97.9166666666667"
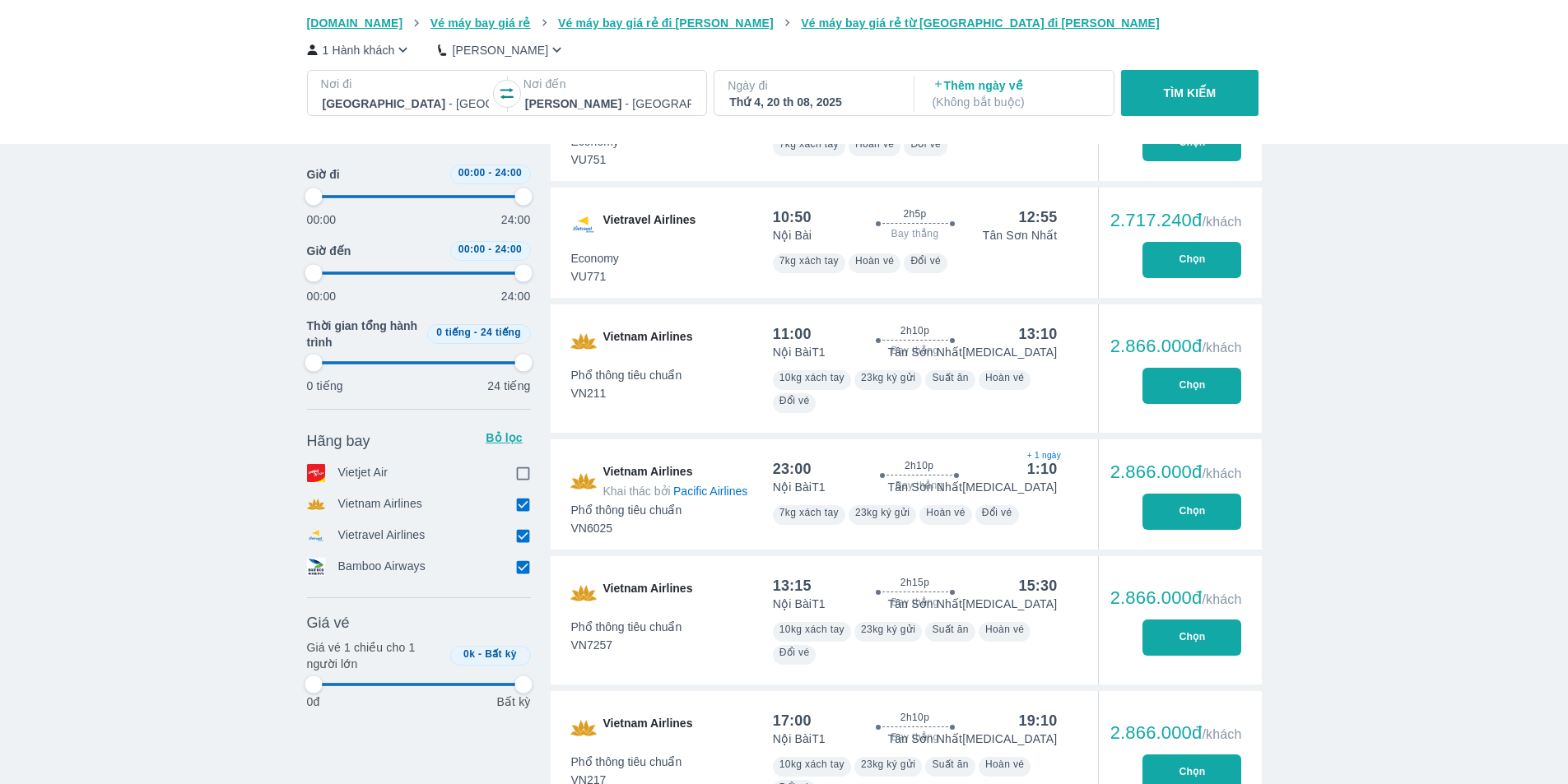
type input "97.9166666666667"
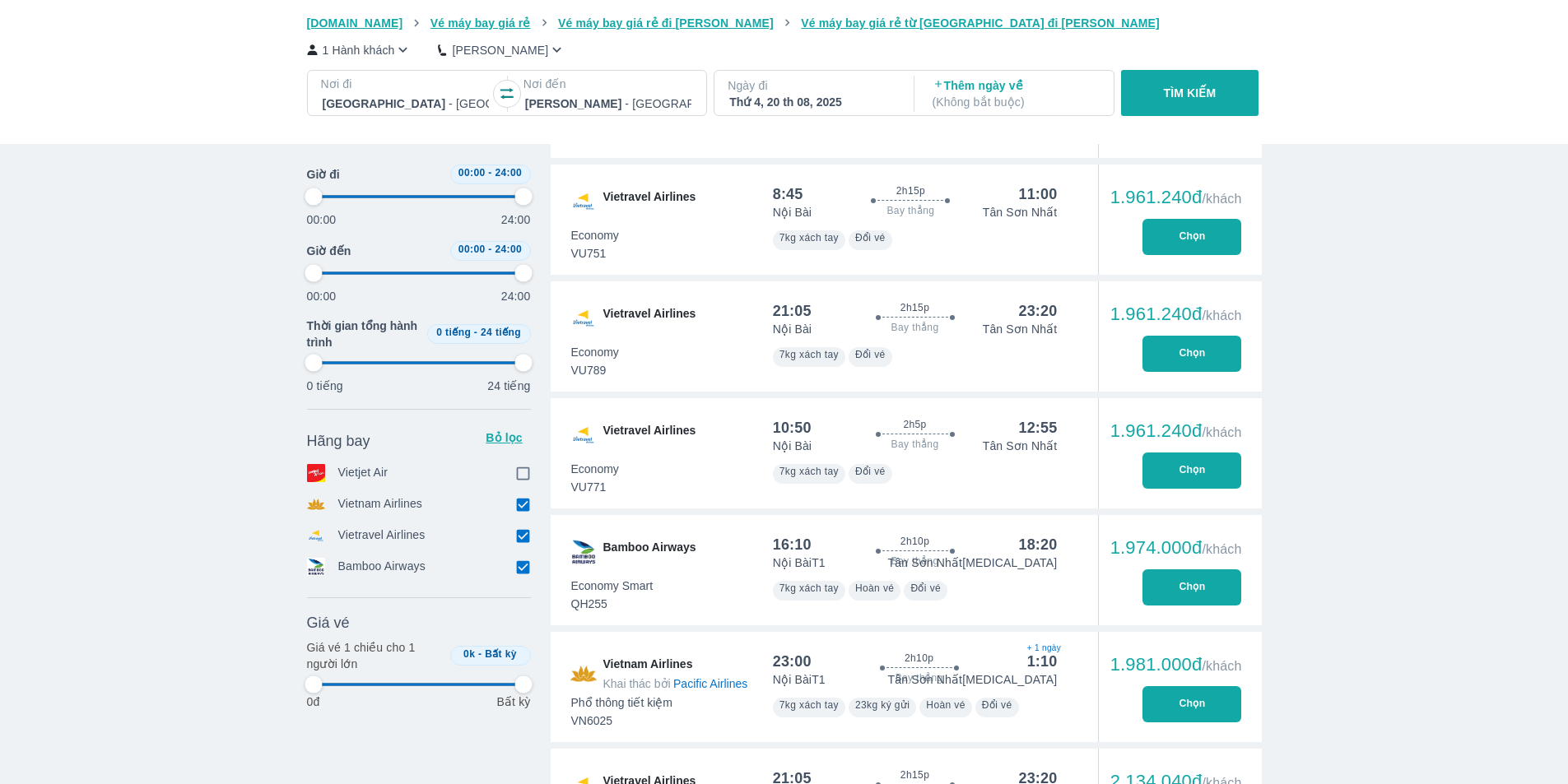
scroll to position [987, 0]
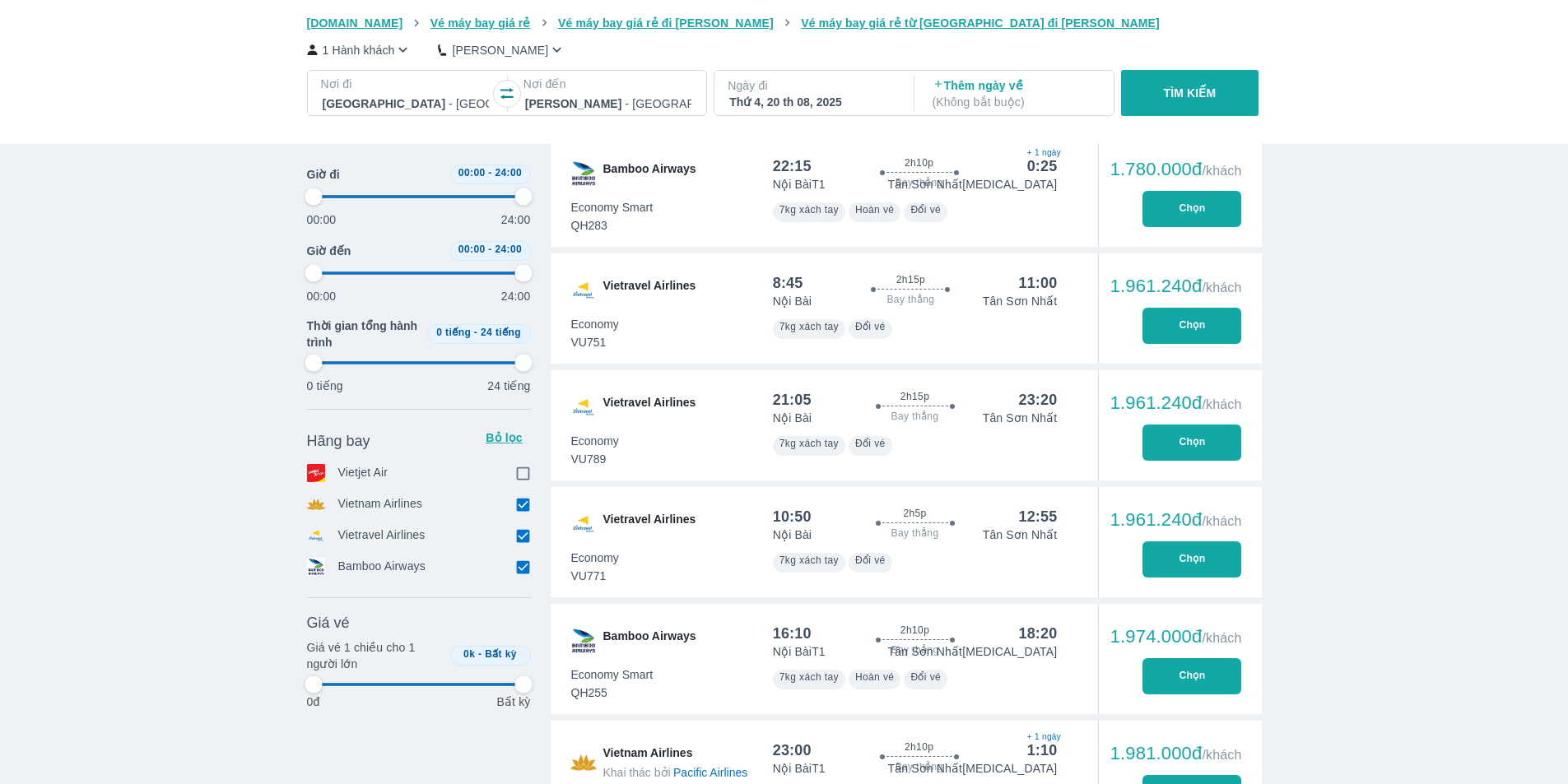
click at [518, 474] on input "checkbox" at bounding box center [523, 473] width 15 height 15
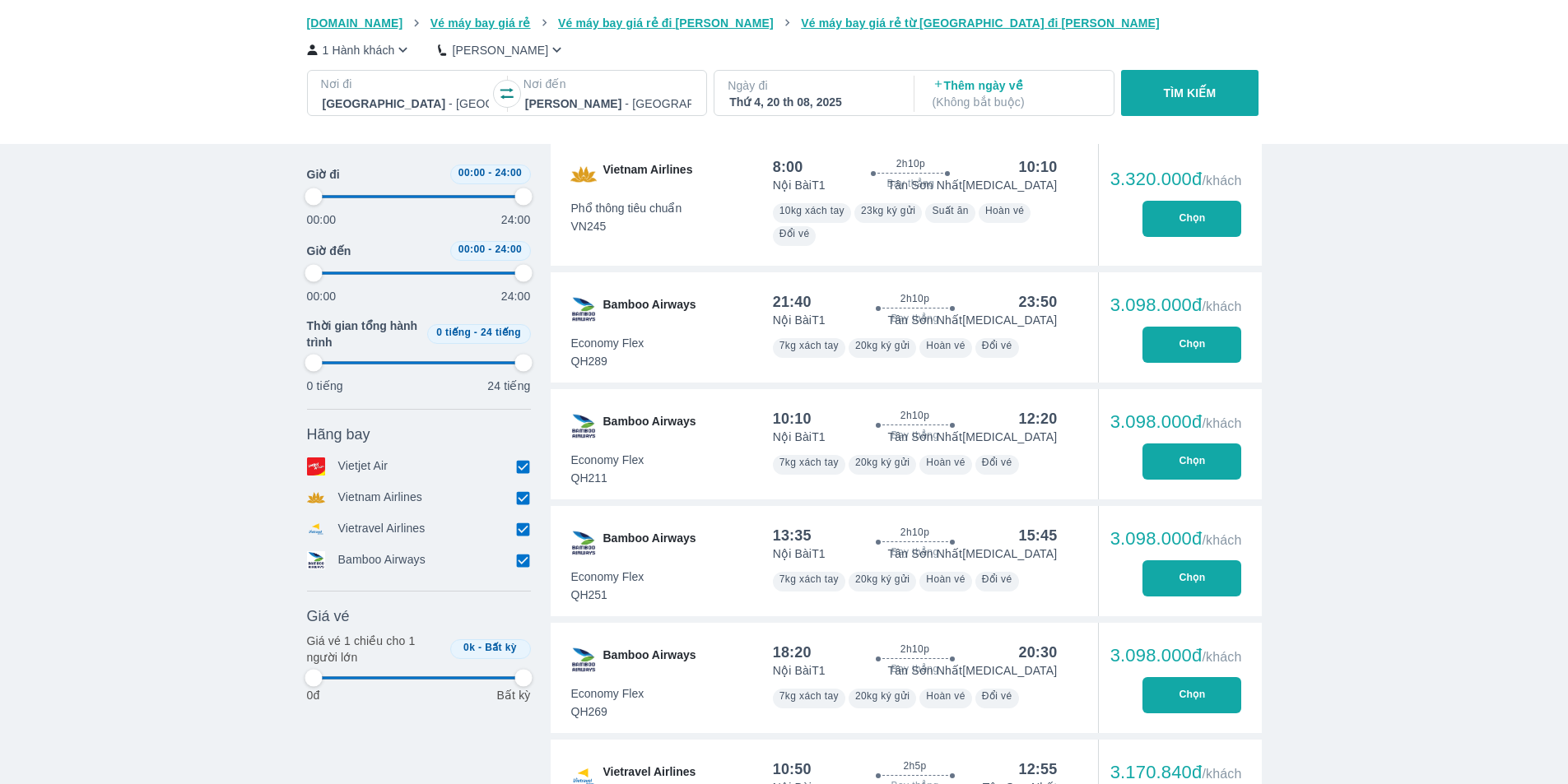
scroll to position [5594, 0]
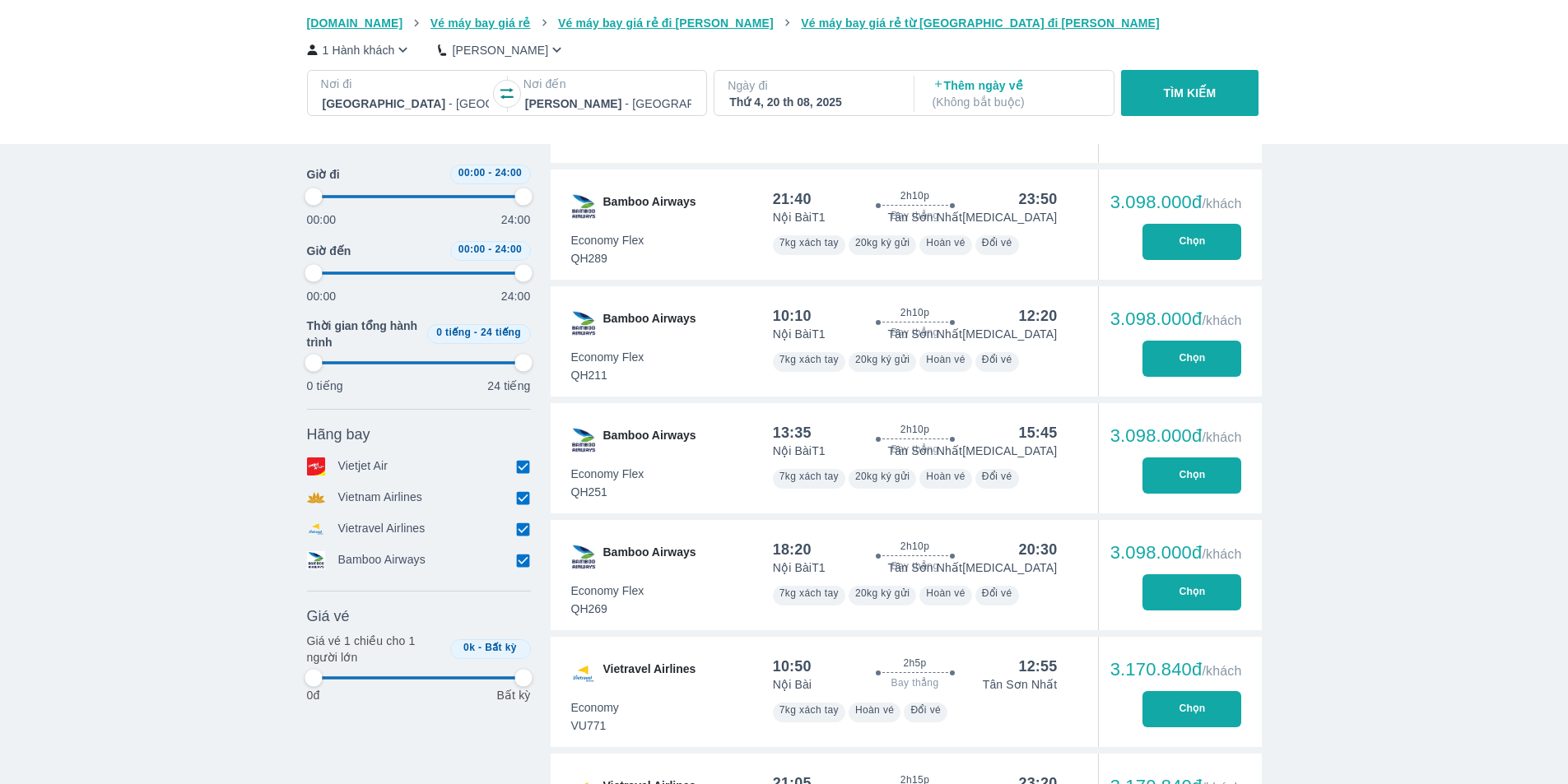
click at [521, 100] on div "Nơi đến [GEOGRAPHIC_DATA] - [GEOGRAPHIC_DATA]" at bounding box center [608, 95] width 196 height 36
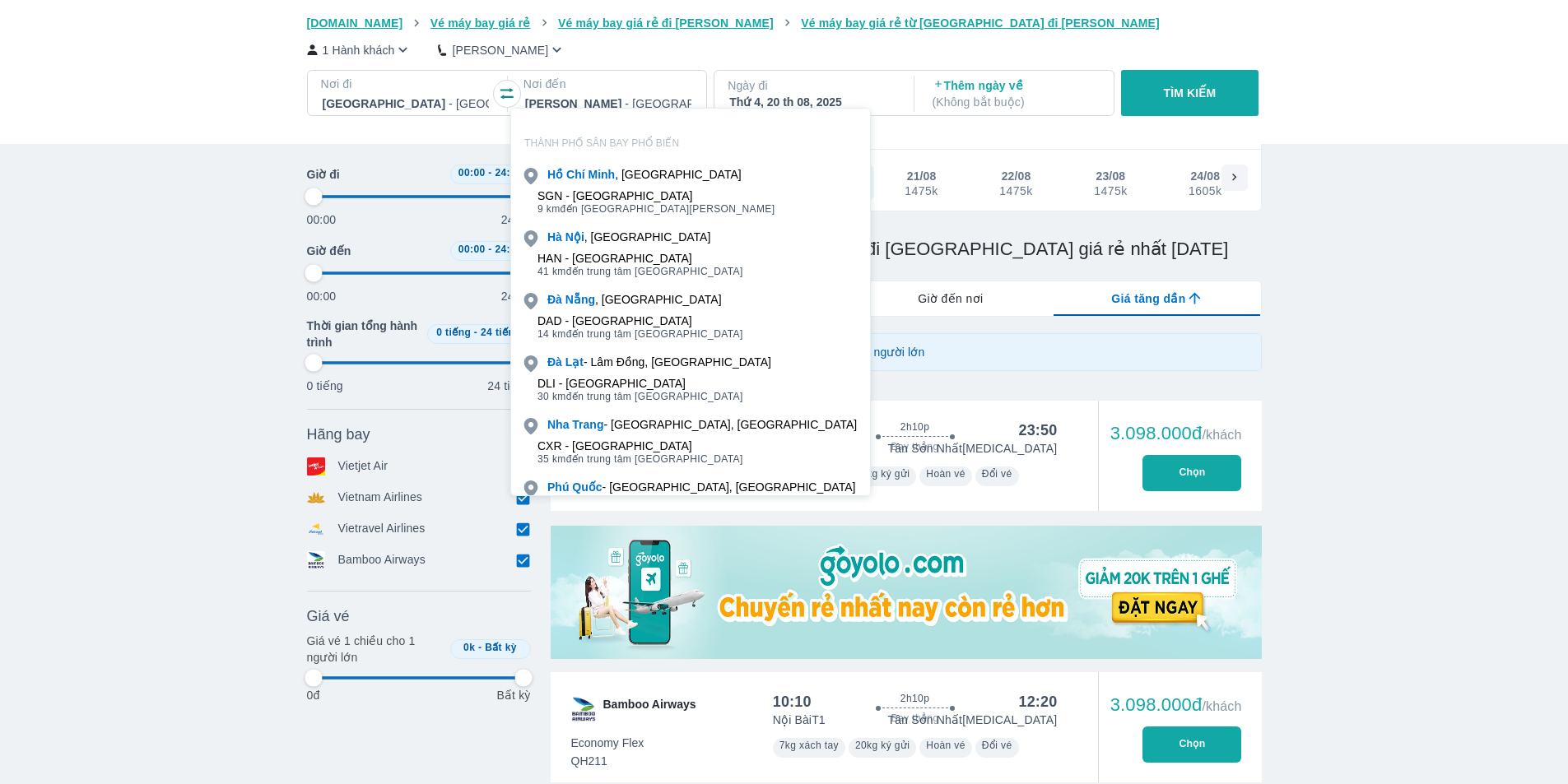
scroll to position [95, 0]
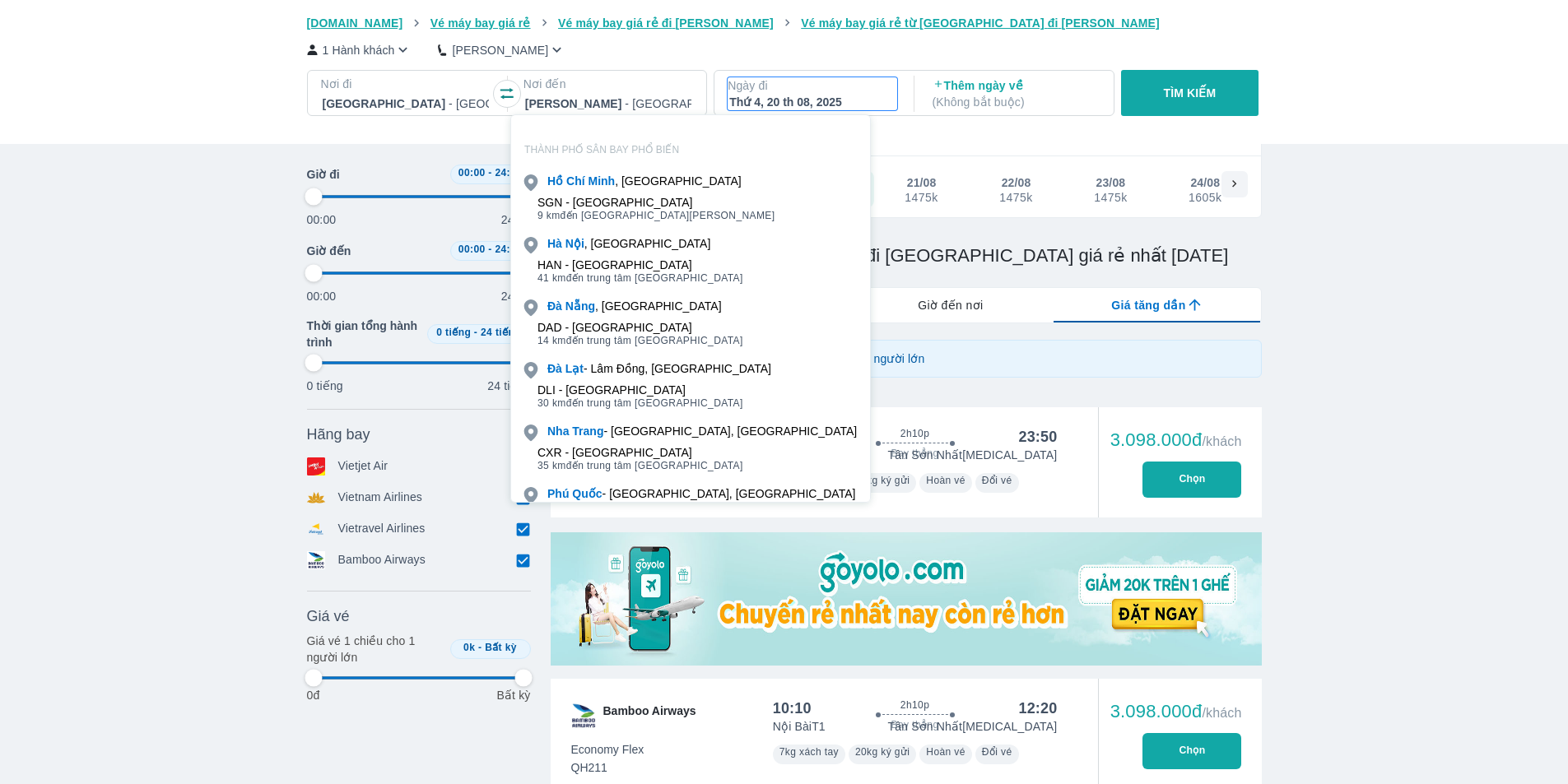
click at [770, 78] on p "Ngày đi" at bounding box center [812, 85] width 169 height 17
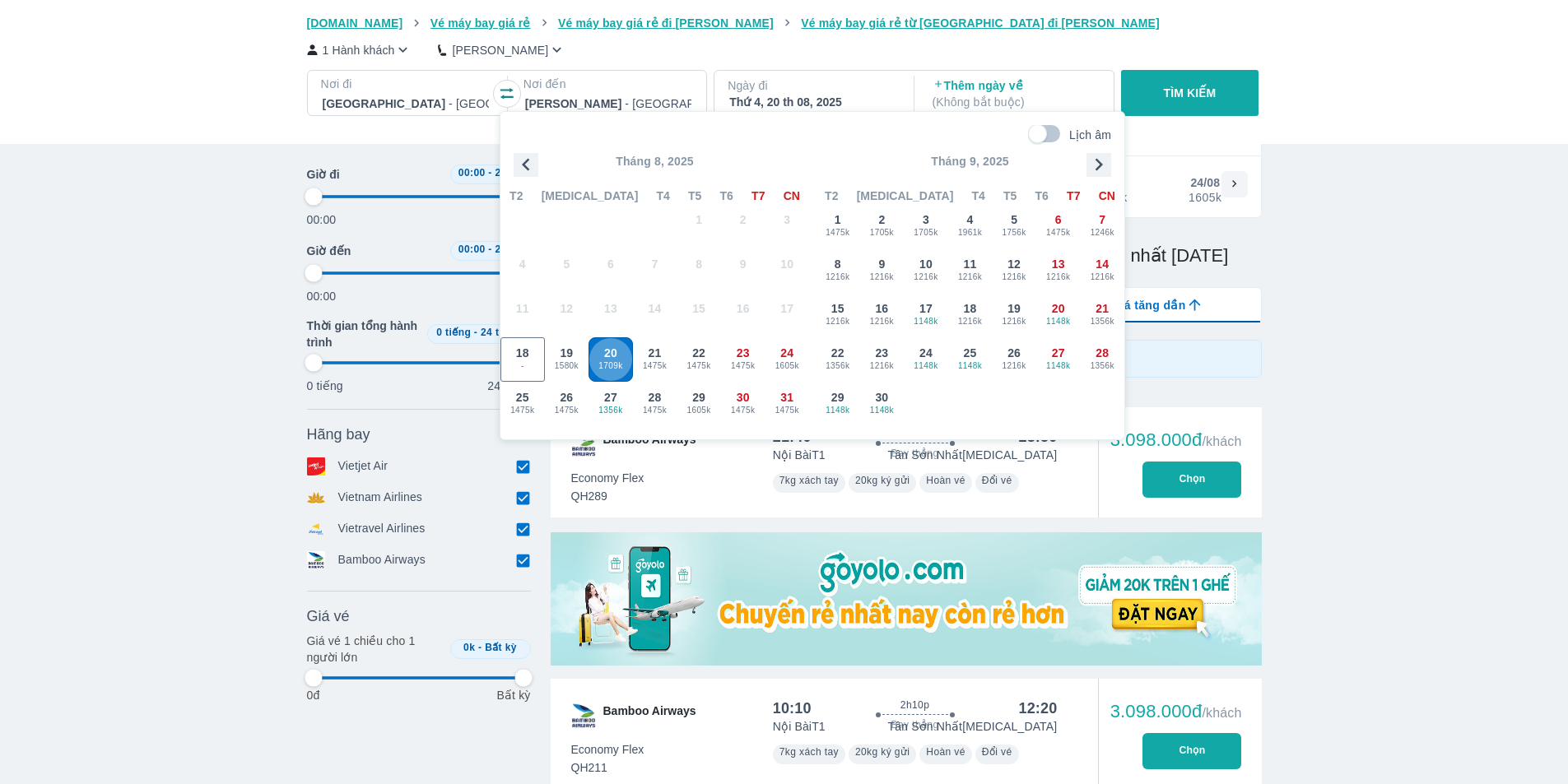
click at [611, 355] on span "20" at bounding box center [610, 353] width 13 height 17
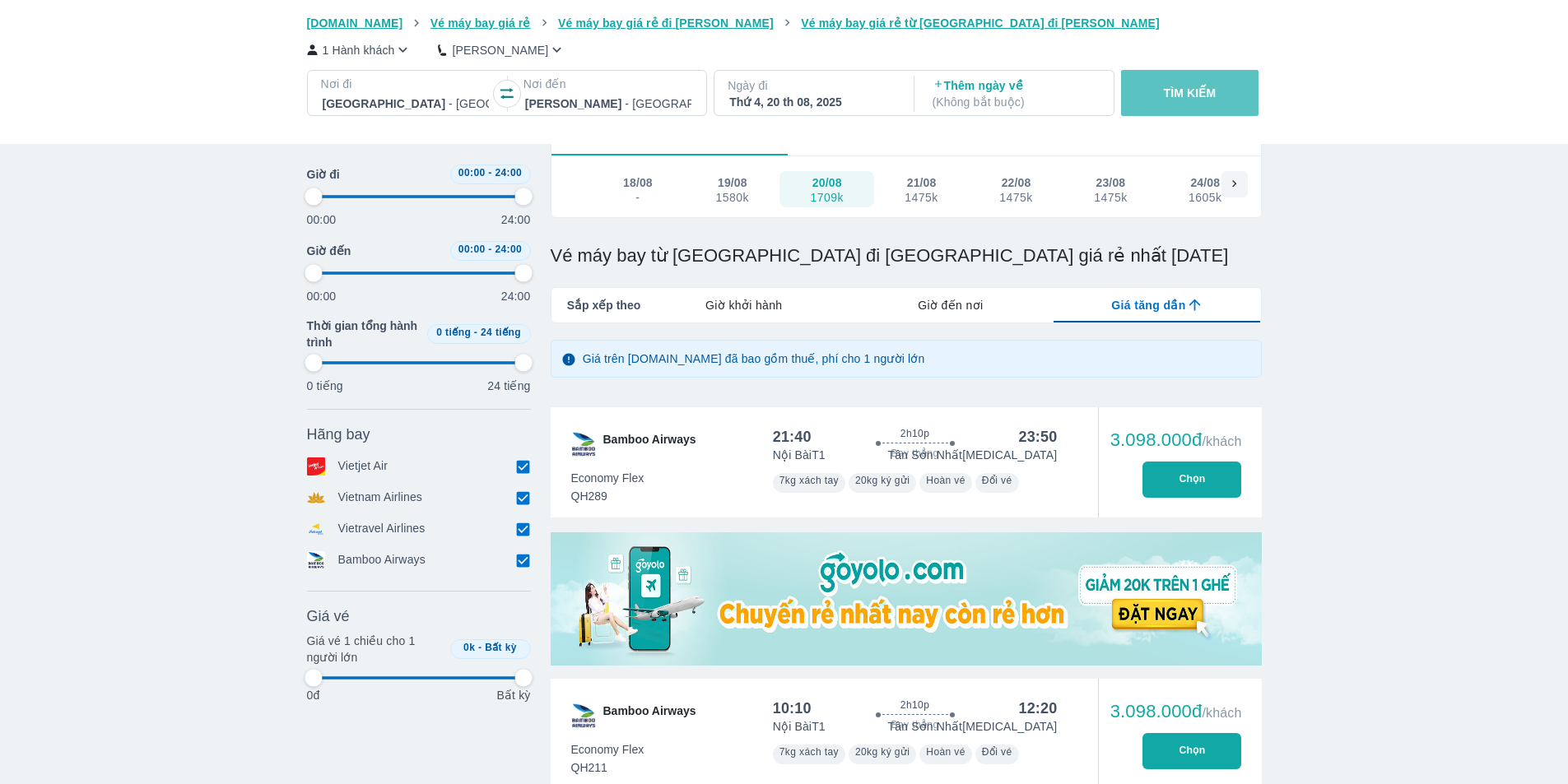
click at [1209, 88] on p "TÌM KIẾM" at bounding box center [1190, 93] width 53 height 17
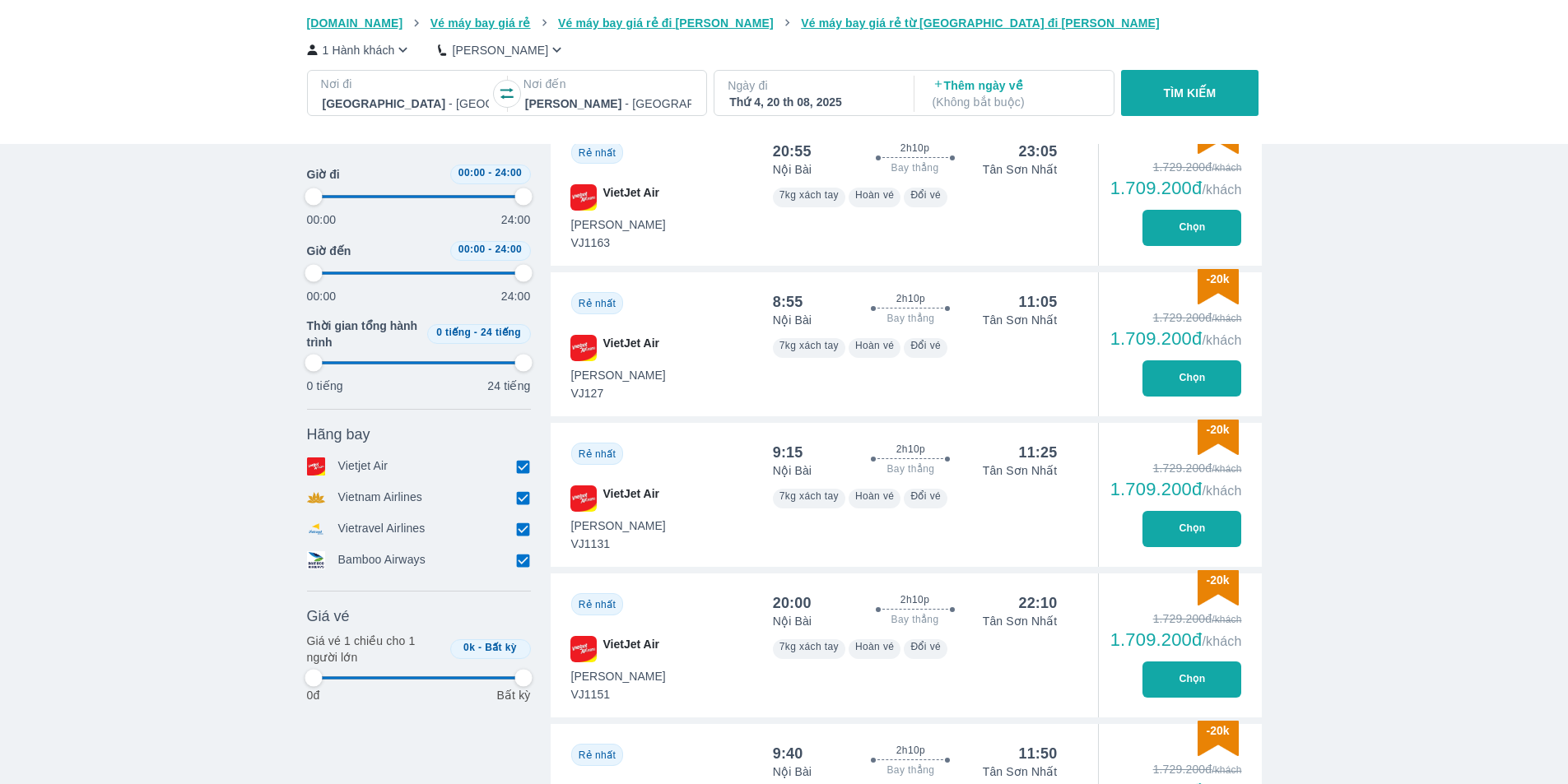
scroll to position [905, 0]
